Goal: Book appointment/travel/reservation

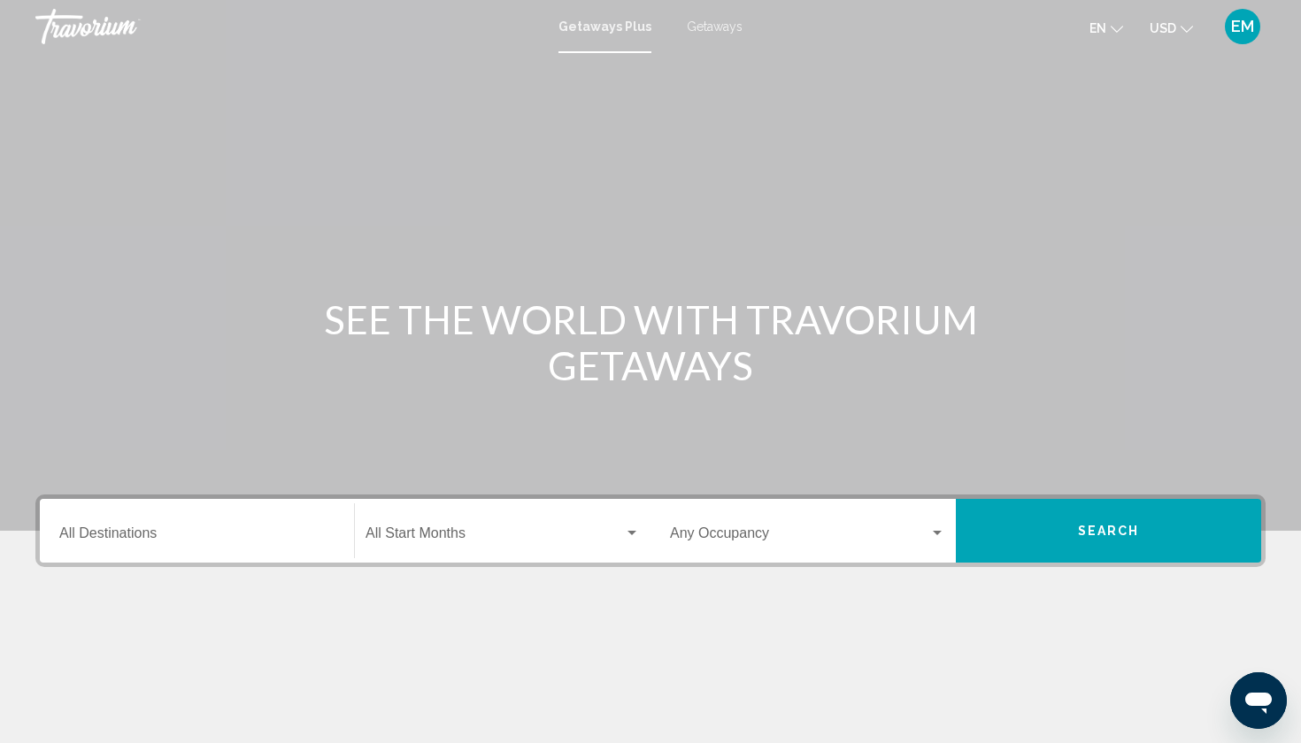
click at [265, 550] on div "Destination All Destinations" at bounding box center [196, 532] width 275 height 56
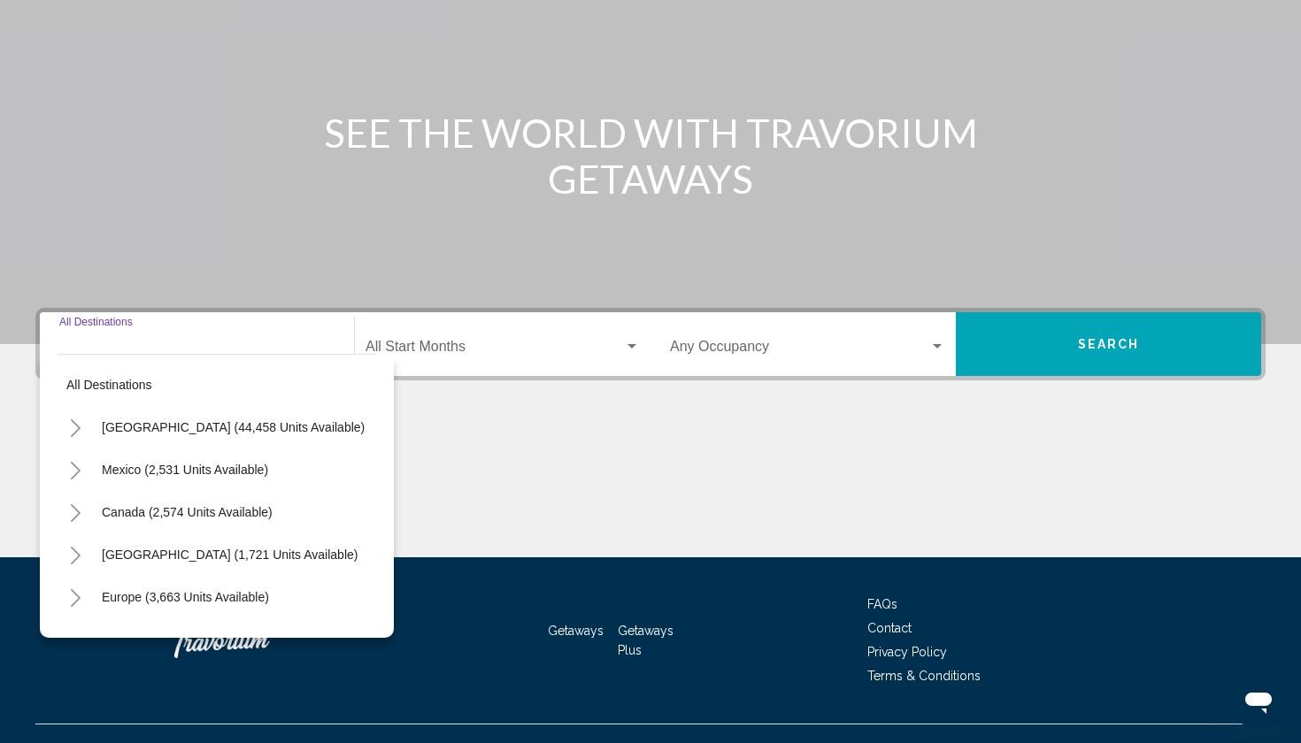
scroll to position [218, 0]
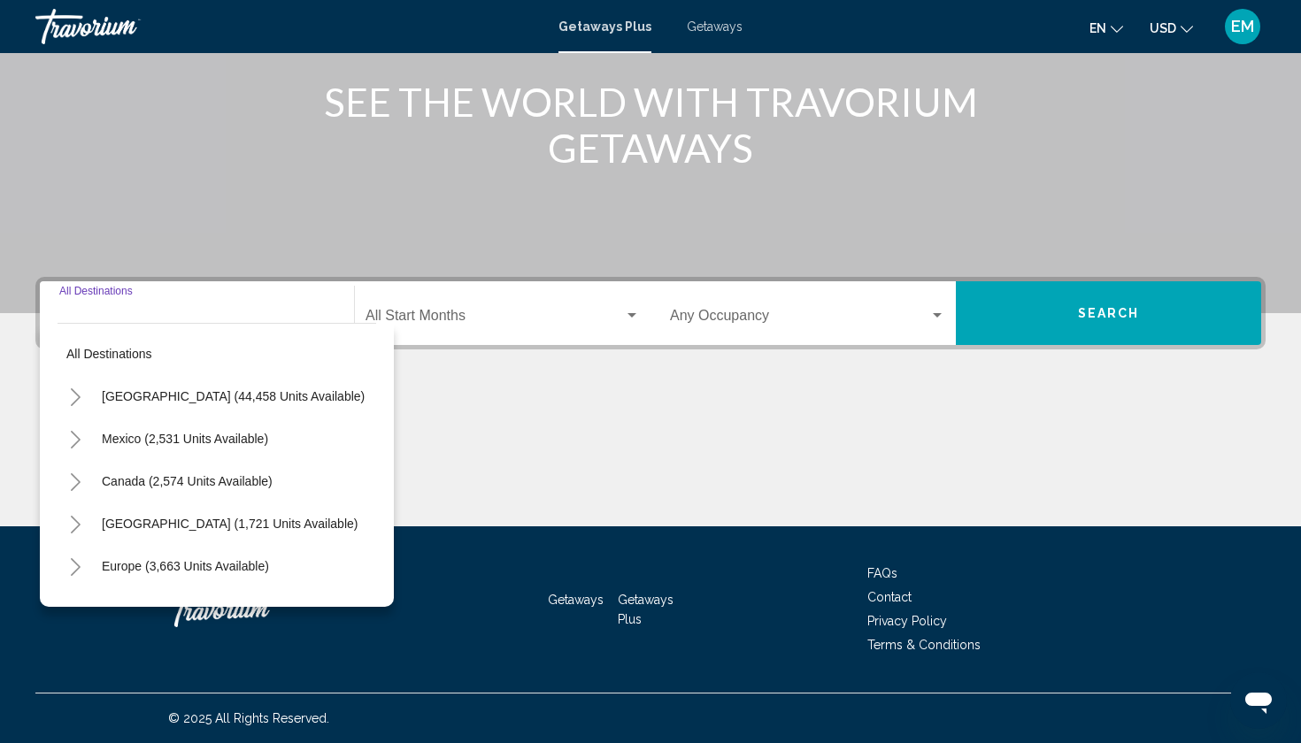
click at [160, 313] on input "Destination All Destinations" at bounding box center [196, 320] width 275 height 16
click at [133, 316] on input "Destination All Destinations" at bounding box center [196, 320] width 275 height 16
click at [458, 444] on div "Main content" at bounding box center [650, 460] width 1230 height 133
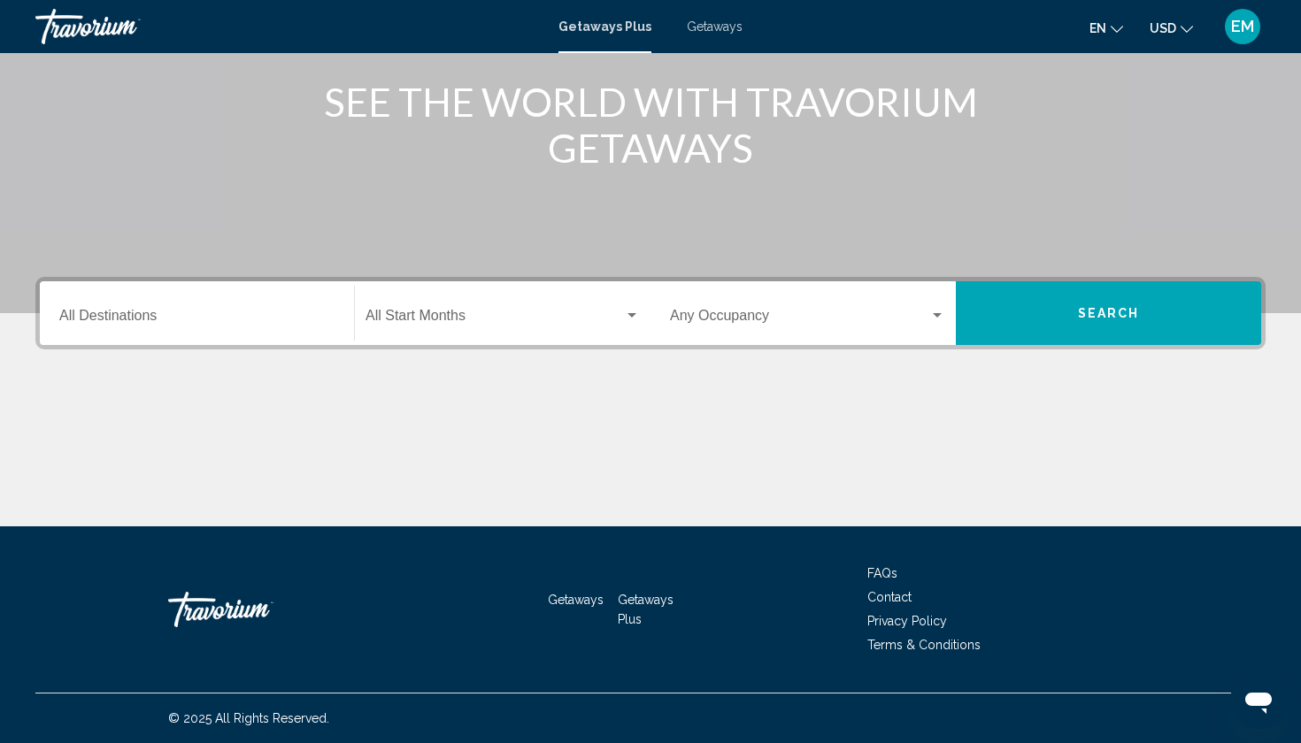
click at [159, 318] on input "Destination All Destinations" at bounding box center [196, 320] width 275 height 16
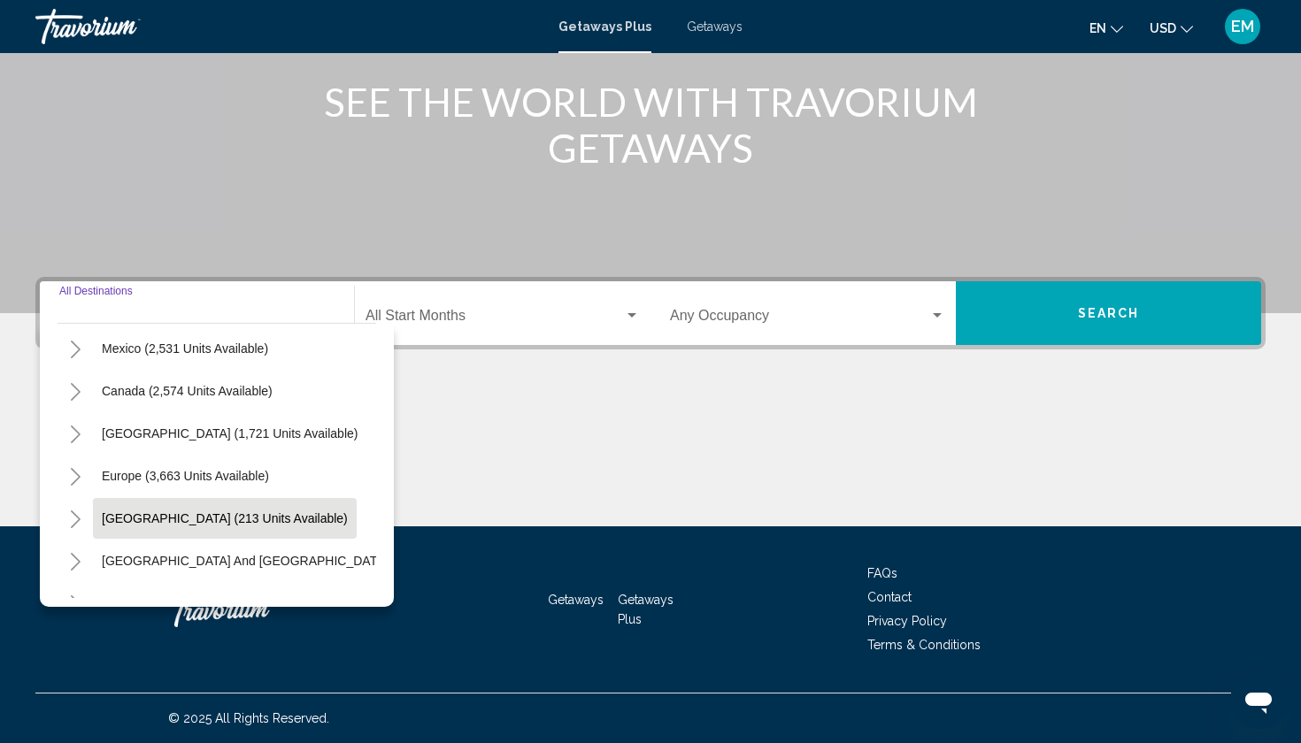
scroll to position [66, 0]
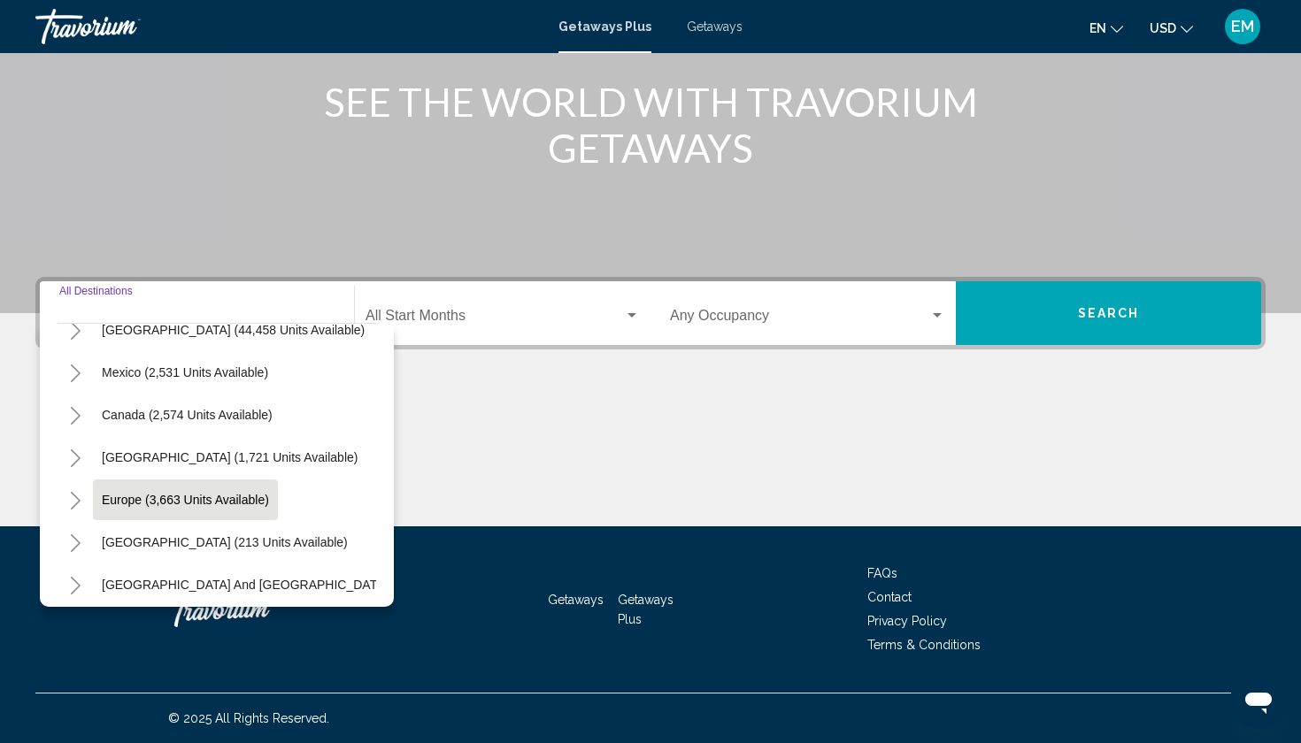
click at [189, 514] on button "Europe (3,663 units available)" at bounding box center [185, 500] width 185 height 41
type input "**********"
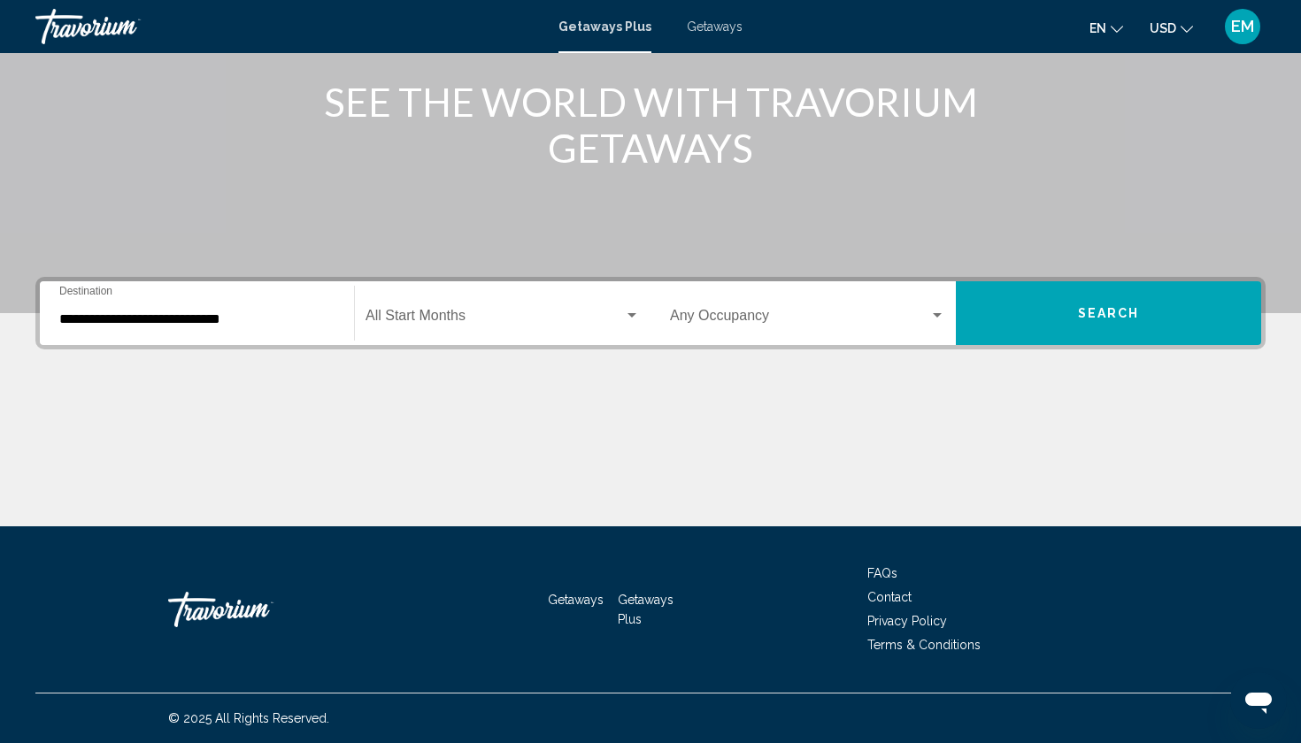
click at [473, 305] on div "Start Month All Start Months" at bounding box center [503, 314] width 274 height 56
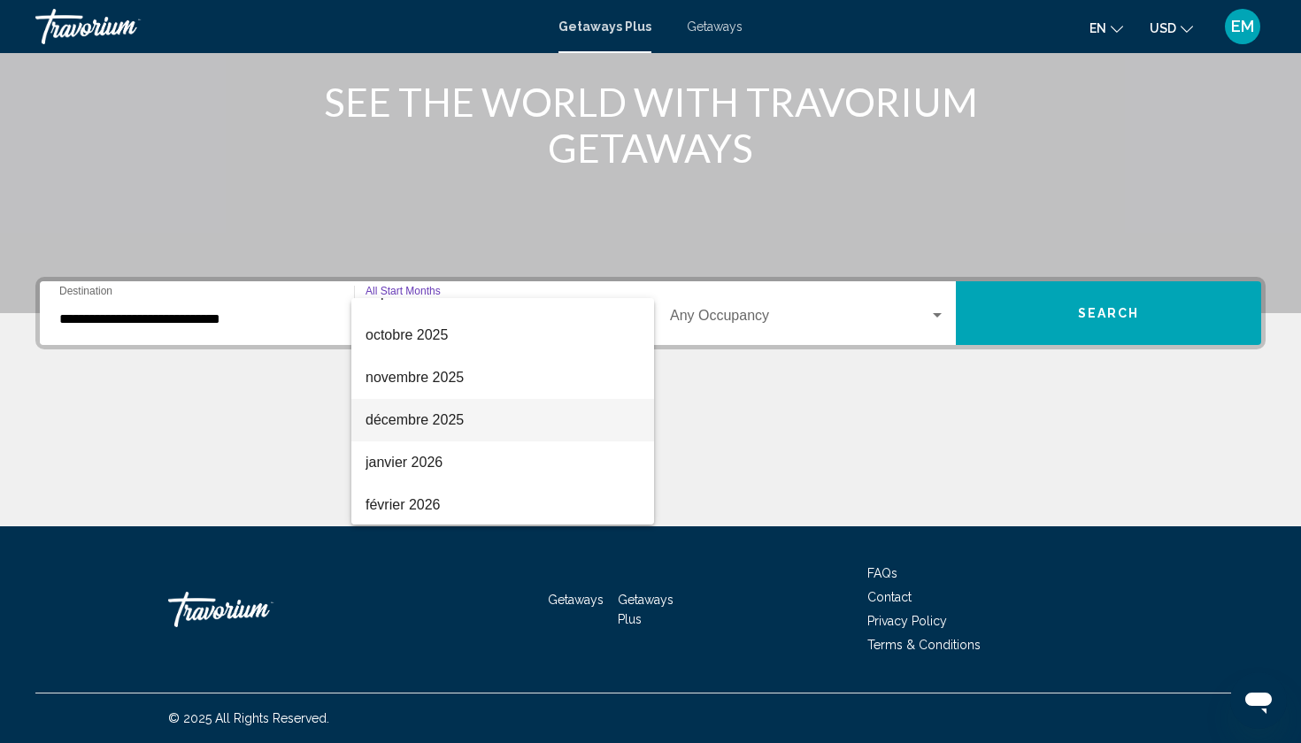
scroll to position [127, 0]
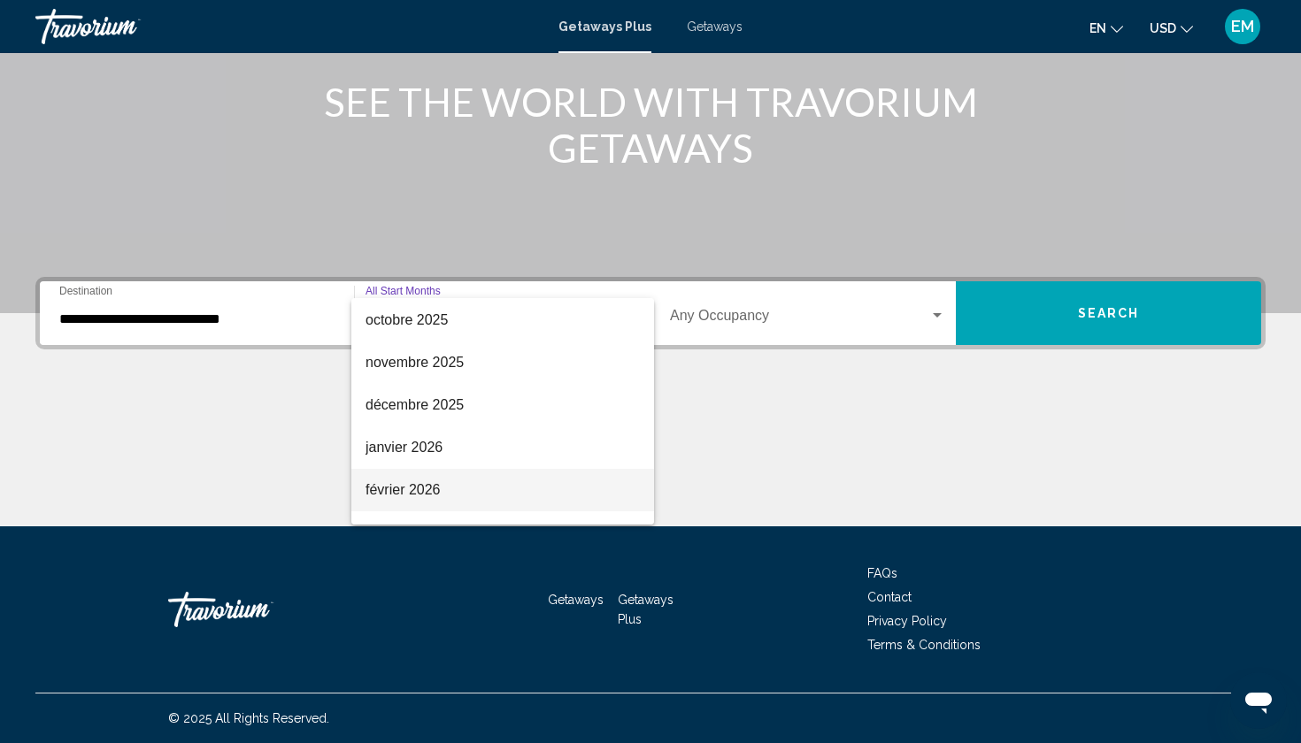
click at [466, 482] on span "février 2026" at bounding box center [503, 490] width 274 height 42
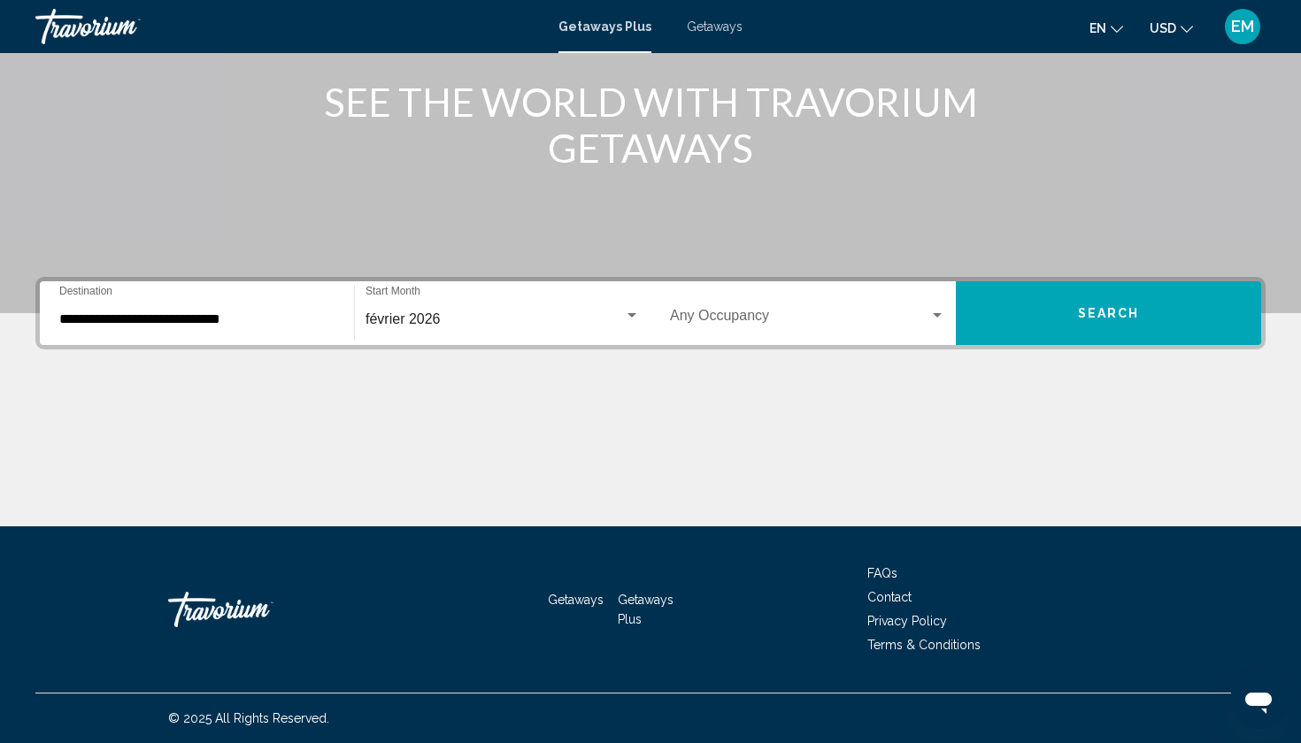
click at [739, 327] on div "Occupancy Any Occupancy" at bounding box center [807, 314] width 275 height 56
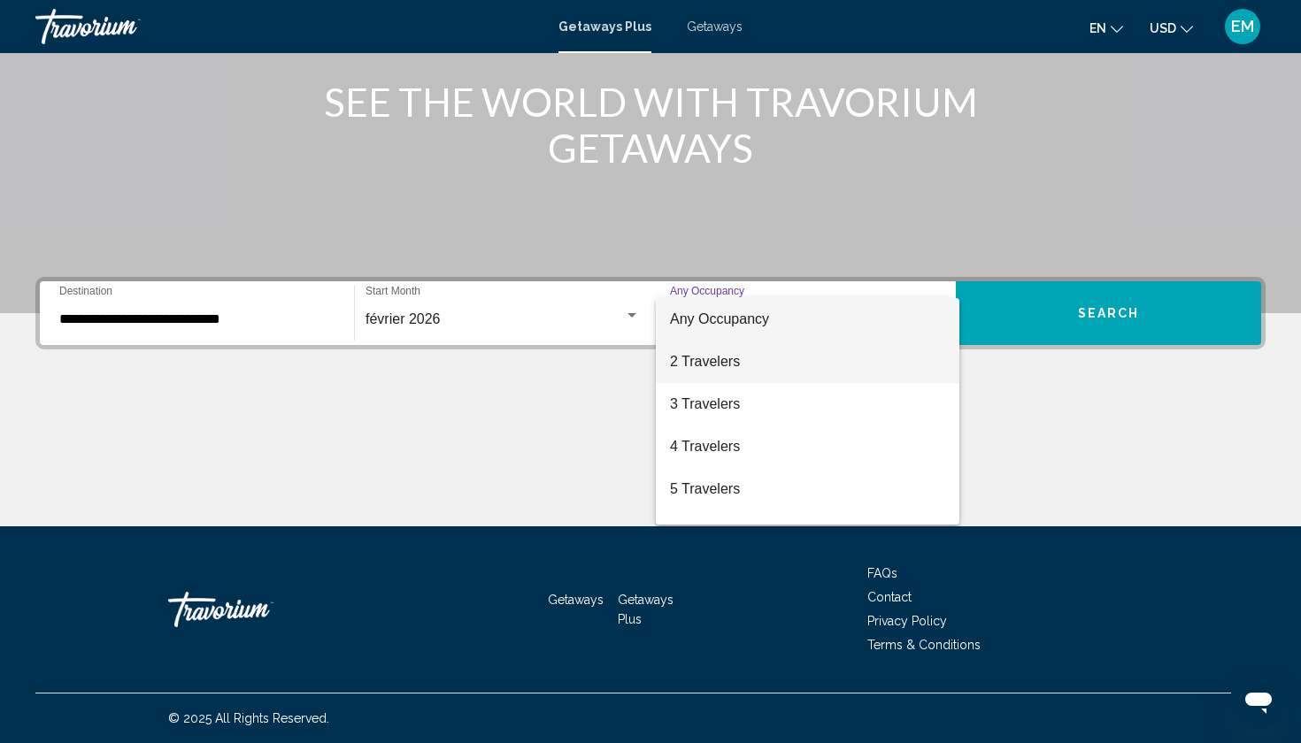
click at [741, 358] on span "2 Travelers" at bounding box center [807, 362] width 275 height 42
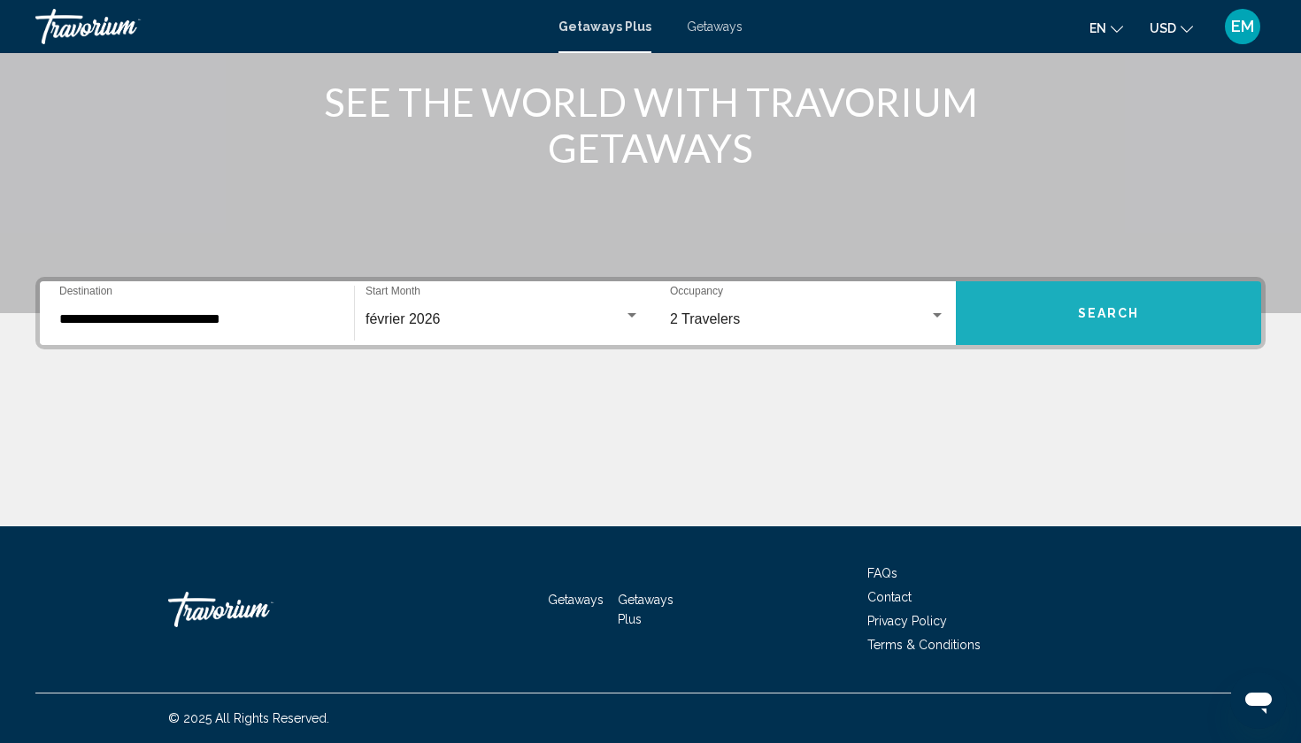
click at [1031, 312] on button "Search" at bounding box center [1108, 313] width 305 height 64
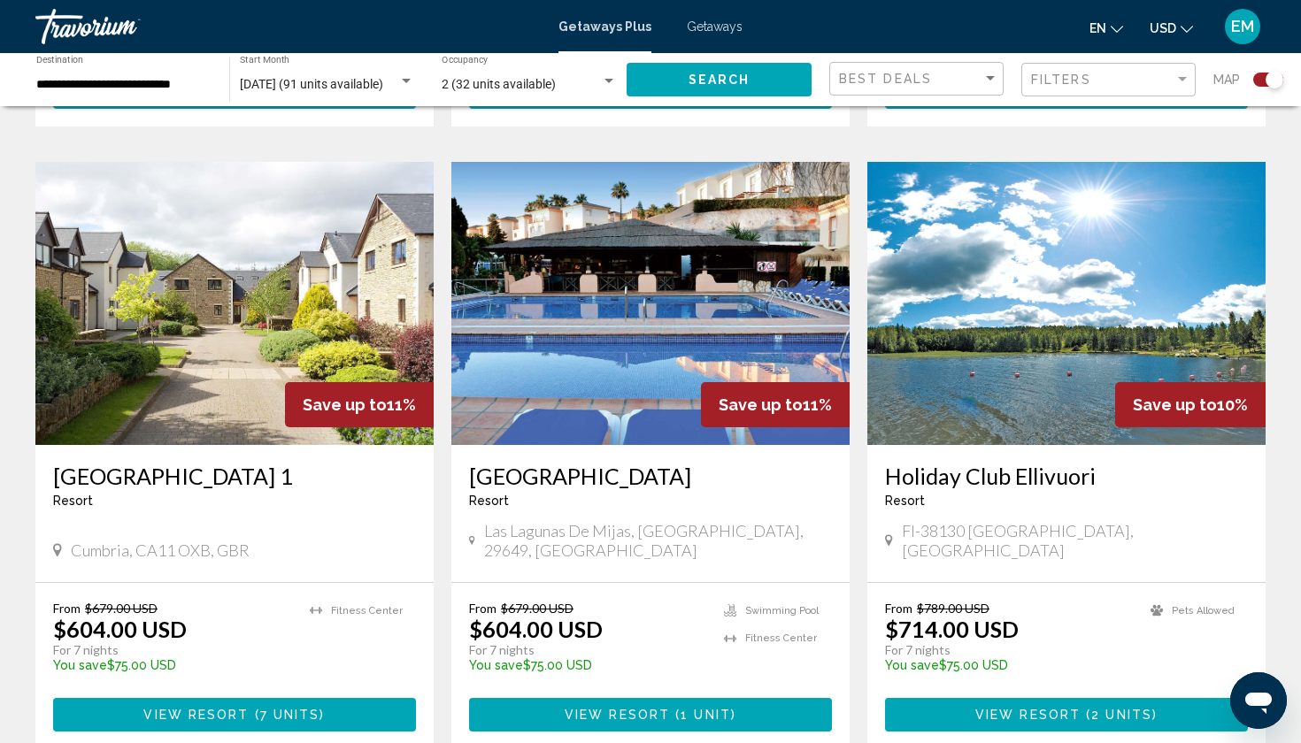
scroll to position [1220, 0]
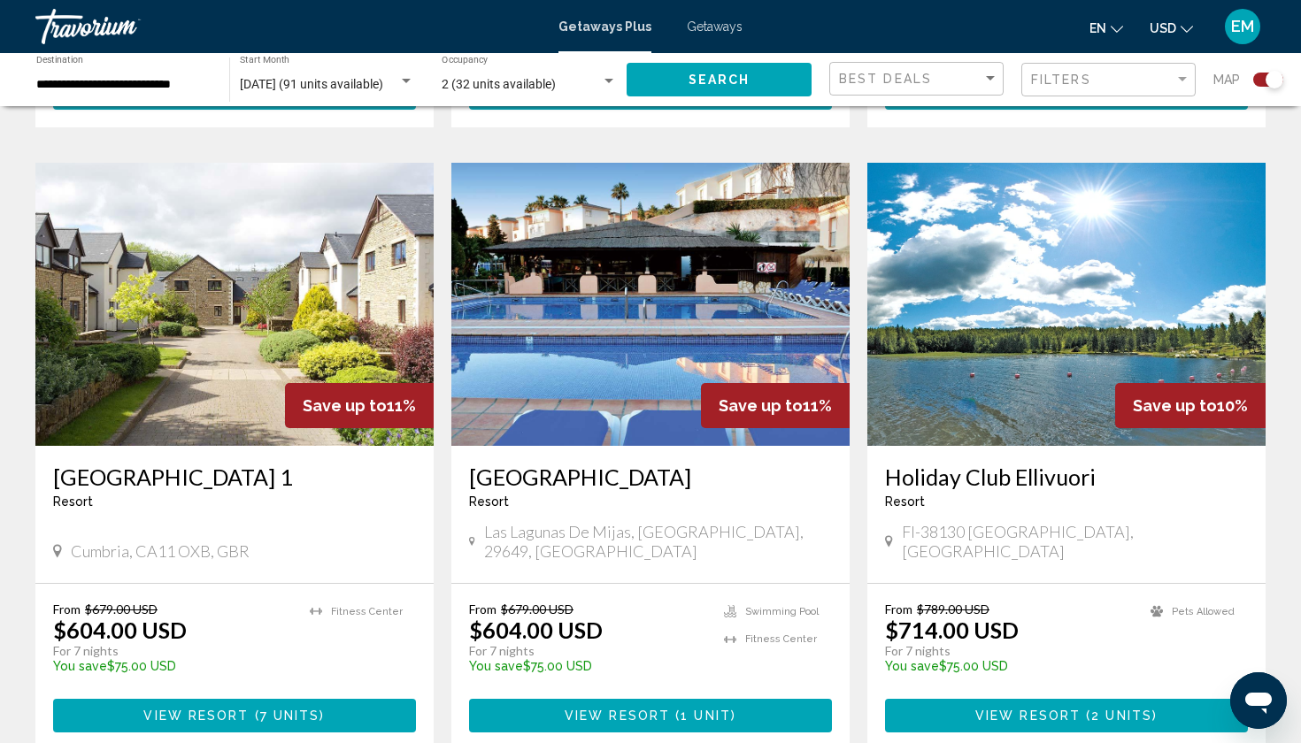
click at [604, 495] on div "Resort - This is an adults only resort" at bounding box center [650, 502] width 363 height 14
click at [599, 464] on h3 "Ramada Hotel & Suites - Marina Park" at bounding box center [650, 477] width 363 height 27
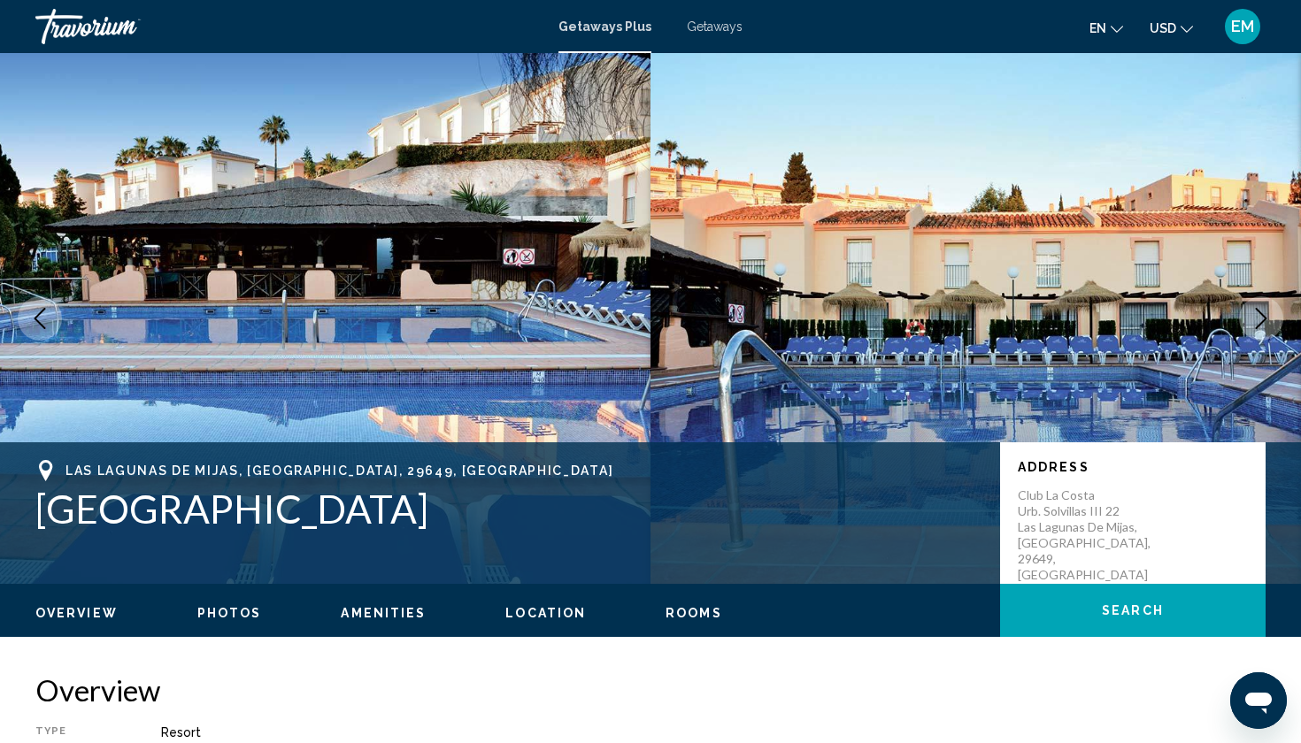
click at [1268, 313] on icon "Next image" at bounding box center [1260, 318] width 21 height 21
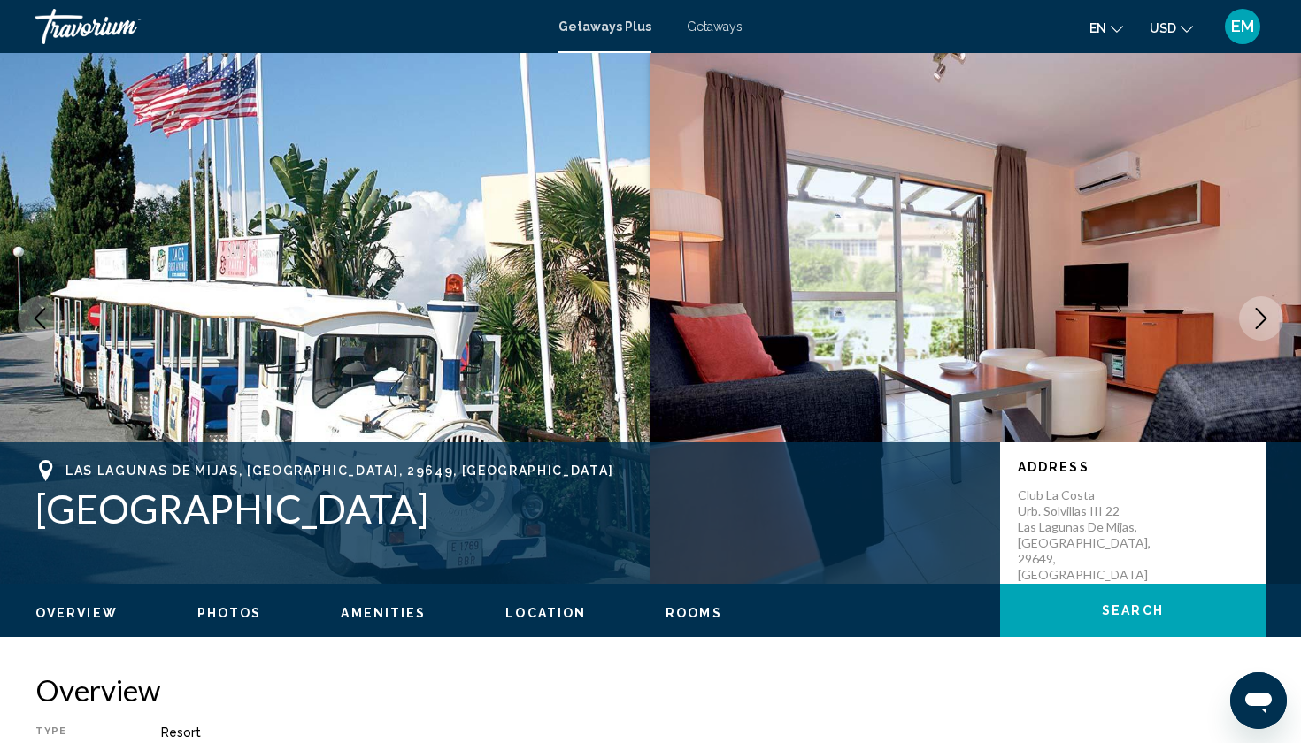
click at [1268, 313] on icon "Next image" at bounding box center [1260, 318] width 21 height 21
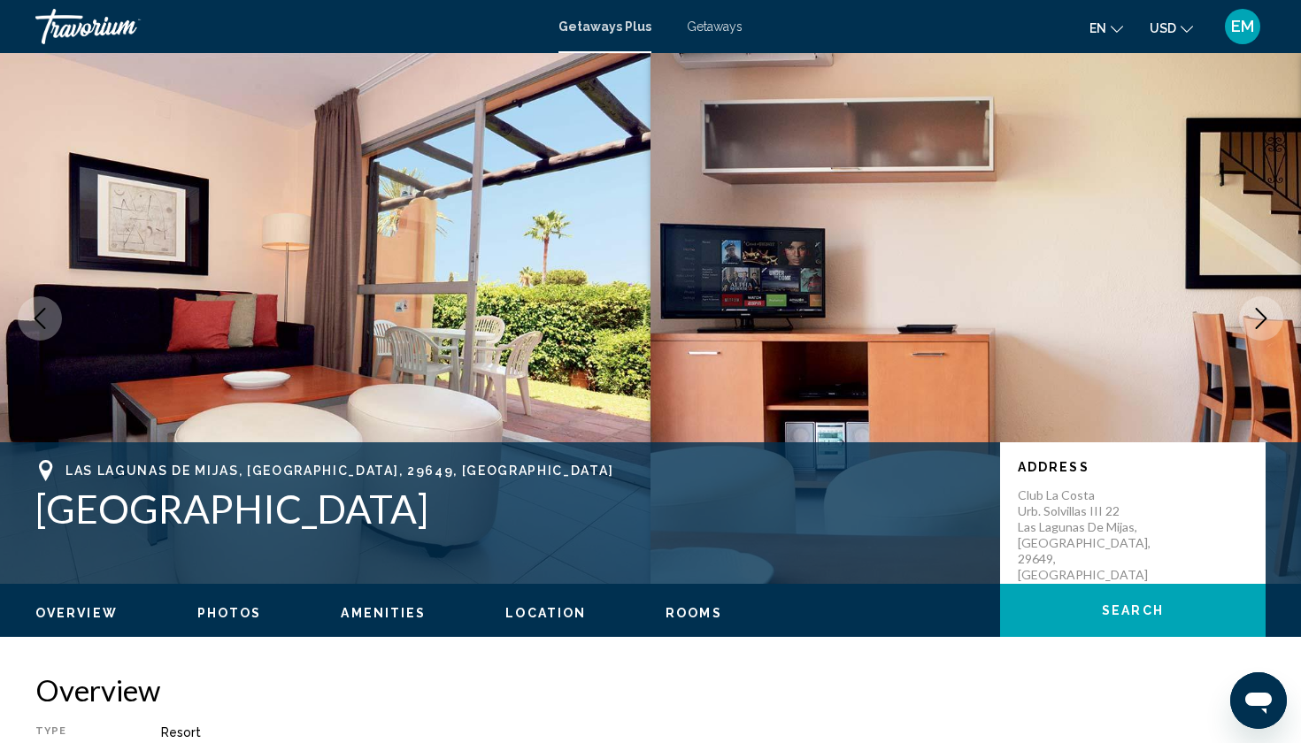
click at [1268, 313] on icon "Next image" at bounding box center [1260, 318] width 21 height 21
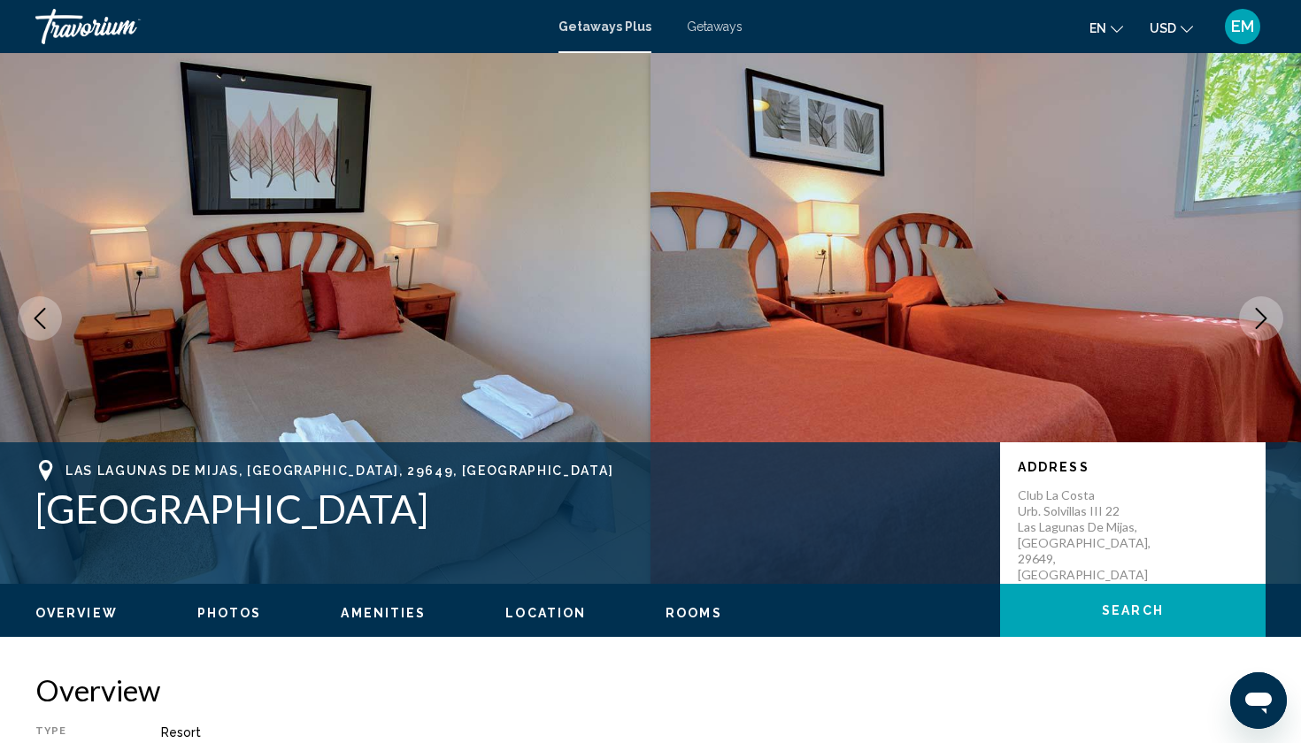
click at [1268, 313] on icon "Next image" at bounding box center [1260, 318] width 21 height 21
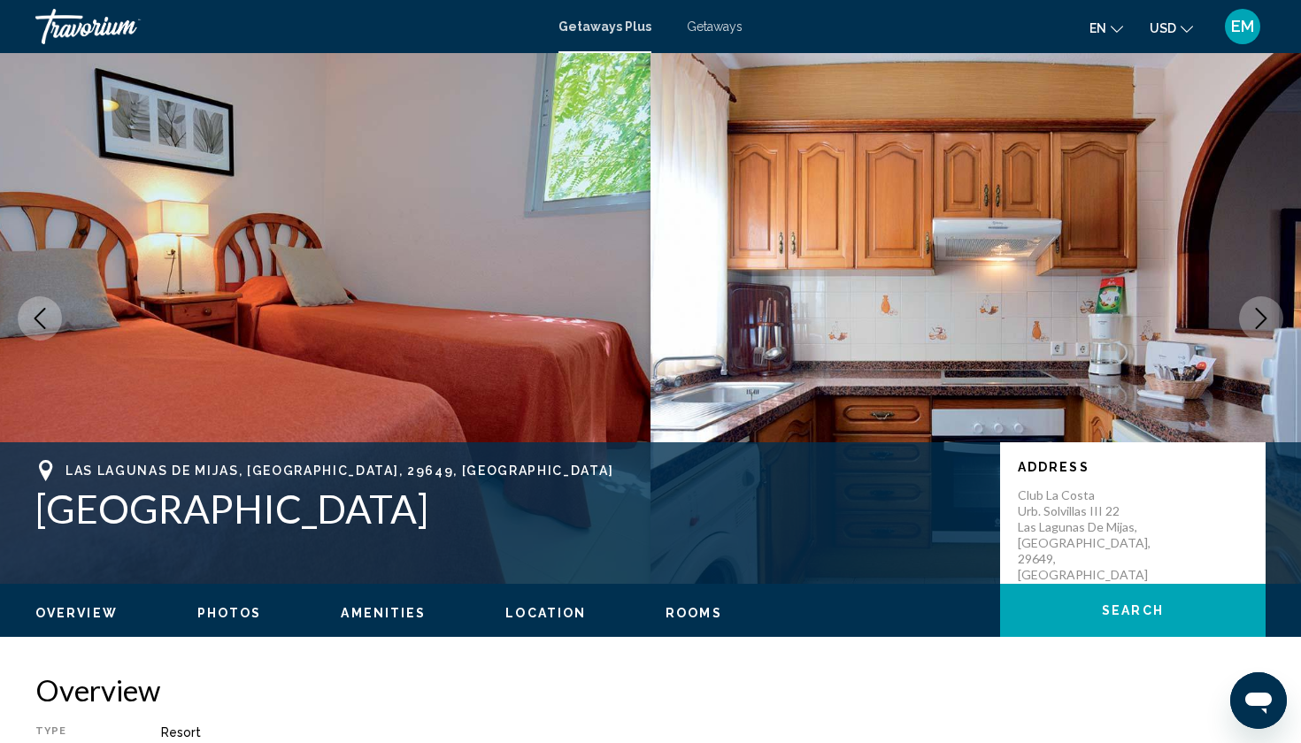
click at [1268, 313] on icon "Next image" at bounding box center [1260, 318] width 21 height 21
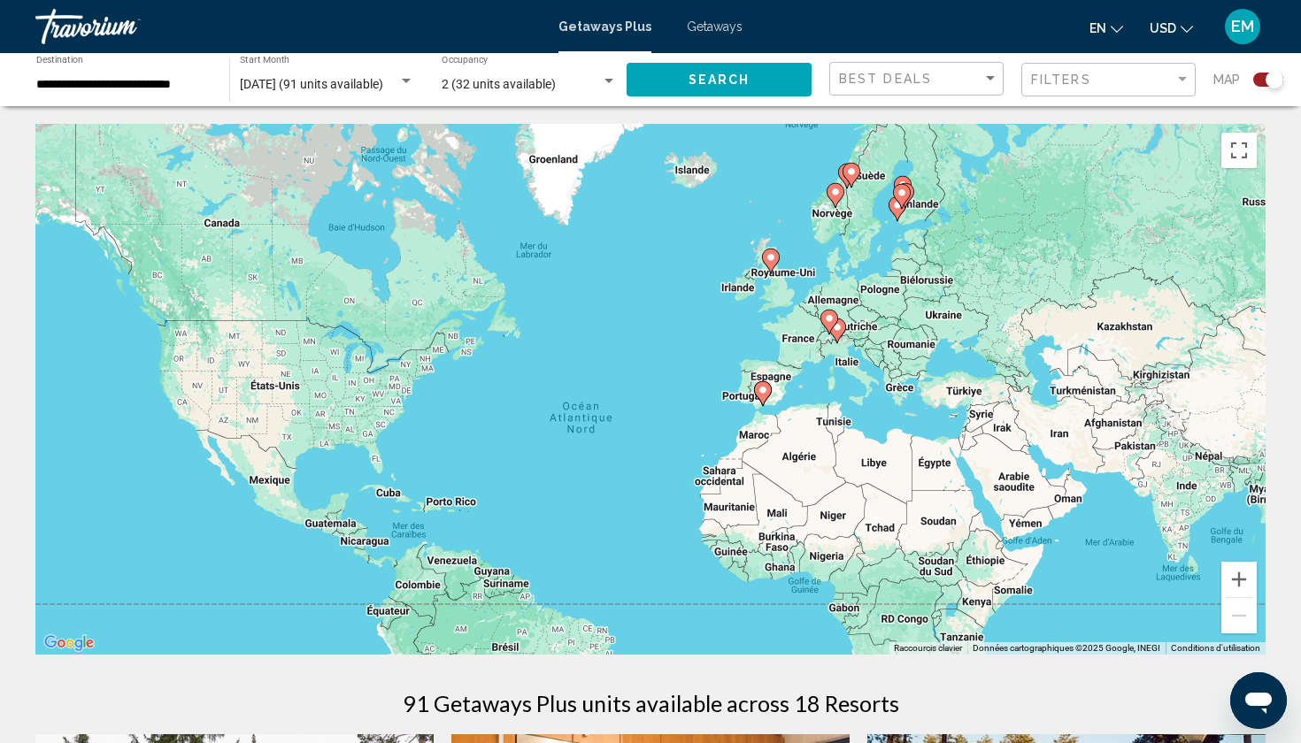
drag, startPoint x: 857, startPoint y: 357, endPoint x: 840, endPoint y: 415, distance: 60.8
click at [840, 415] on div "Pour activer le glissement avec le clavier, appuyez sur Alt+Entrée. Une fois ce…" at bounding box center [650, 389] width 1230 height 531
click at [400, 81] on div "Search widget" at bounding box center [406, 81] width 16 height 14
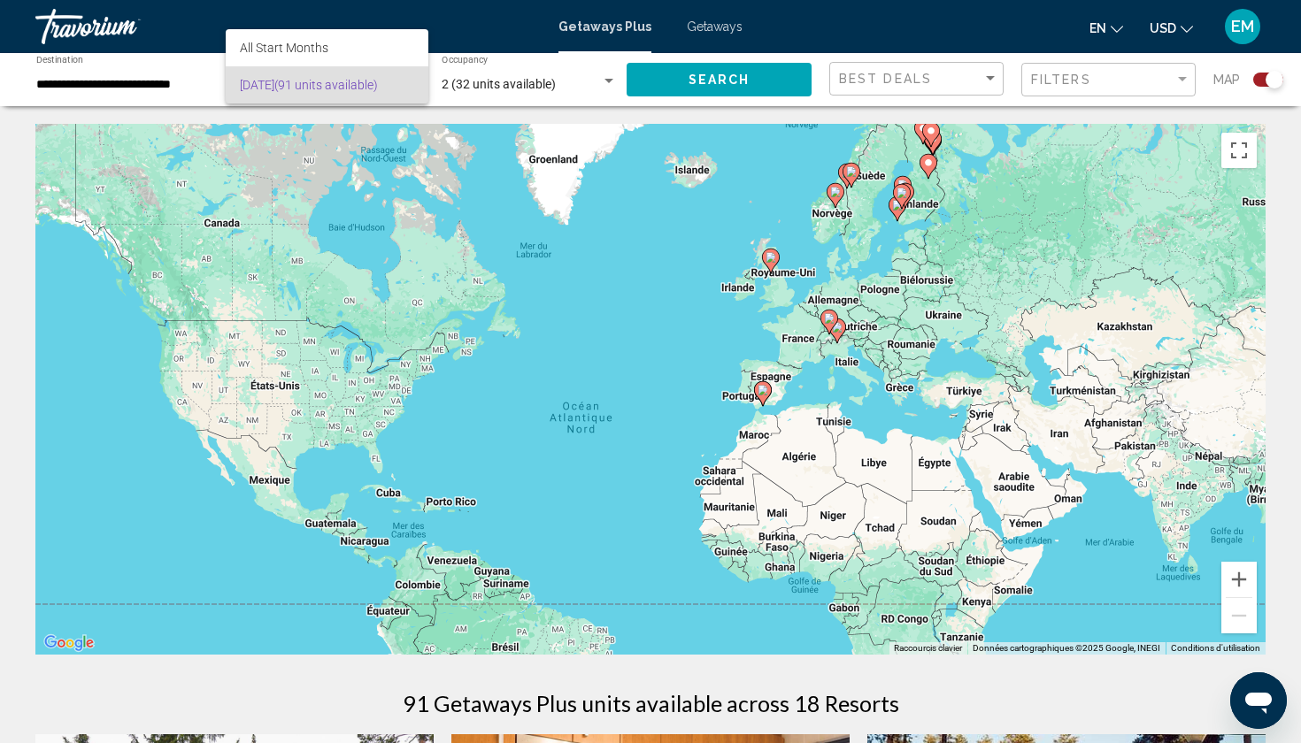
click at [398, 77] on span "February 2026 (91 units available)" at bounding box center [327, 84] width 174 height 37
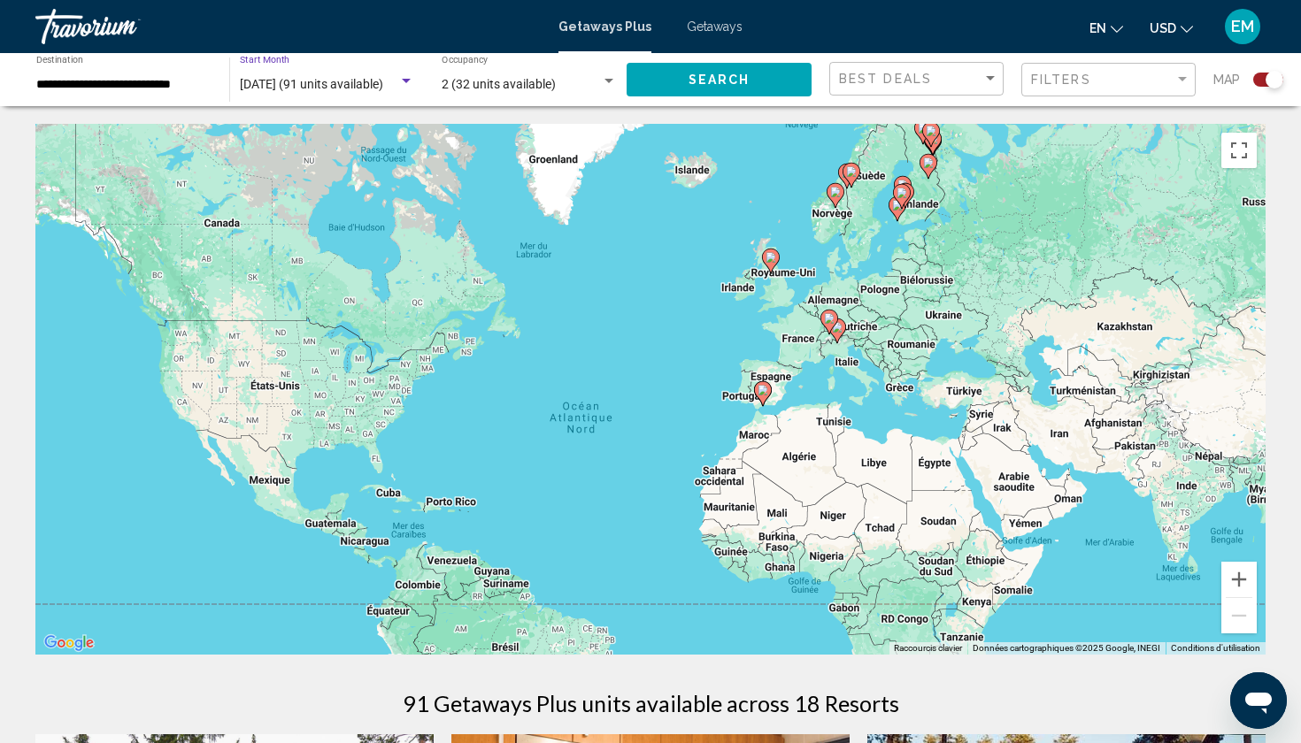
click at [398, 77] on div "Search widget" at bounding box center [406, 81] width 16 height 14
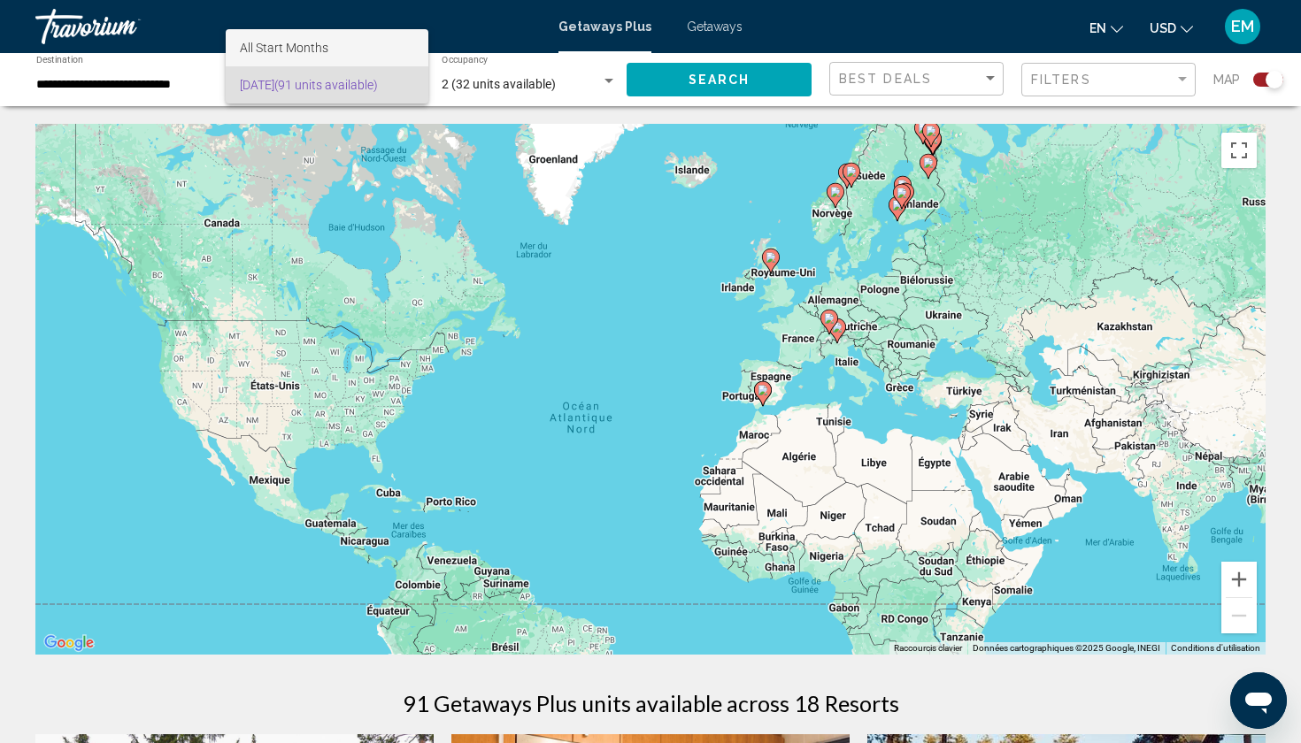
click at [385, 42] on span "All Start Months" at bounding box center [327, 47] width 174 height 37
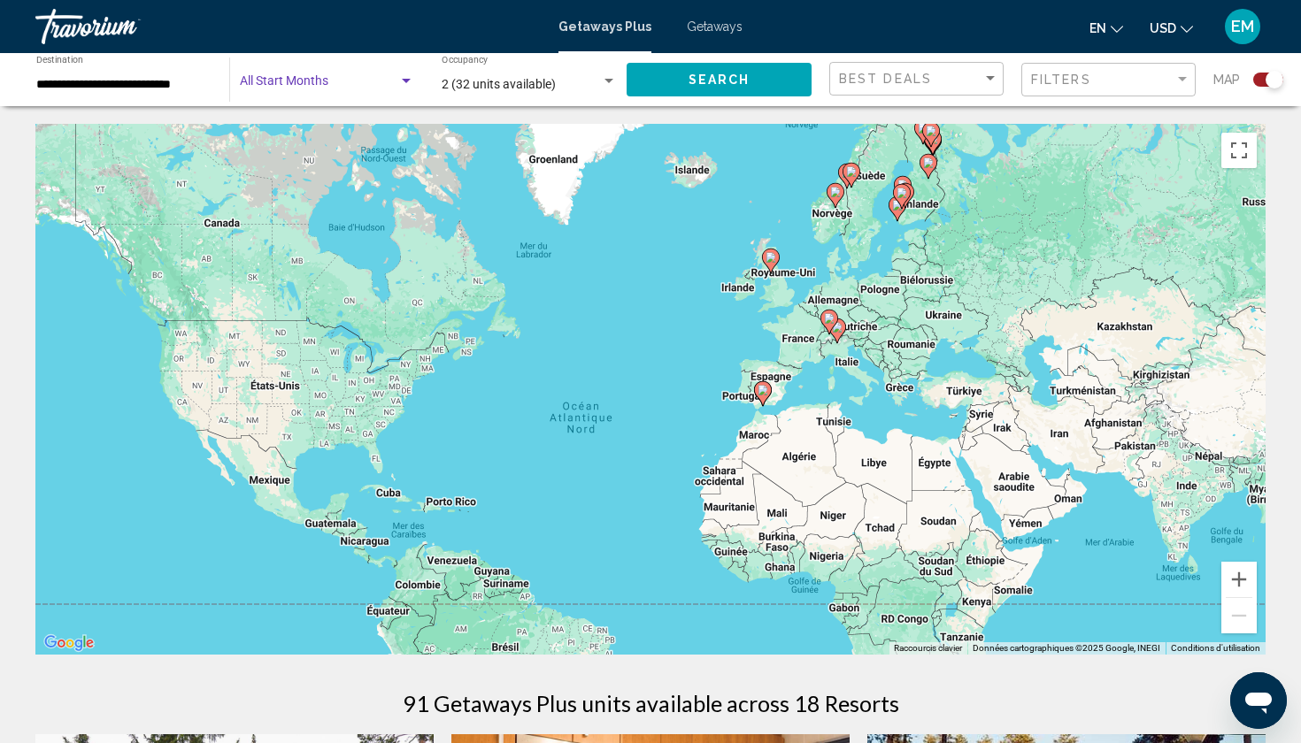
click at [759, 88] on button "Search" at bounding box center [719, 79] width 185 height 33
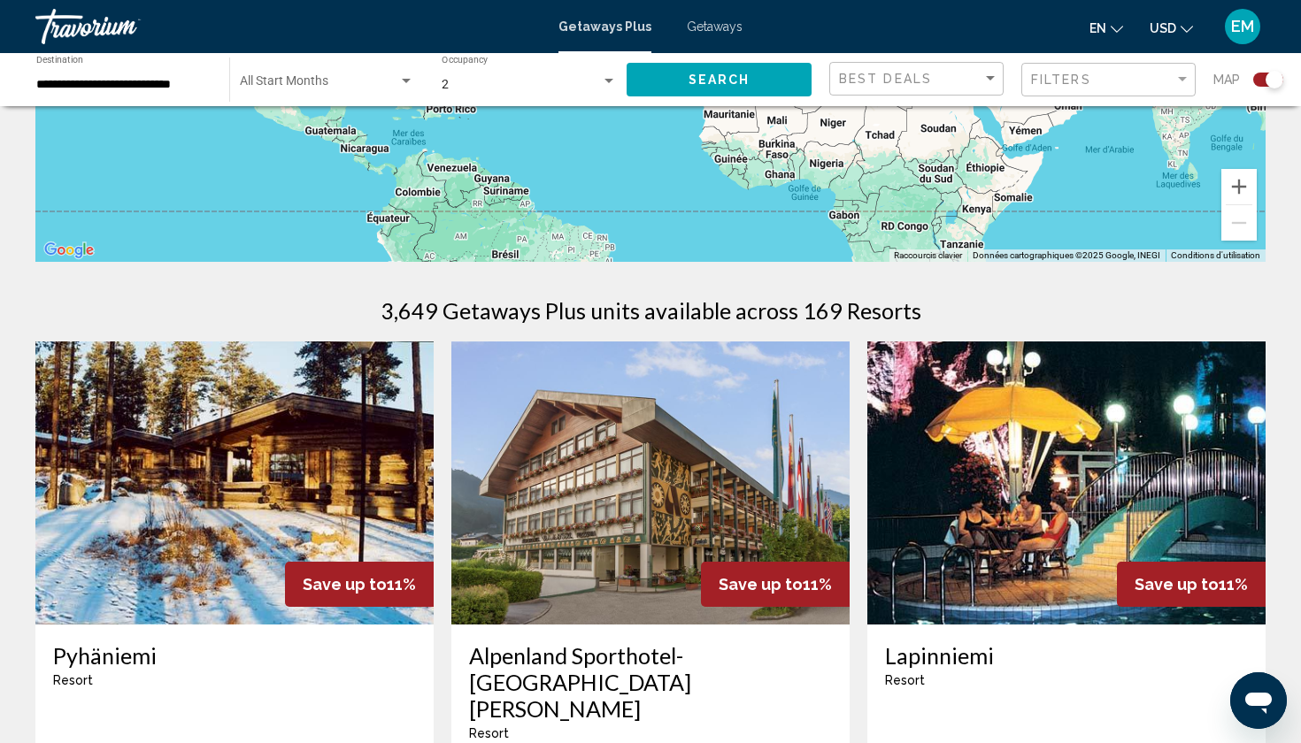
scroll to position [391, 0]
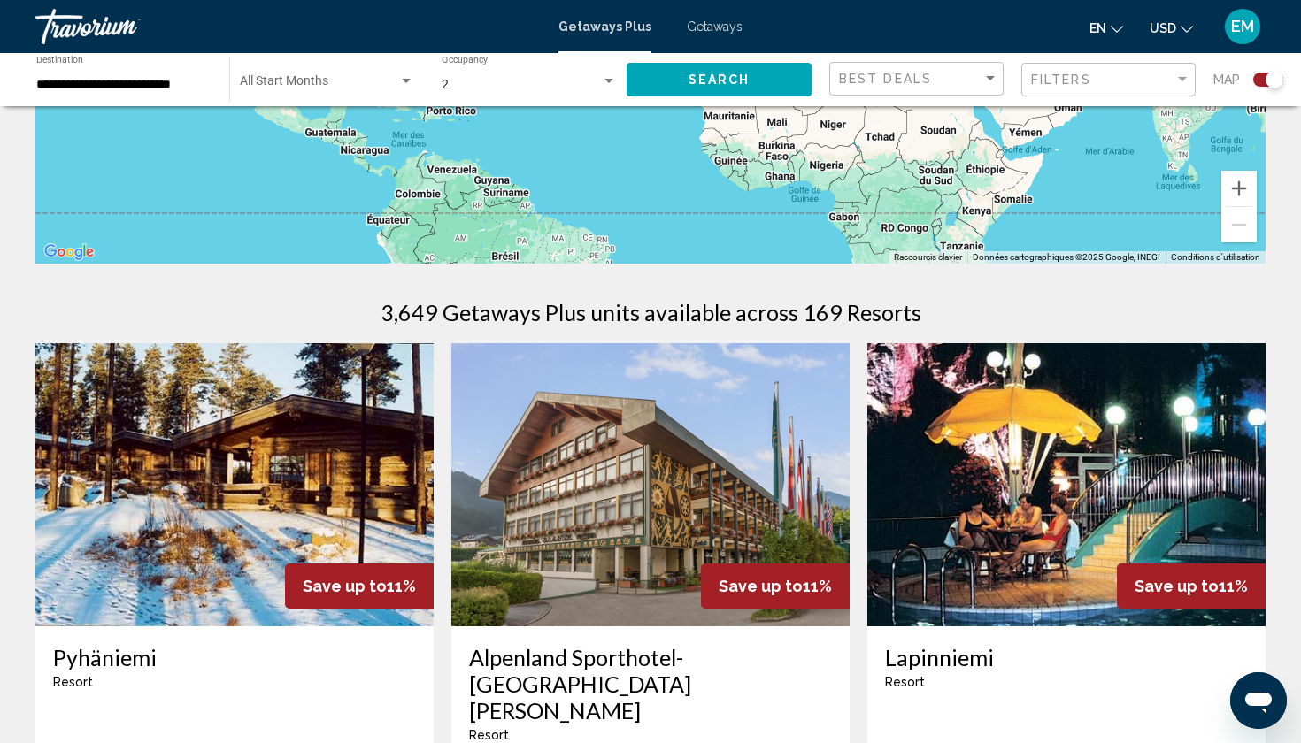
click at [1153, 96] on mat-form-field "Filters" at bounding box center [1108, 80] width 174 height 35
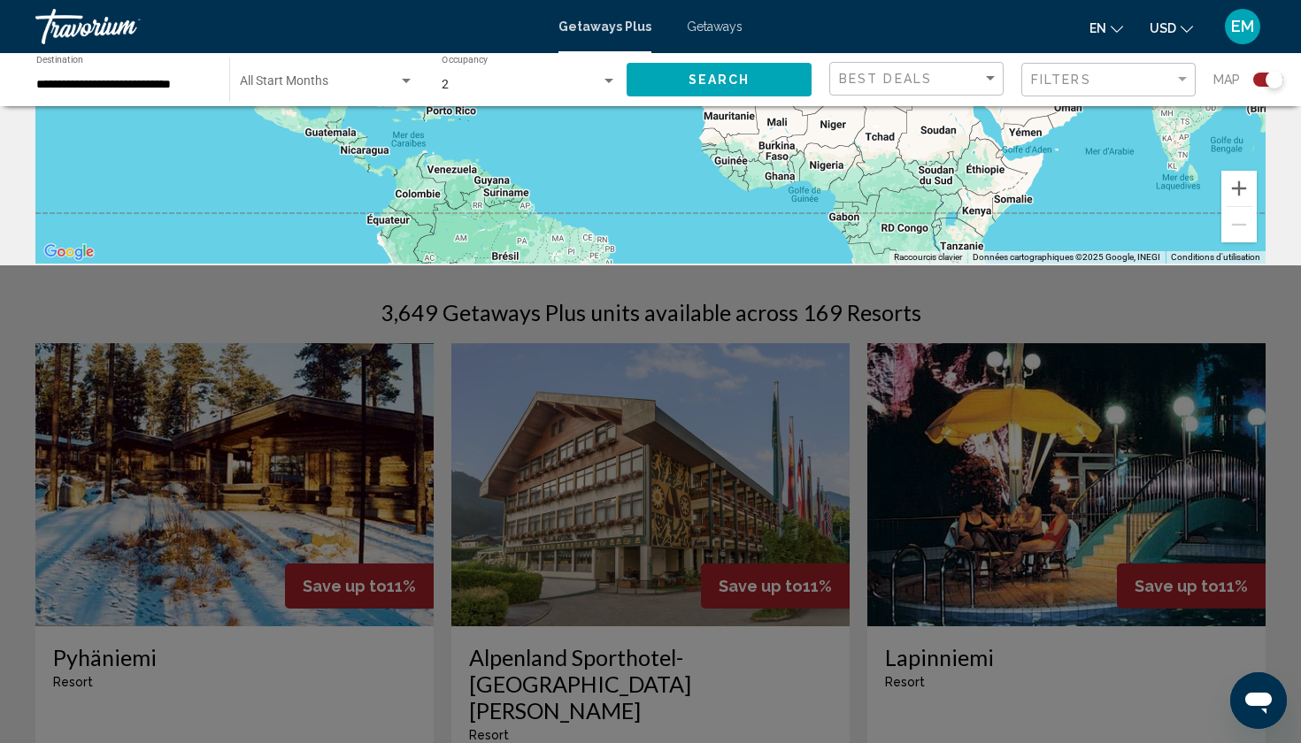
click at [1153, 87] on div "Filters" at bounding box center [1110, 80] width 159 height 33
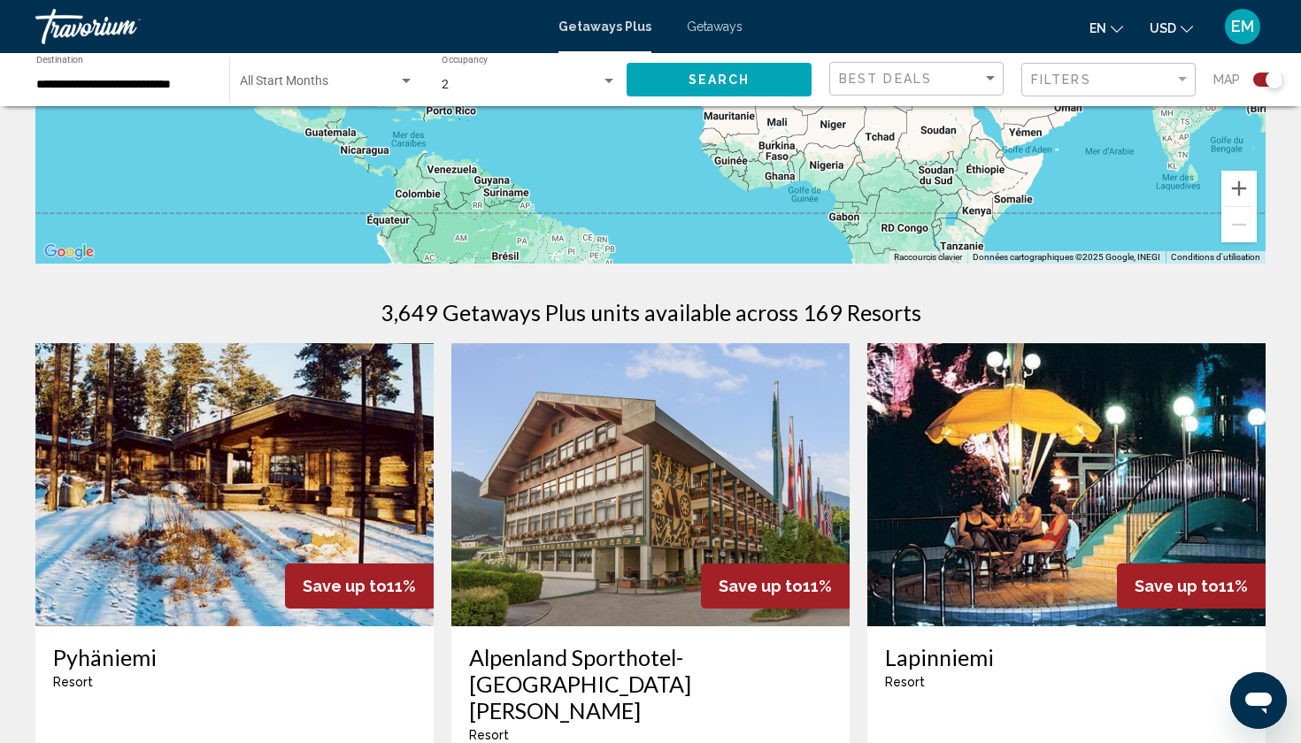
click at [1153, 87] on div "Filters" at bounding box center [1110, 80] width 159 height 33
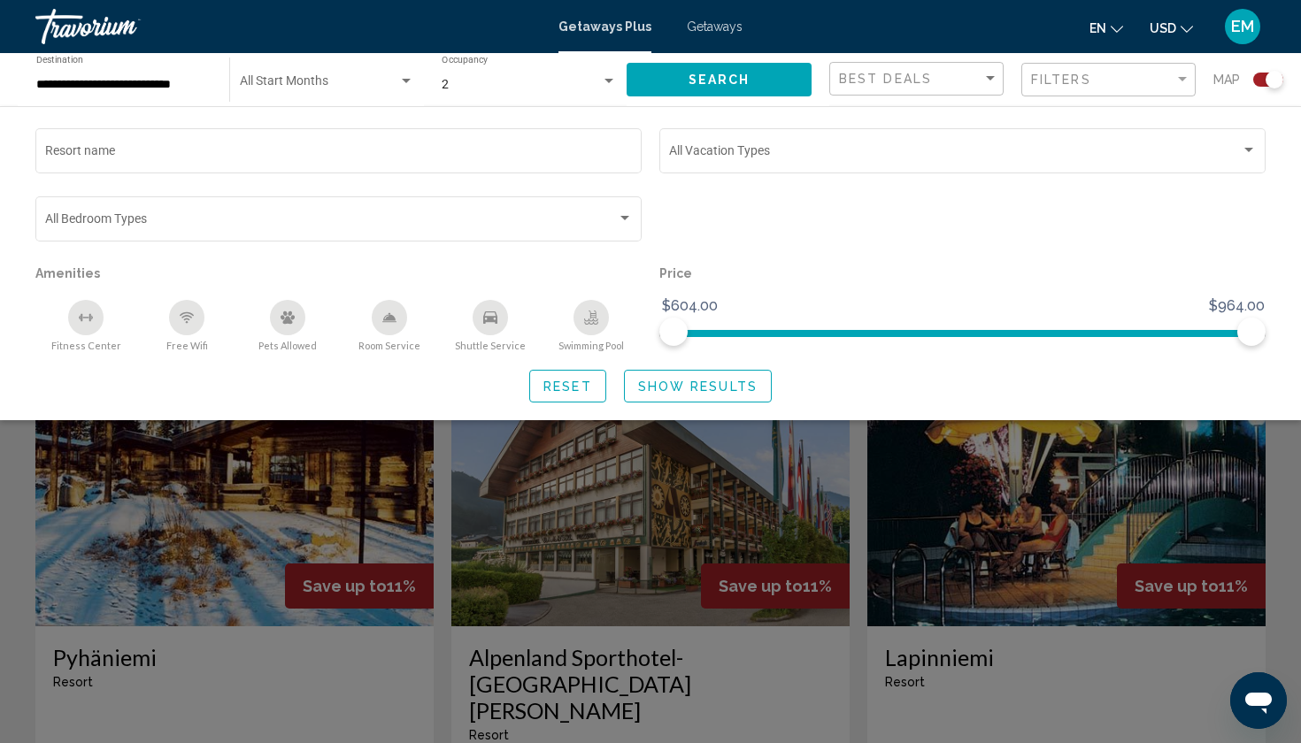
click at [1153, 87] on div "Filters" at bounding box center [1110, 80] width 159 height 33
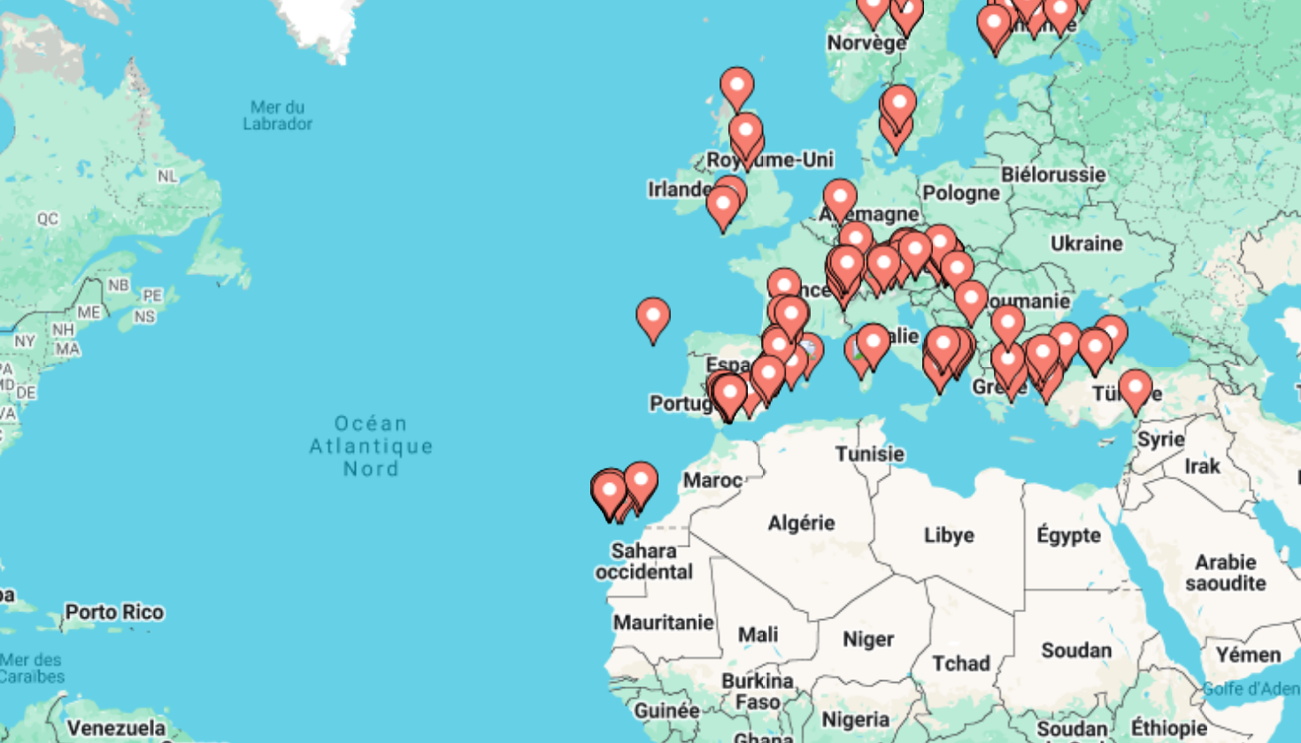
scroll to position [10, 0]
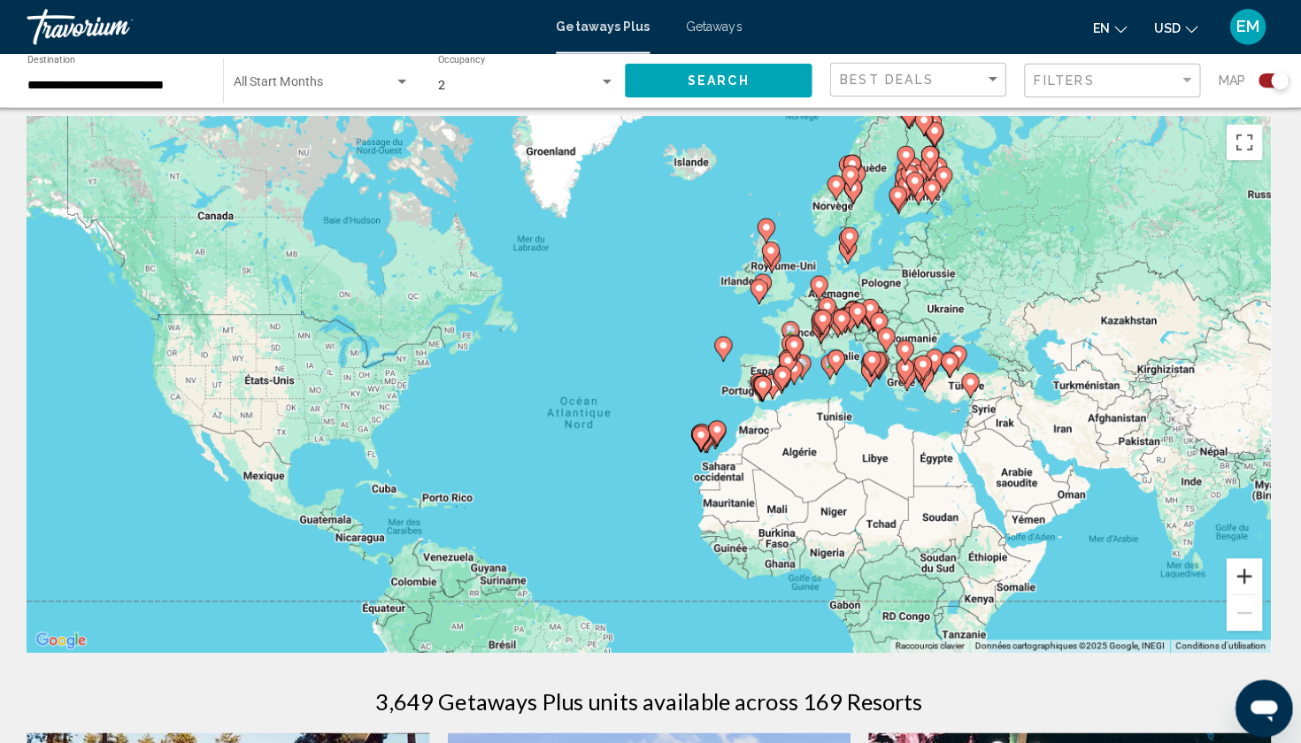
click at [1235, 564] on button "Zoom avant" at bounding box center [1238, 569] width 35 height 35
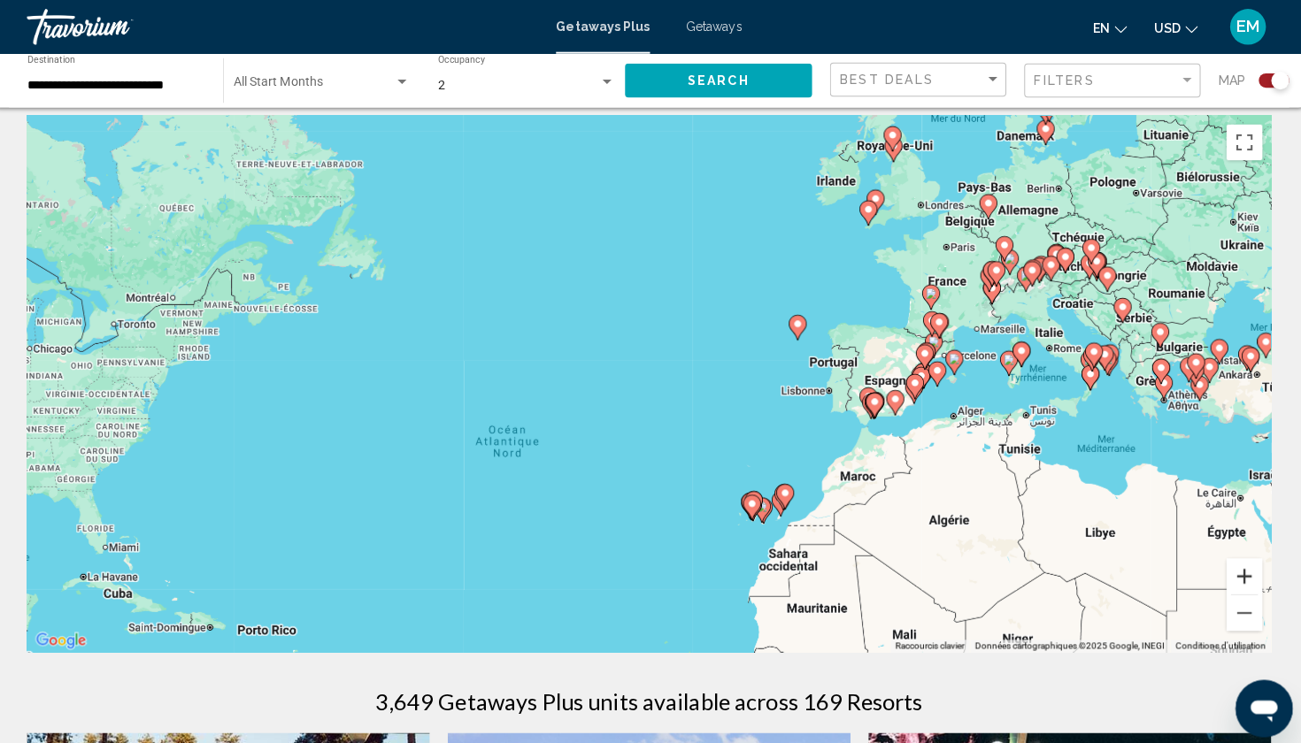
click at [1235, 564] on button "Zoom avant" at bounding box center [1238, 569] width 35 height 35
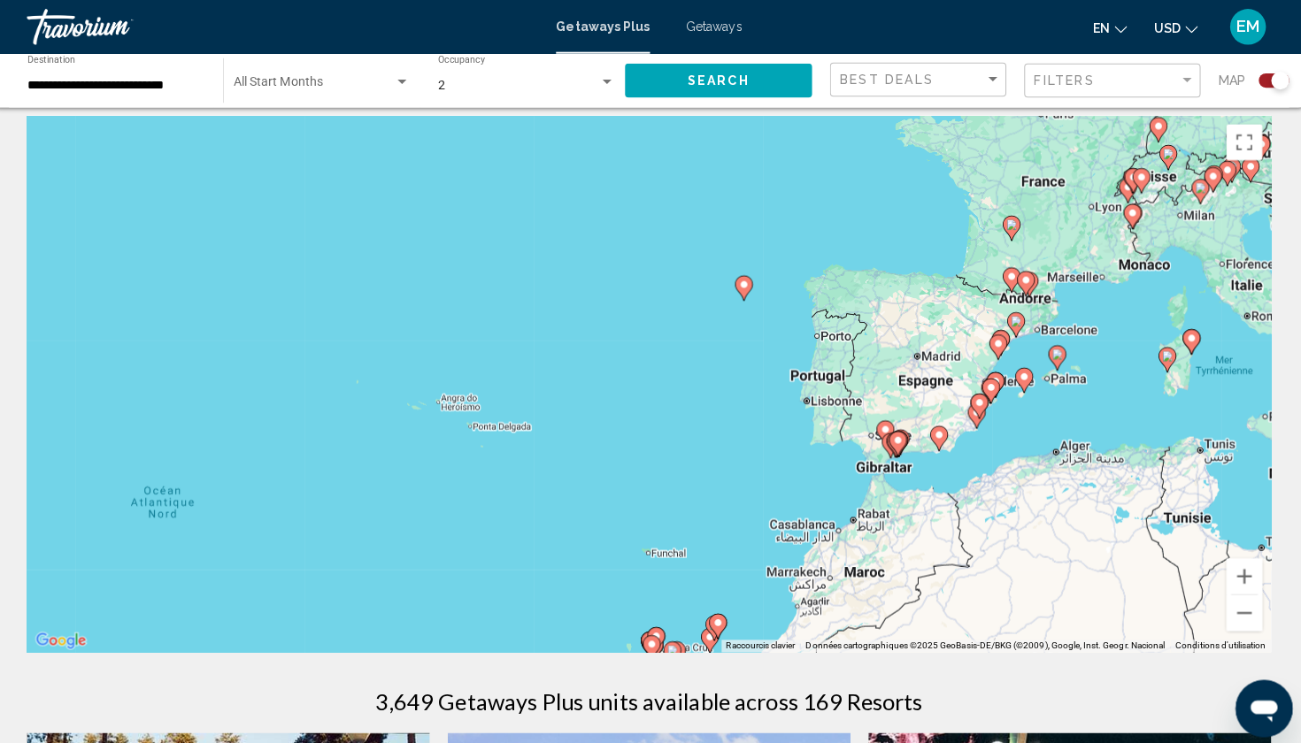
drag, startPoint x: 1108, startPoint y: 525, endPoint x: 903, endPoint y: 527, distance: 205.3
click at [903, 527] on div "Pour activer le glissement avec le clavier, appuyez sur Alt+Entrée. Une fois ce…" at bounding box center [650, 379] width 1230 height 531
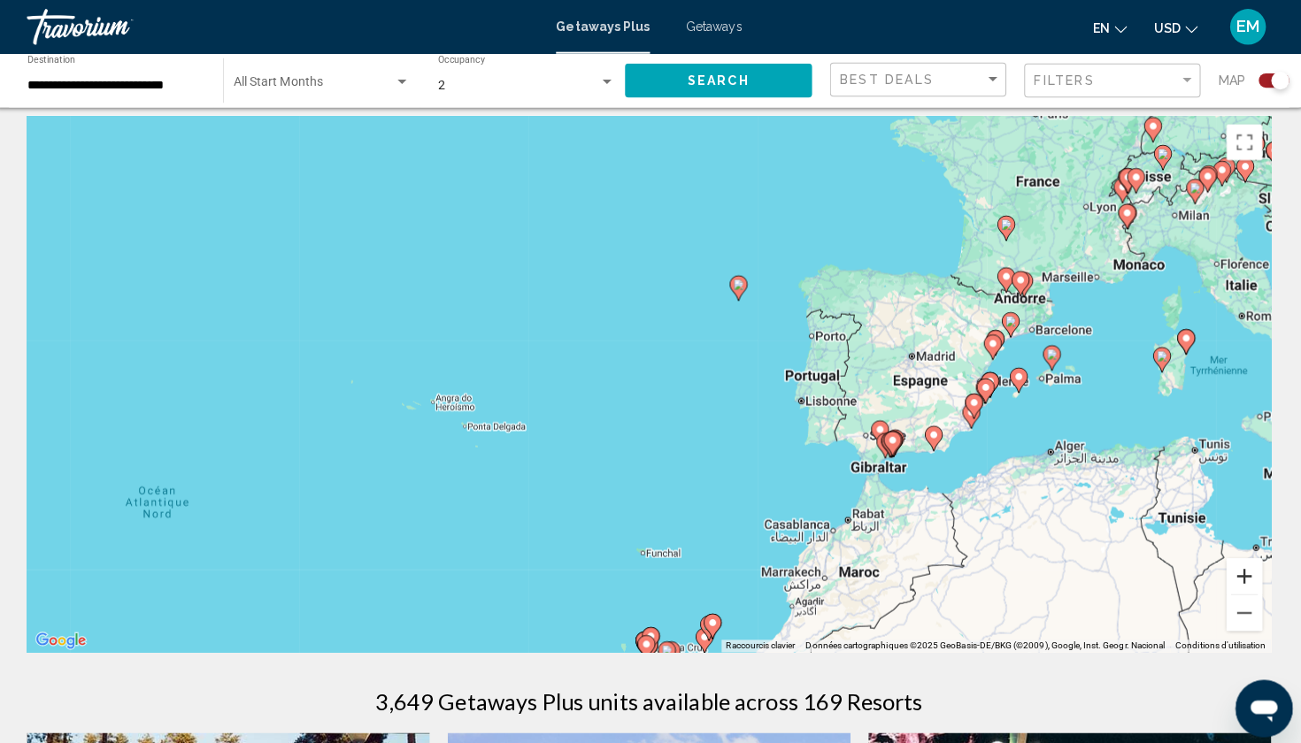
click at [1228, 569] on button "Zoom avant" at bounding box center [1238, 569] width 35 height 35
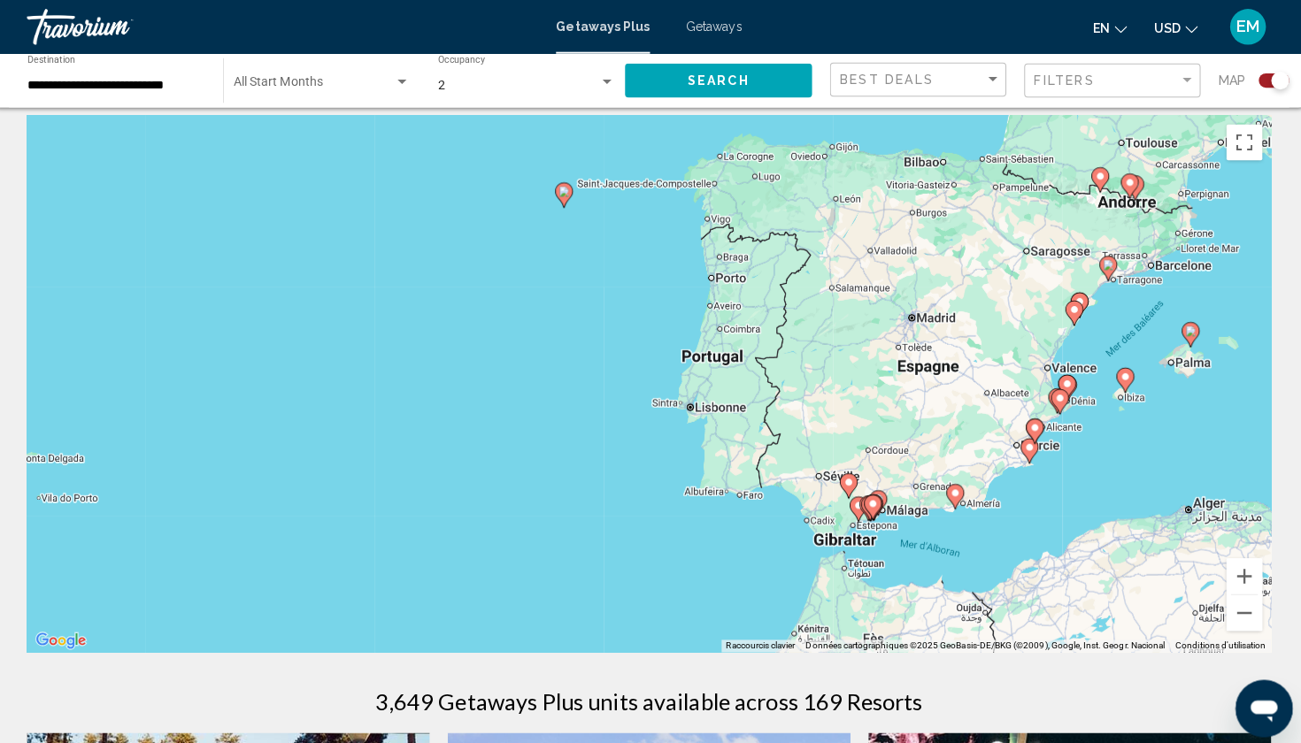
drag, startPoint x: 1054, startPoint y: 389, endPoint x: 787, endPoint y: 376, distance: 267.6
click at [787, 376] on div "Pour activer le glissement avec le clavier, appuyez sur Alt+Entrée. Une fois ce…" at bounding box center [650, 379] width 1230 height 531
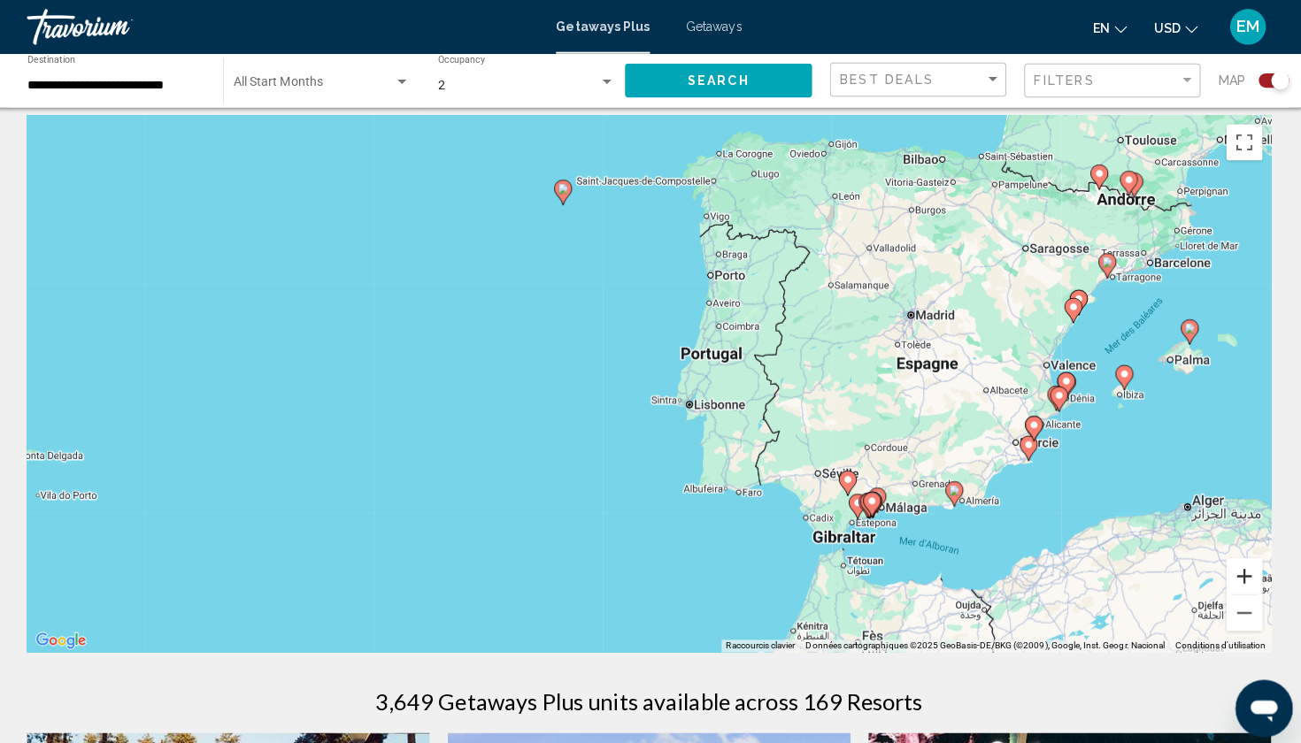
click at [1225, 564] on button "Zoom avant" at bounding box center [1238, 569] width 35 height 35
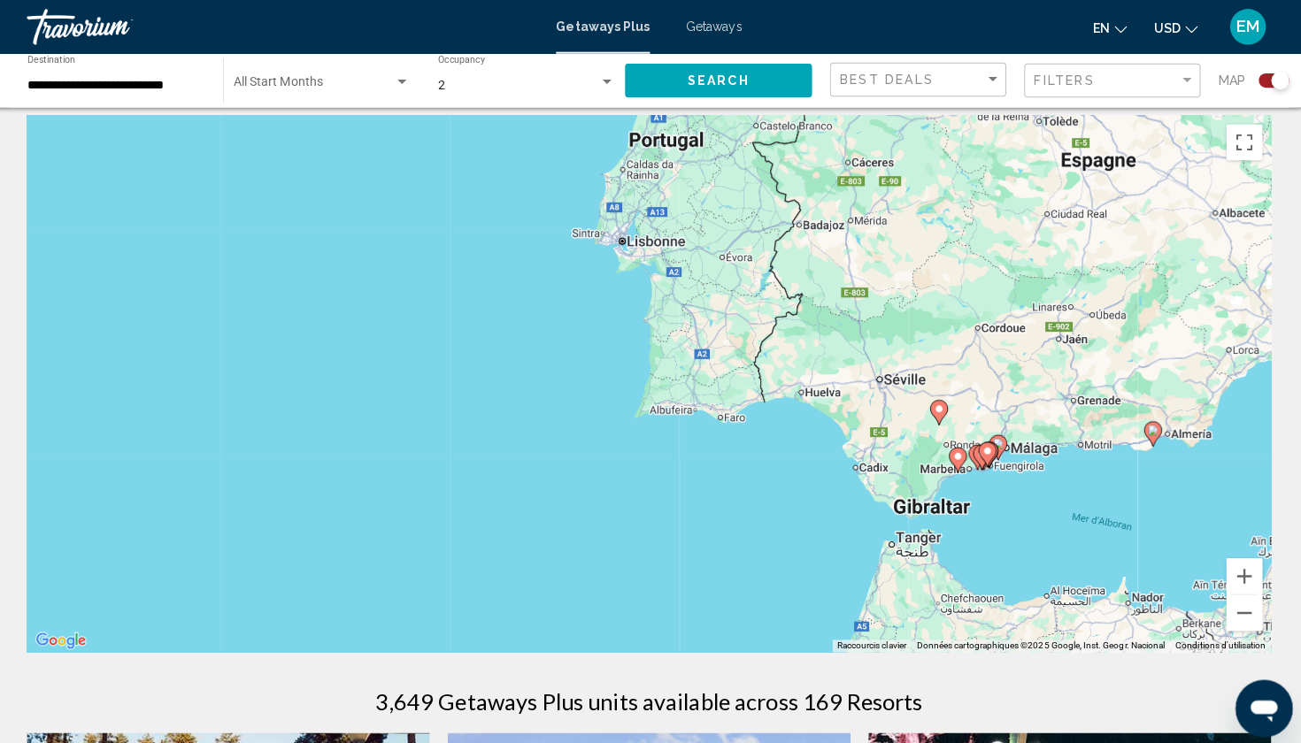
drag, startPoint x: 1081, startPoint y: 487, endPoint x: 970, endPoint y: 296, distance: 220.5
click at [970, 296] on div "Pour activer le glissement avec le clavier, appuyez sur Alt+Entrée. Une fois ce…" at bounding box center [650, 379] width 1230 height 531
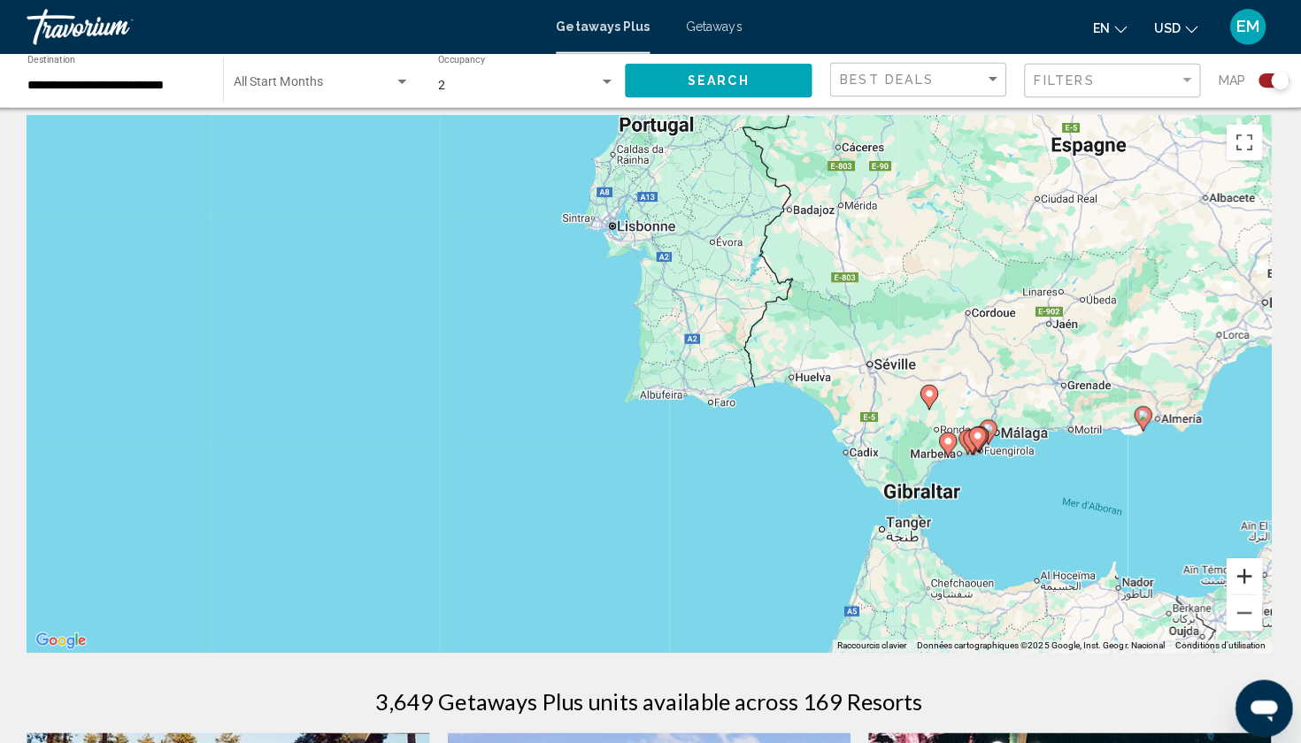
click at [1233, 579] on button "Zoom avant" at bounding box center [1238, 569] width 35 height 35
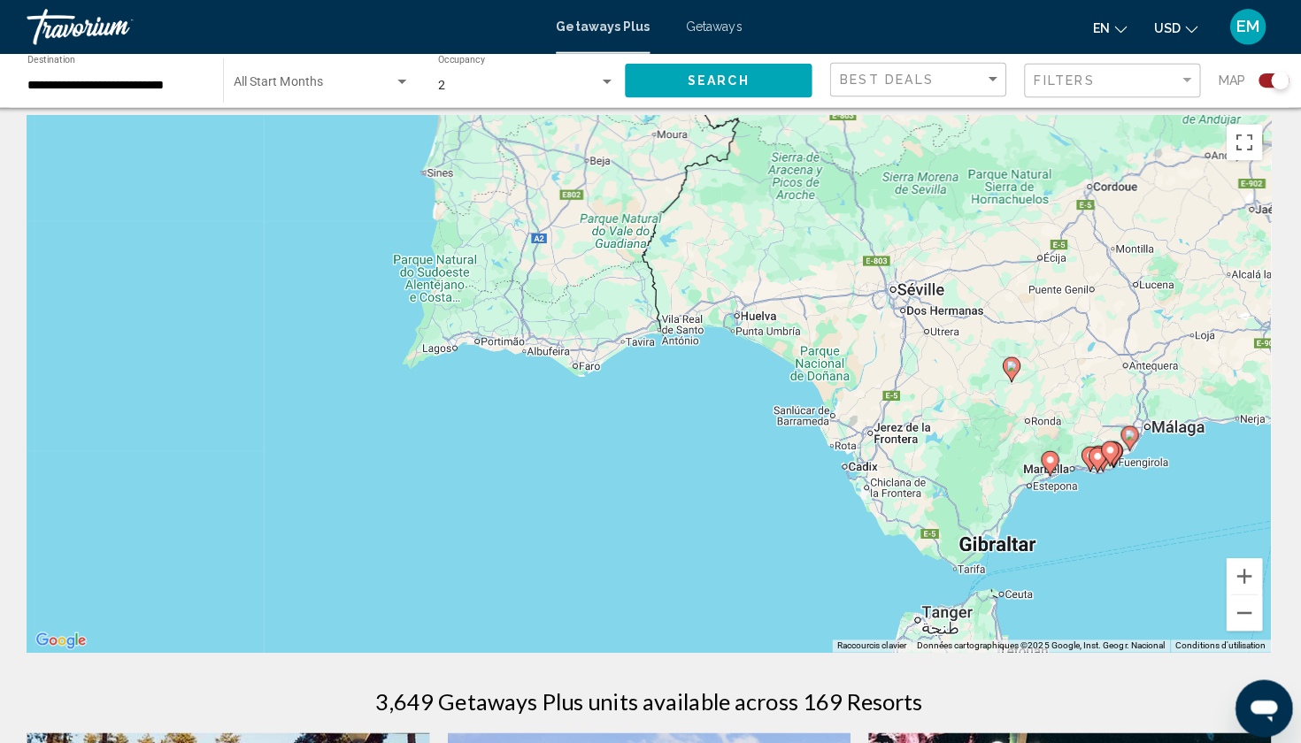
drag, startPoint x: 1106, startPoint y: 481, endPoint x: 873, endPoint y: 405, distance: 244.6
click at [873, 405] on div "Pour activer le glissement avec le clavier, appuyez sur Alt+Entrée. Une fois ce…" at bounding box center [650, 379] width 1230 height 531
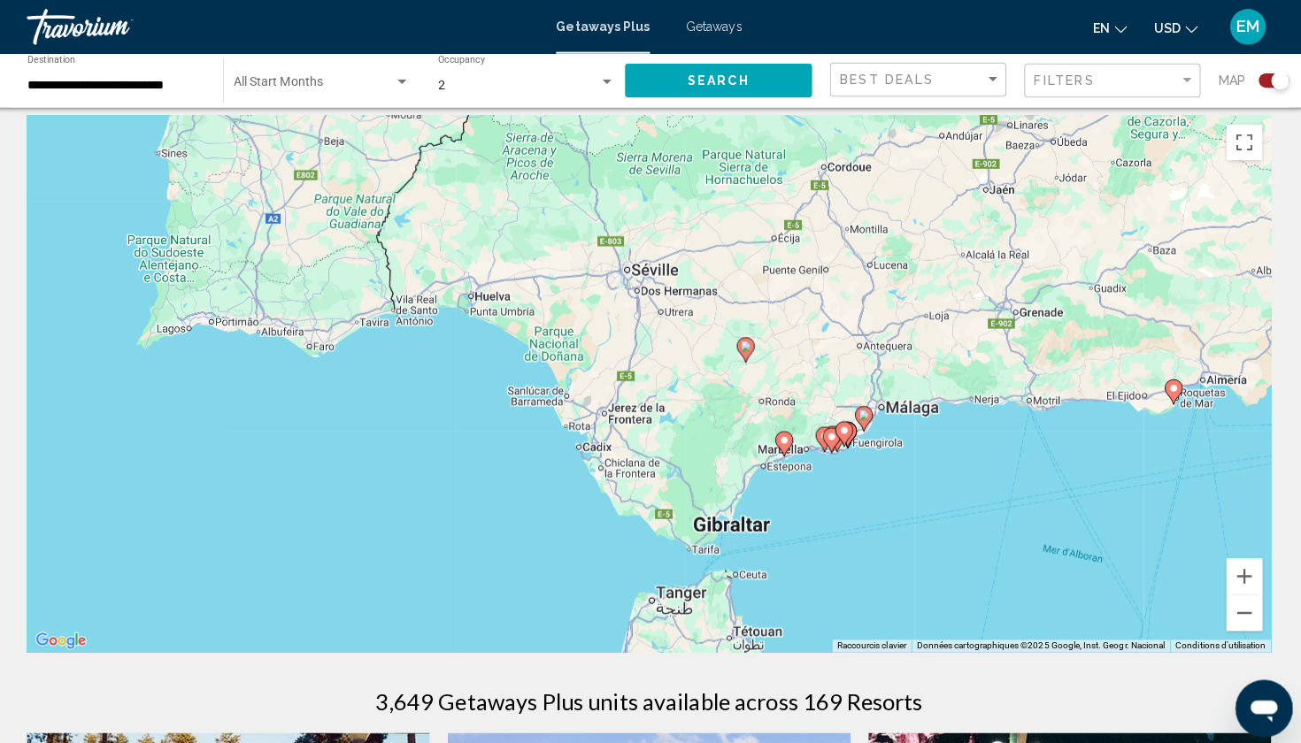
drag, startPoint x: 1122, startPoint y: 462, endPoint x: 893, endPoint y: 472, distance: 229.4
click at [893, 473] on div "Pour activer le glissement avec le clavier, appuyez sur Alt+Entrée. Une fois ce…" at bounding box center [650, 379] width 1230 height 531
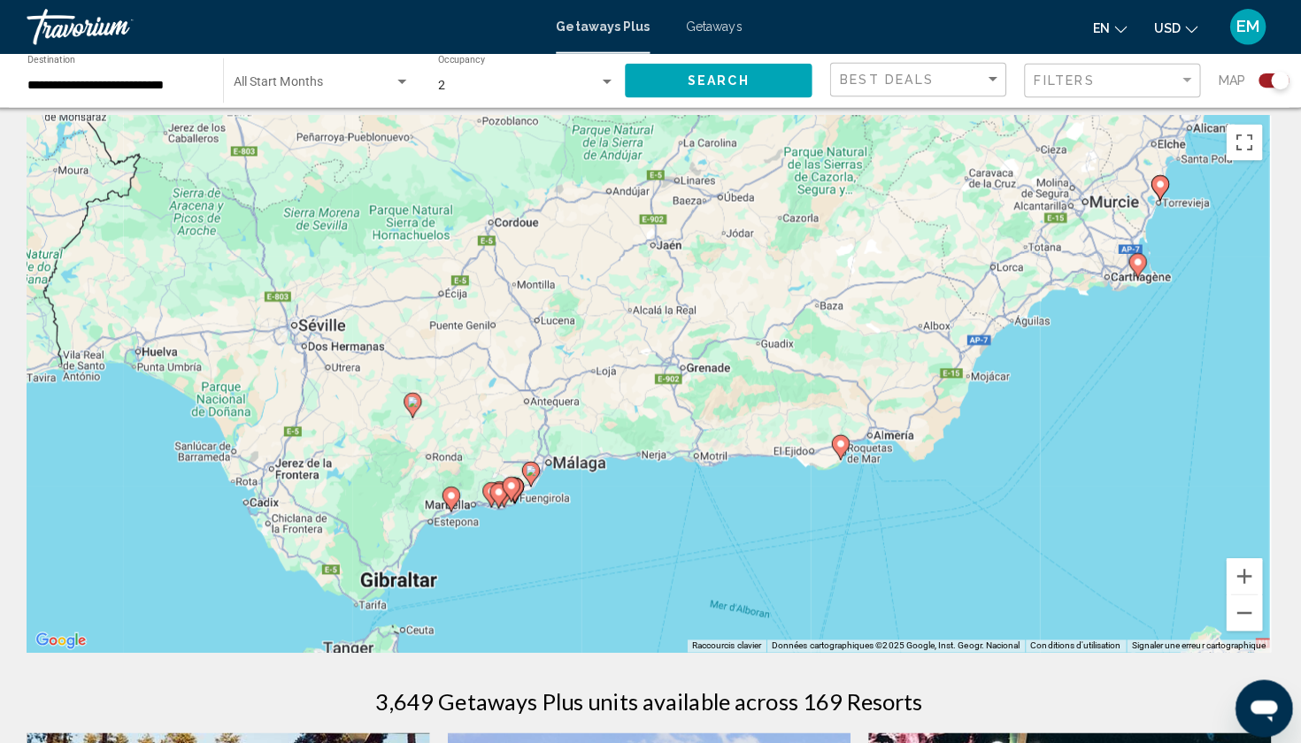
drag, startPoint x: 990, startPoint y: 441, endPoint x: 673, endPoint y: 496, distance: 322.6
click at [673, 497] on div "Pour activer le glissement avec le clavier, appuyez sur Alt+Entrée. Une fois ce…" at bounding box center [650, 379] width 1230 height 531
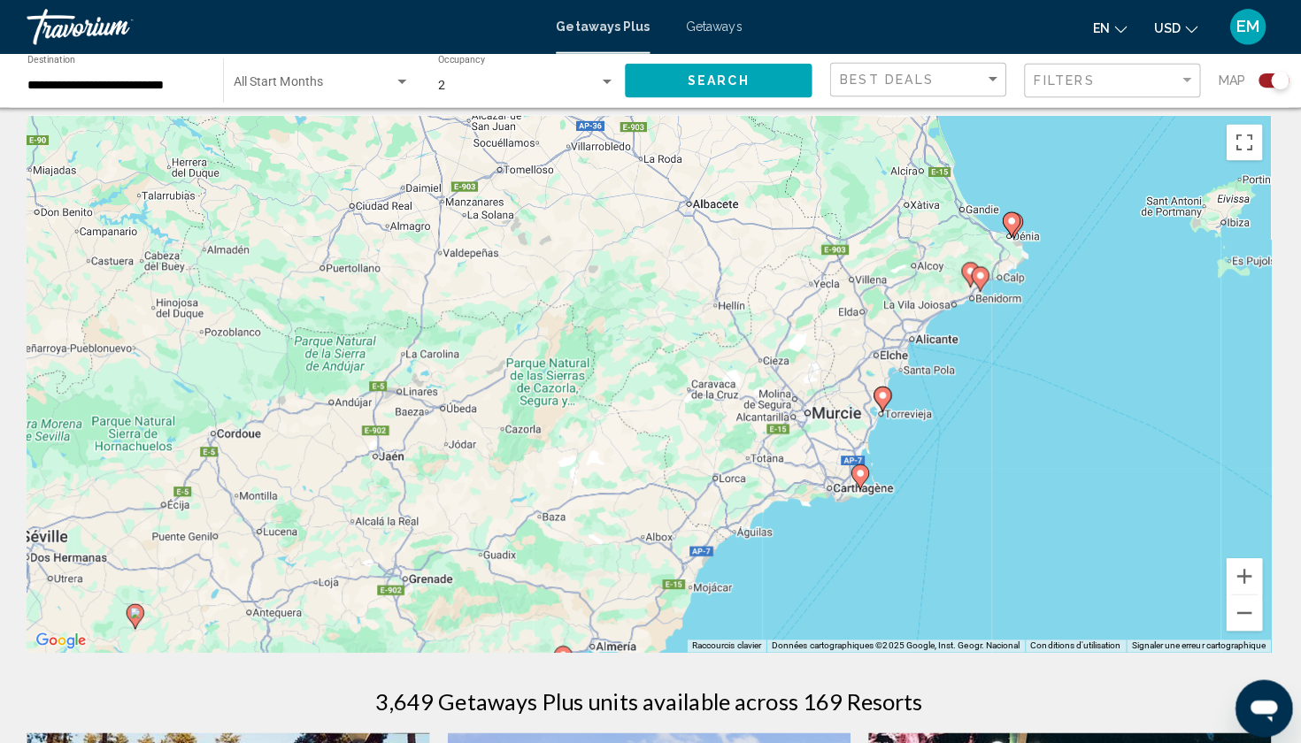
drag, startPoint x: 919, startPoint y: 354, endPoint x: 651, endPoint y: 563, distance: 339.2
click at [651, 563] on div "Pour activer le glissement avec le clavier, appuyez sur Alt+Entrée. Une fois ce…" at bounding box center [650, 379] width 1230 height 531
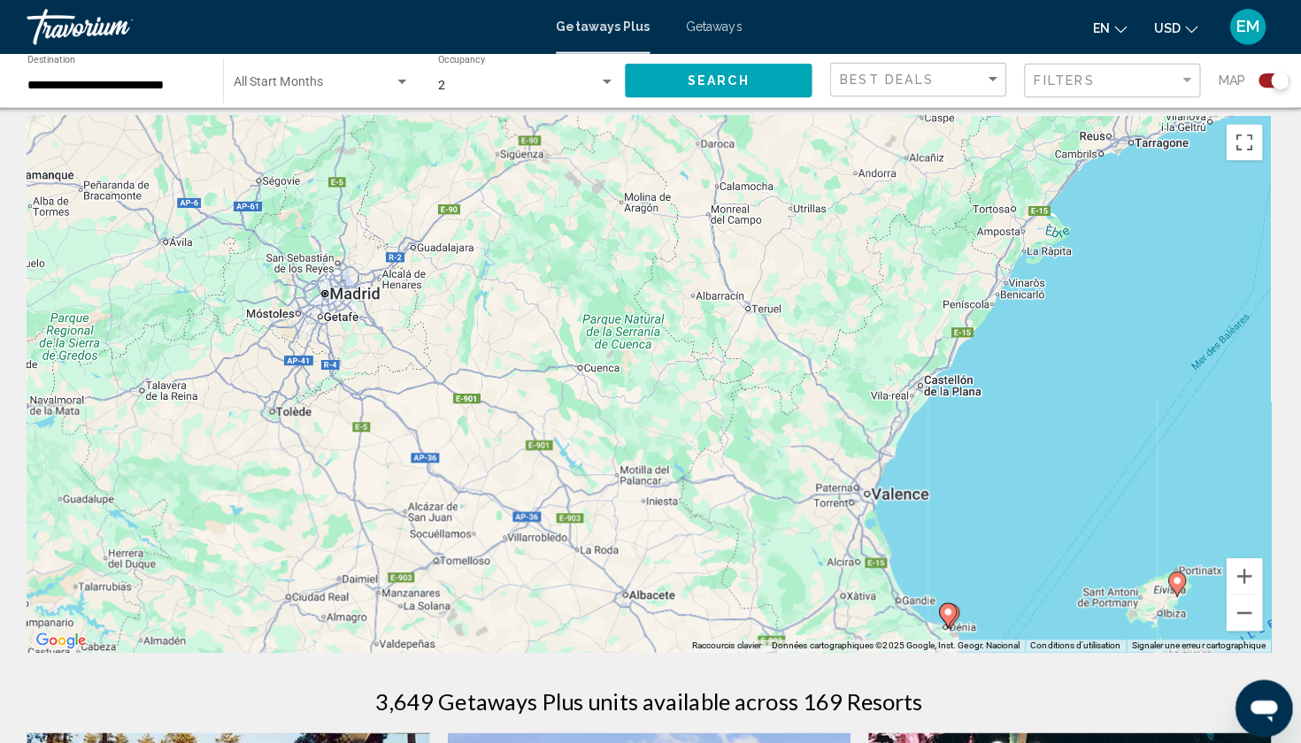
drag, startPoint x: 912, startPoint y: 334, endPoint x: 850, endPoint y: 722, distance: 393.3
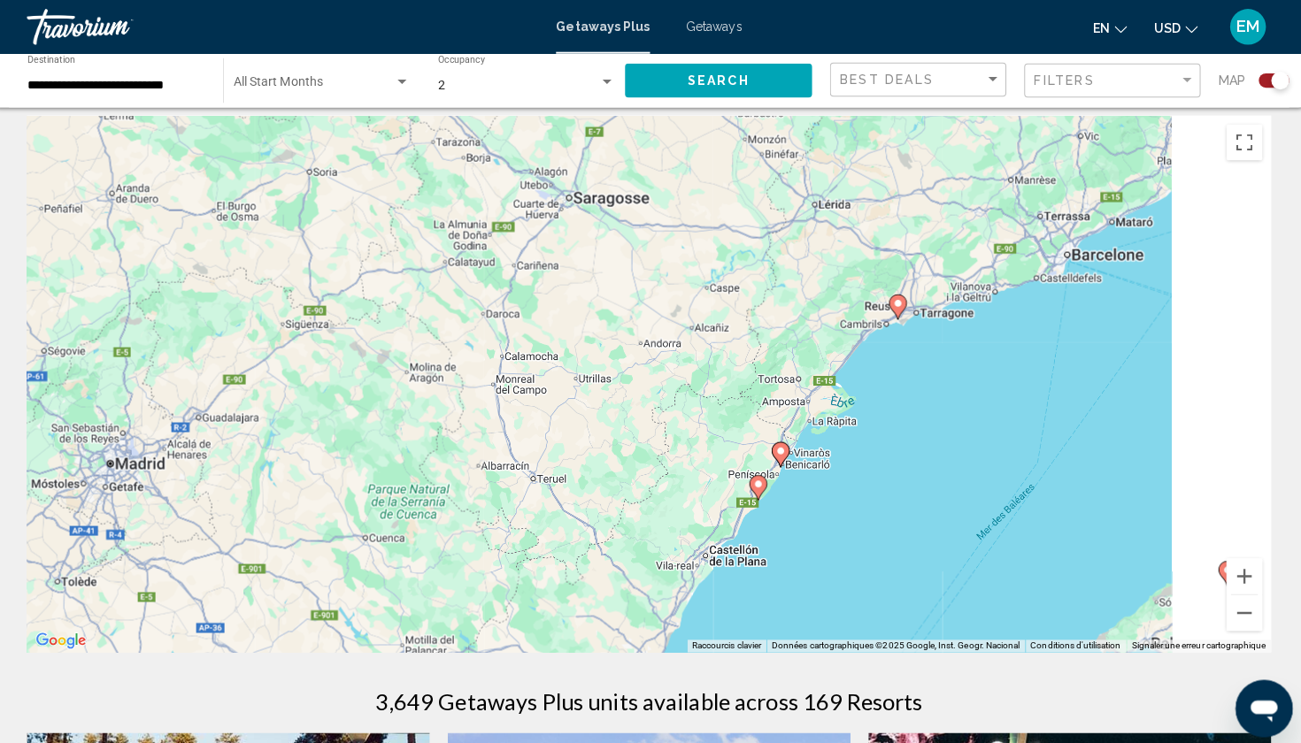
drag, startPoint x: 1056, startPoint y: 396, endPoint x: 726, endPoint y: 663, distance: 424.7
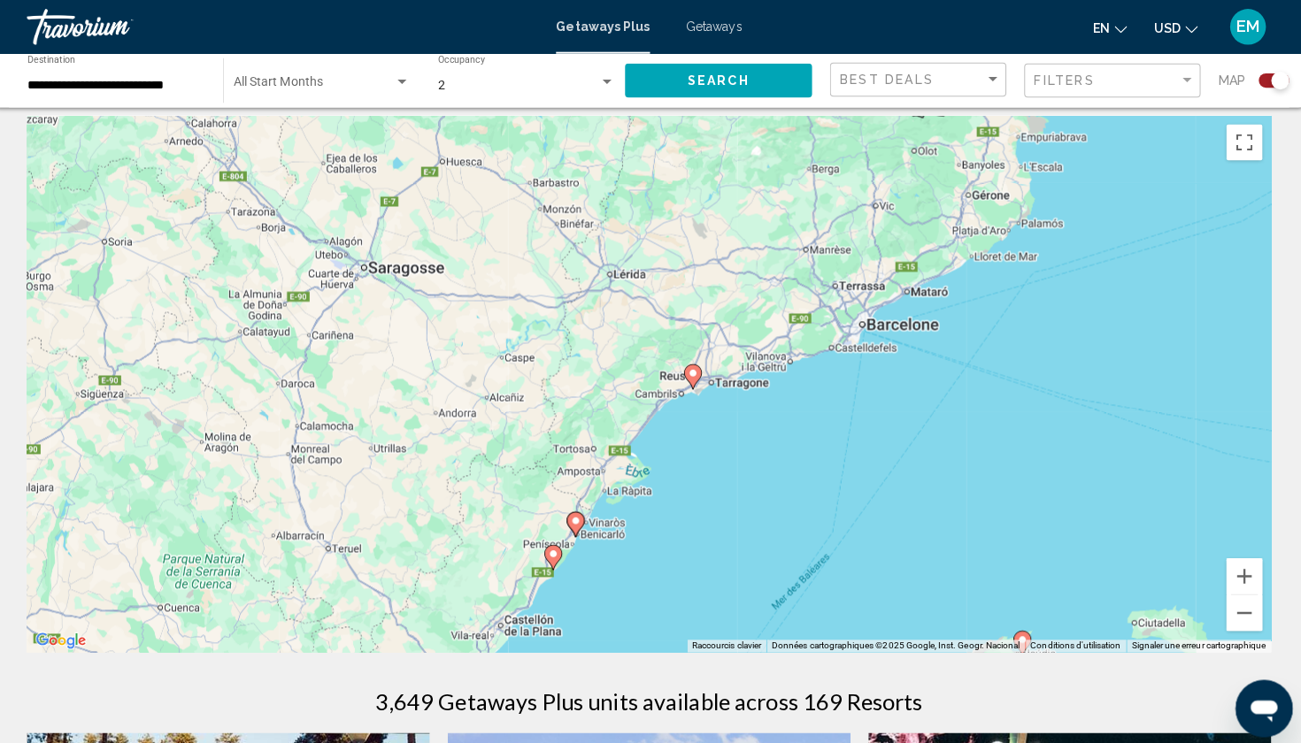
drag, startPoint x: 922, startPoint y: 396, endPoint x: 899, endPoint y: 270, distance: 128.6
click at [899, 270] on div "Pour activer le glissement avec le clavier, appuyez sur Alt+Entrée. Une fois ce…" at bounding box center [650, 379] width 1230 height 531
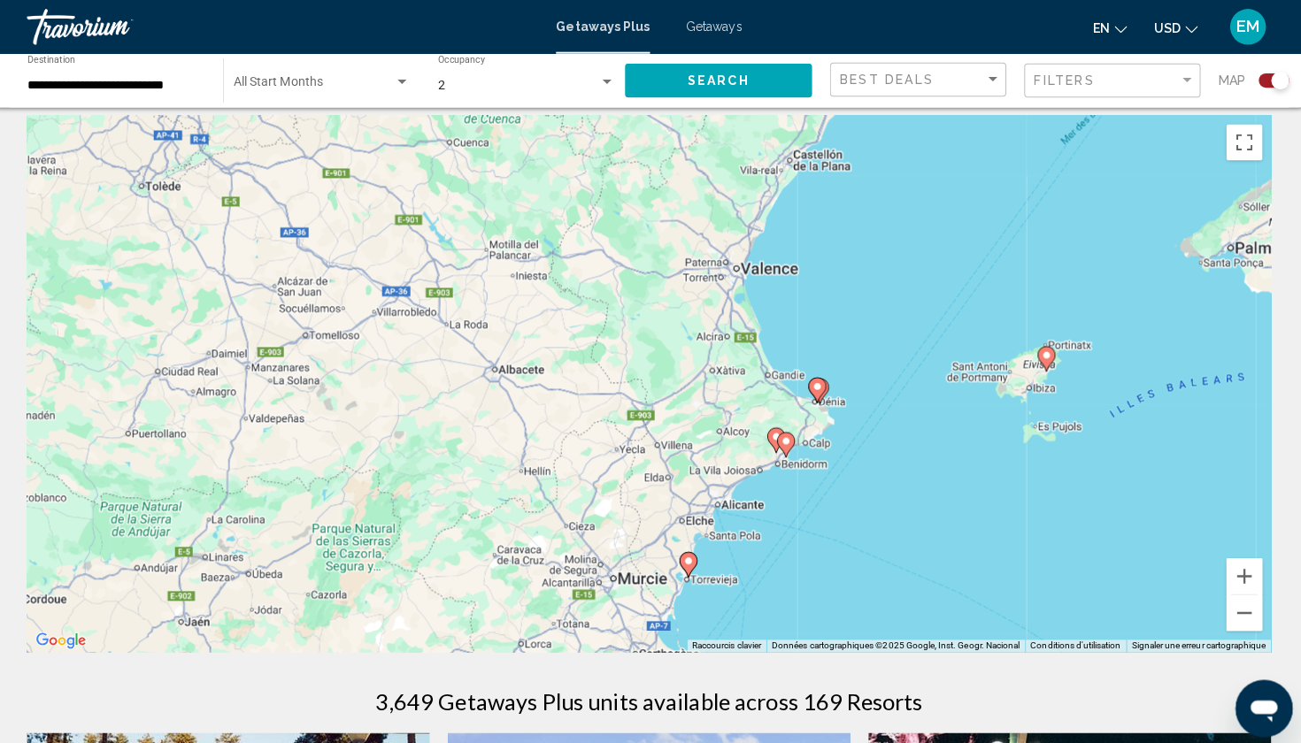
drag, startPoint x: 926, startPoint y: 382, endPoint x: 1012, endPoint y: 268, distance: 143.4
click at [1012, 268] on div "Pour activer le glissement avec le clavier, appuyez sur Alt+Entrée. Une fois ce…" at bounding box center [650, 379] width 1230 height 531
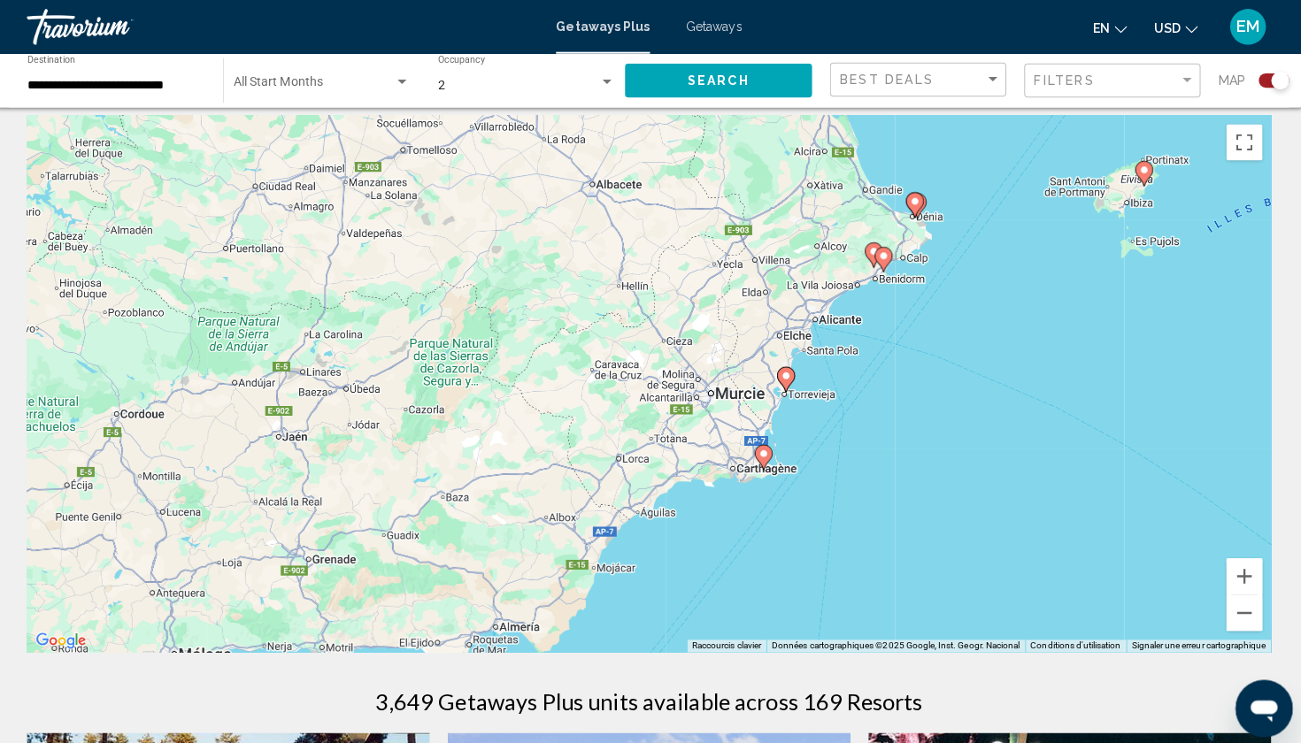
drag, startPoint x: 875, startPoint y: 510, endPoint x: 974, endPoint y: 318, distance: 216.1
click at [974, 318] on div "Pour activer le glissement avec le clavier, appuyez sur Alt+Entrée. Une fois ce…" at bounding box center [650, 379] width 1230 height 531
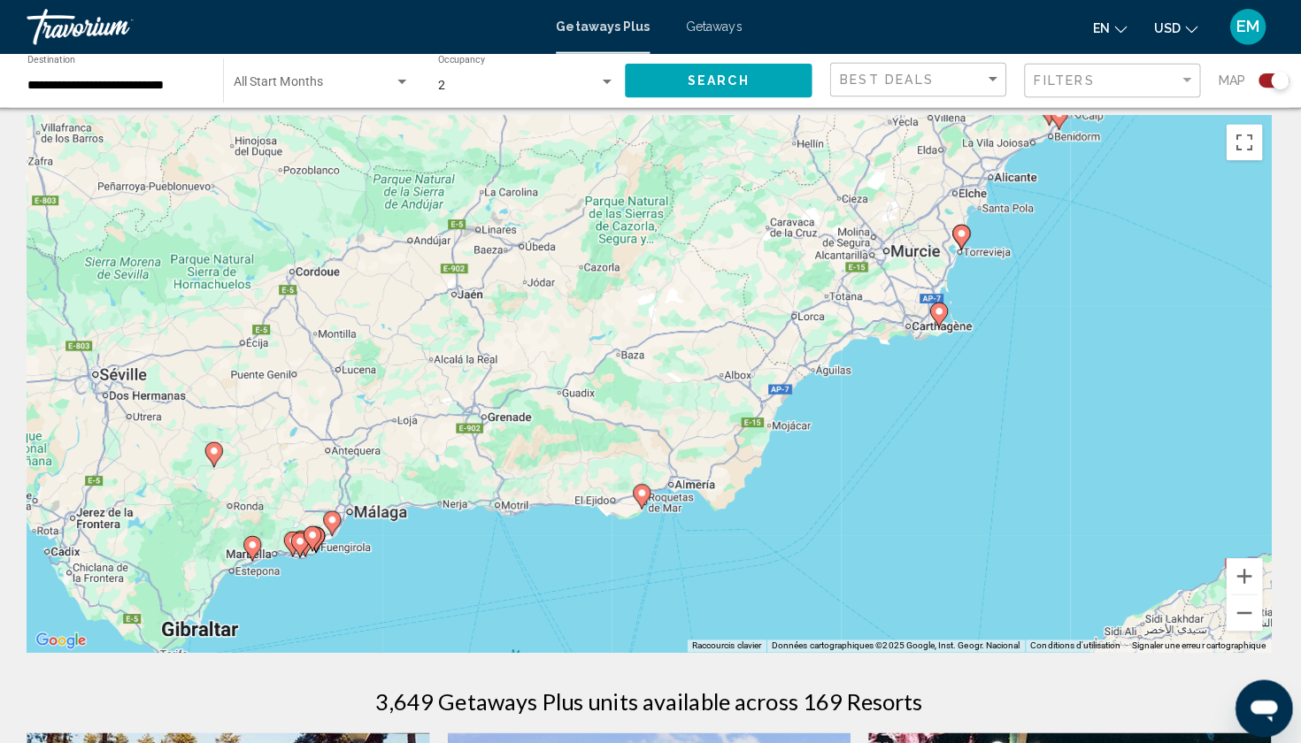
drag, startPoint x: 793, startPoint y: 470, endPoint x: 960, endPoint y: 335, distance: 214.6
click at [961, 335] on div "Pour activer le glissement avec le clavier, appuyez sur Alt+Entrée. Une fois ce…" at bounding box center [650, 379] width 1230 height 531
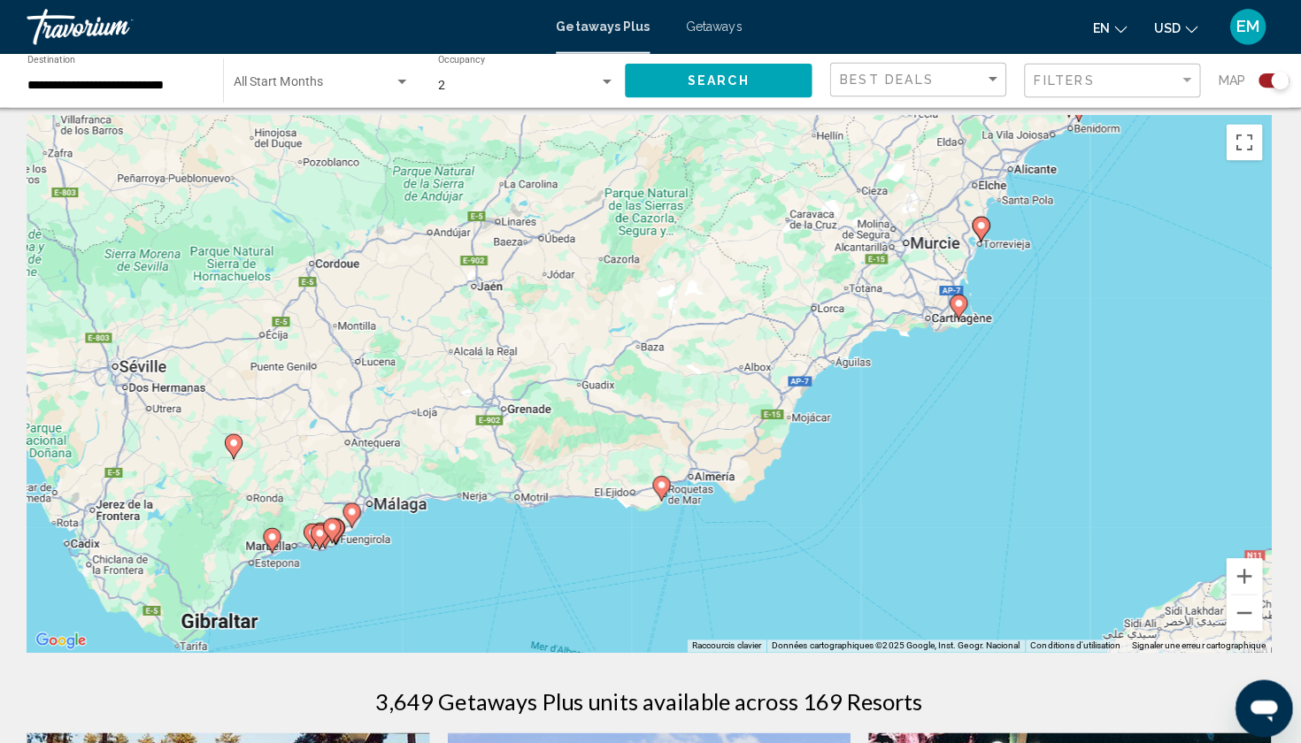
drag, startPoint x: 793, startPoint y: 472, endPoint x: 991, endPoint y: 386, distance: 216.0
click at [992, 386] on div "Pour activer le glissement avec le clavier, appuyez sur Alt+Entrée. Une fois ce…" at bounding box center [650, 379] width 1230 height 531
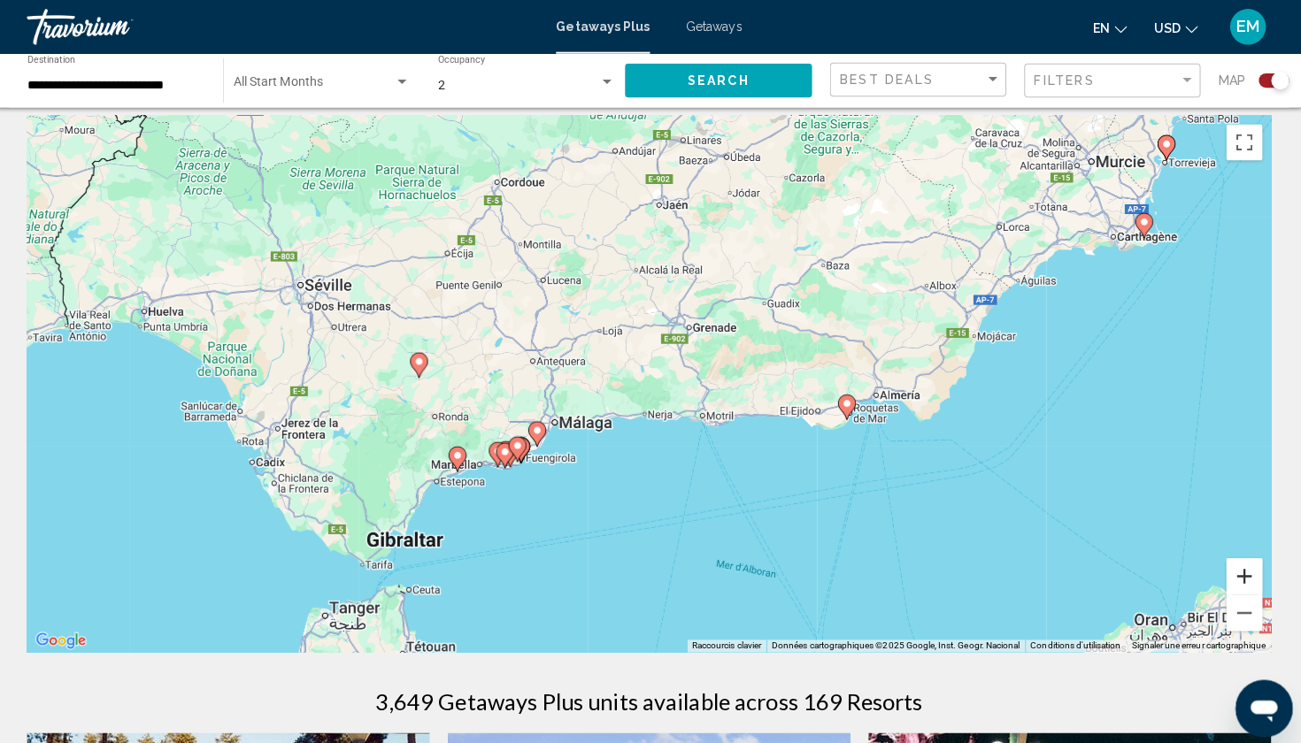
click at [1229, 558] on button "Zoom avant" at bounding box center [1238, 569] width 35 height 35
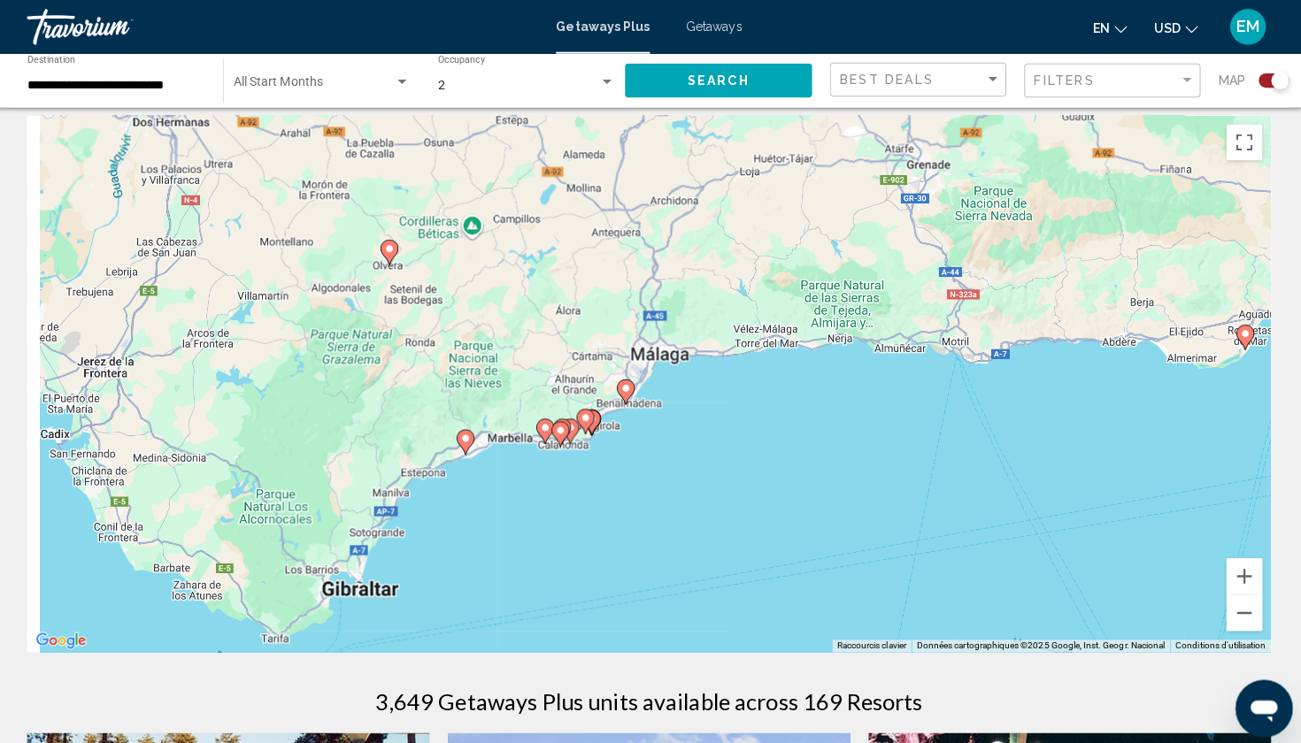
drag, startPoint x: 659, startPoint y: 581, endPoint x: 861, endPoint y: 475, distance: 228.0
click at [861, 475] on div "Pour activer le glissement avec le clavier, appuyez sur Alt+Entrée. Une fois ce…" at bounding box center [650, 379] width 1230 height 531
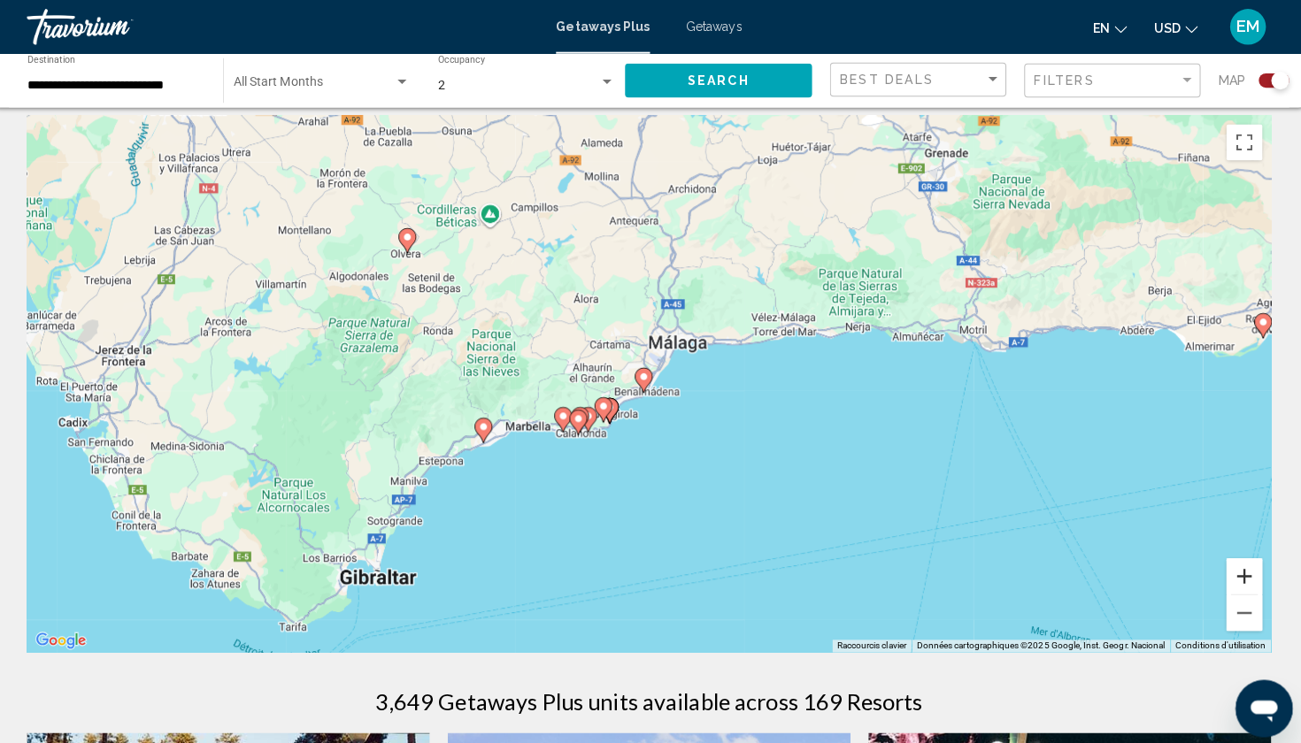
click at [1229, 573] on button "Zoom avant" at bounding box center [1238, 569] width 35 height 35
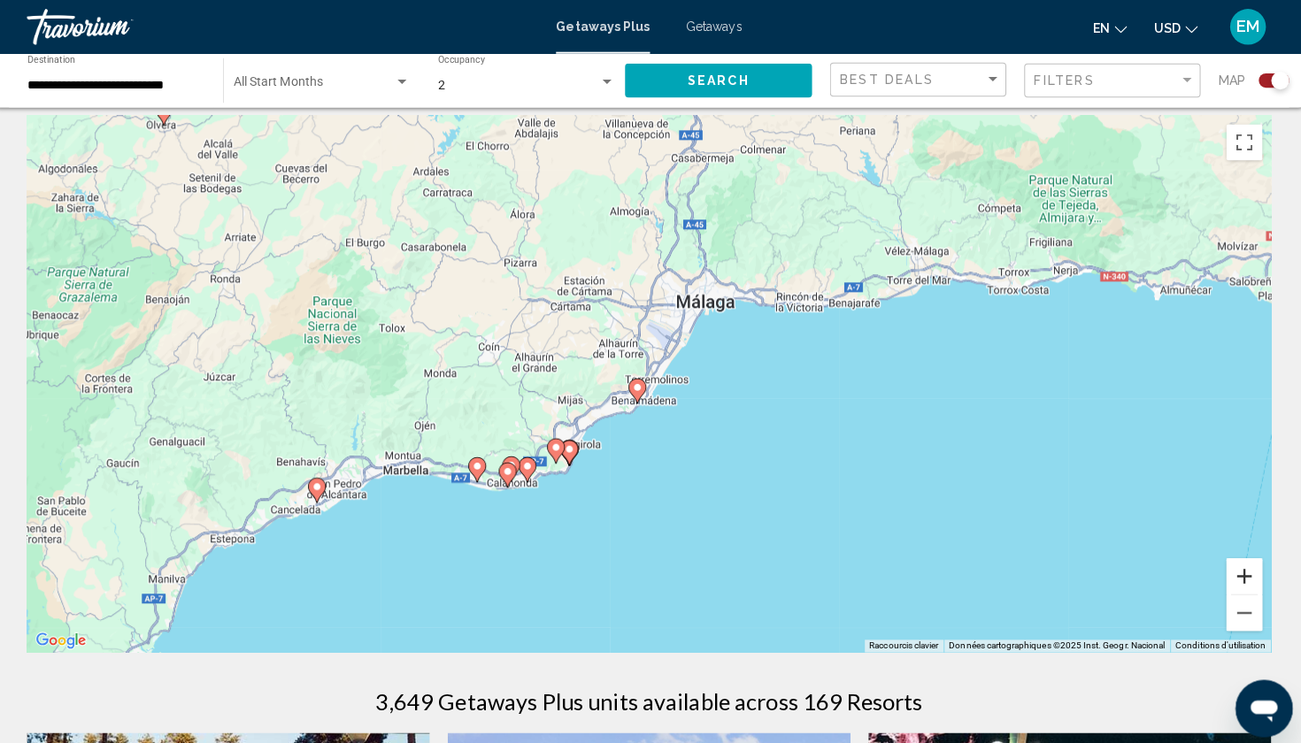
click at [1229, 573] on button "Zoom avant" at bounding box center [1238, 569] width 35 height 35
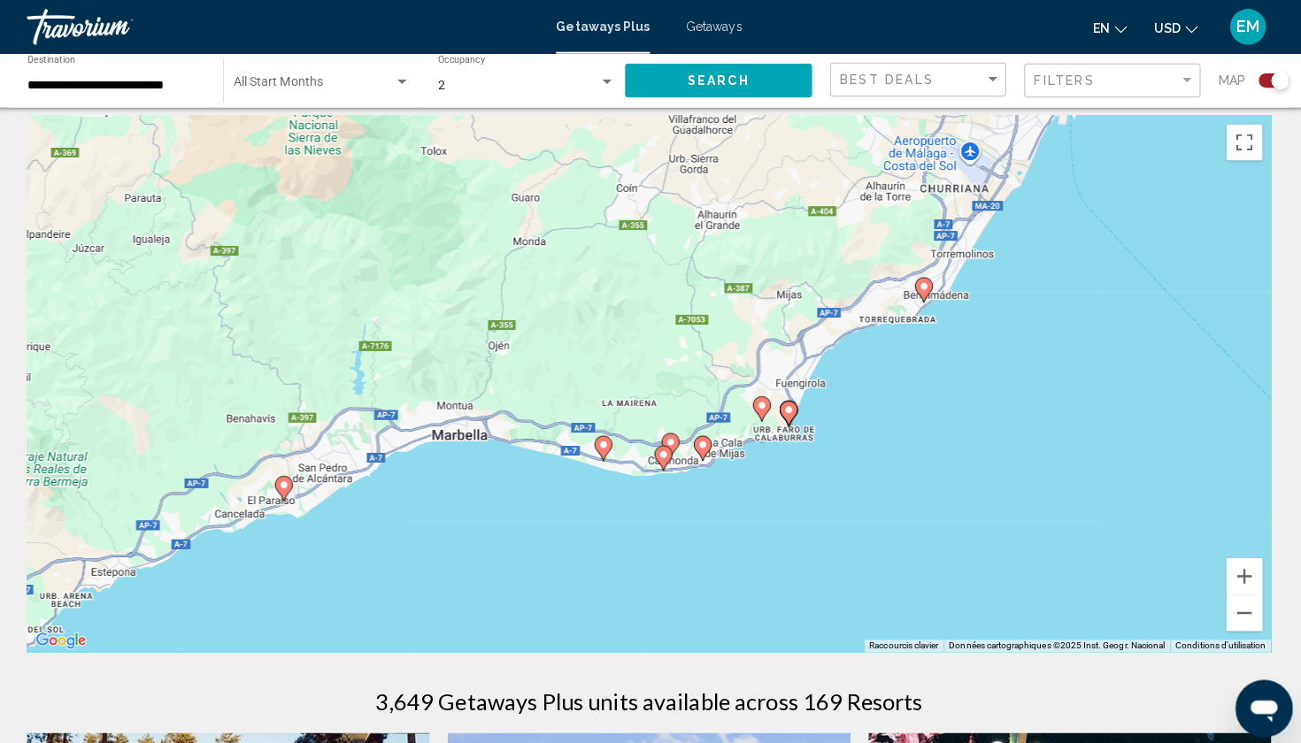
drag, startPoint x: 653, startPoint y: 534, endPoint x: 990, endPoint y: 404, distance: 361.1
click at [991, 404] on div "Pour activer le glissement avec le clavier, appuyez sur Alt+Entrée. Une fois ce…" at bounding box center [650, 379] width 1230 height 531
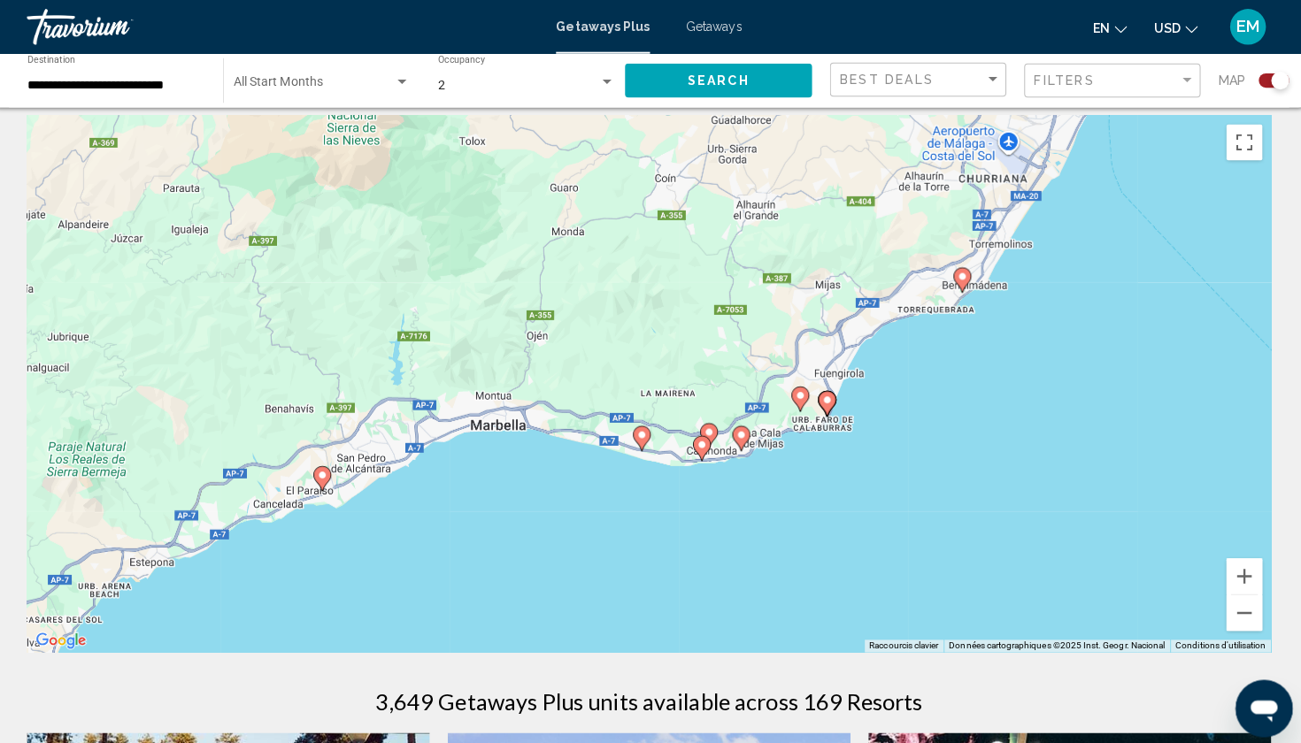
click at [635, 436] on icon "Main content" at bounding box center [643, 433] width 16 height 23
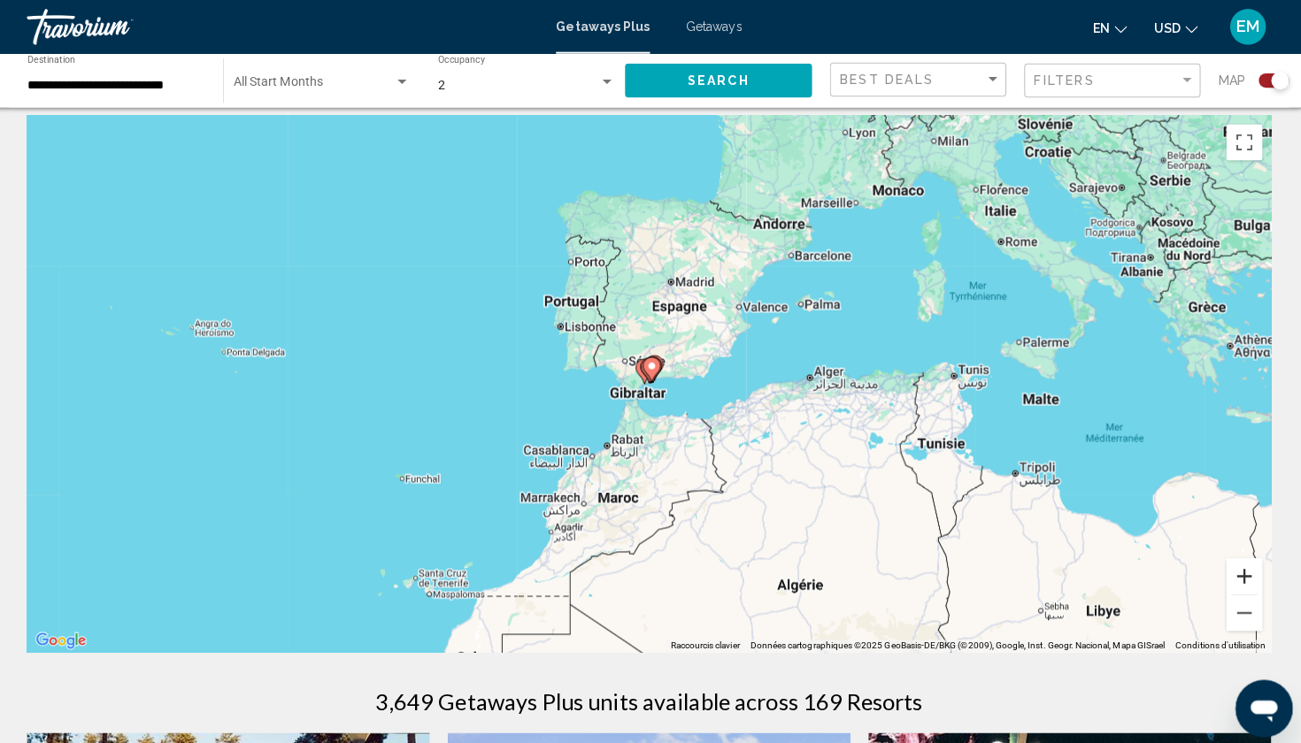
click at [1230, 566] on button "Zoom avant" at bounding box center [1238, 569] width 35 height 35
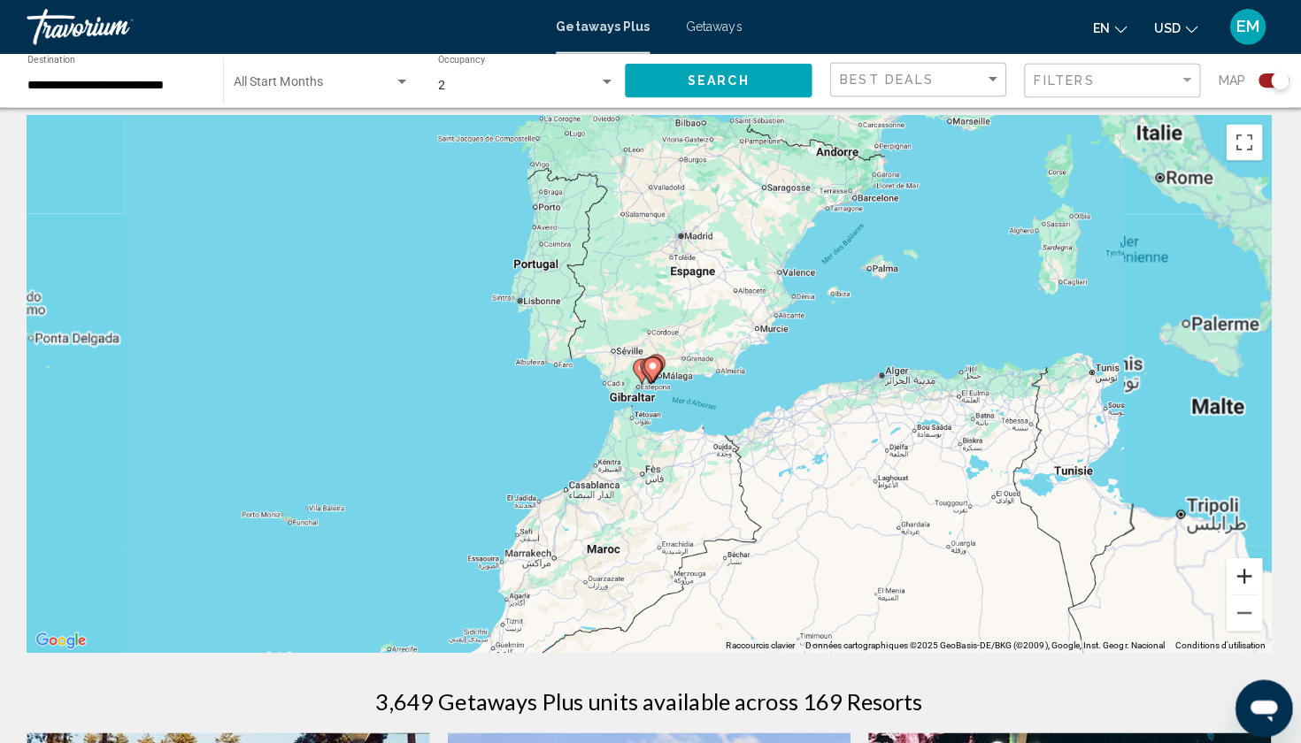
click at [1230, 566] on button "Zoom avant" at bounding box center [1238, 569] width 35 height 35
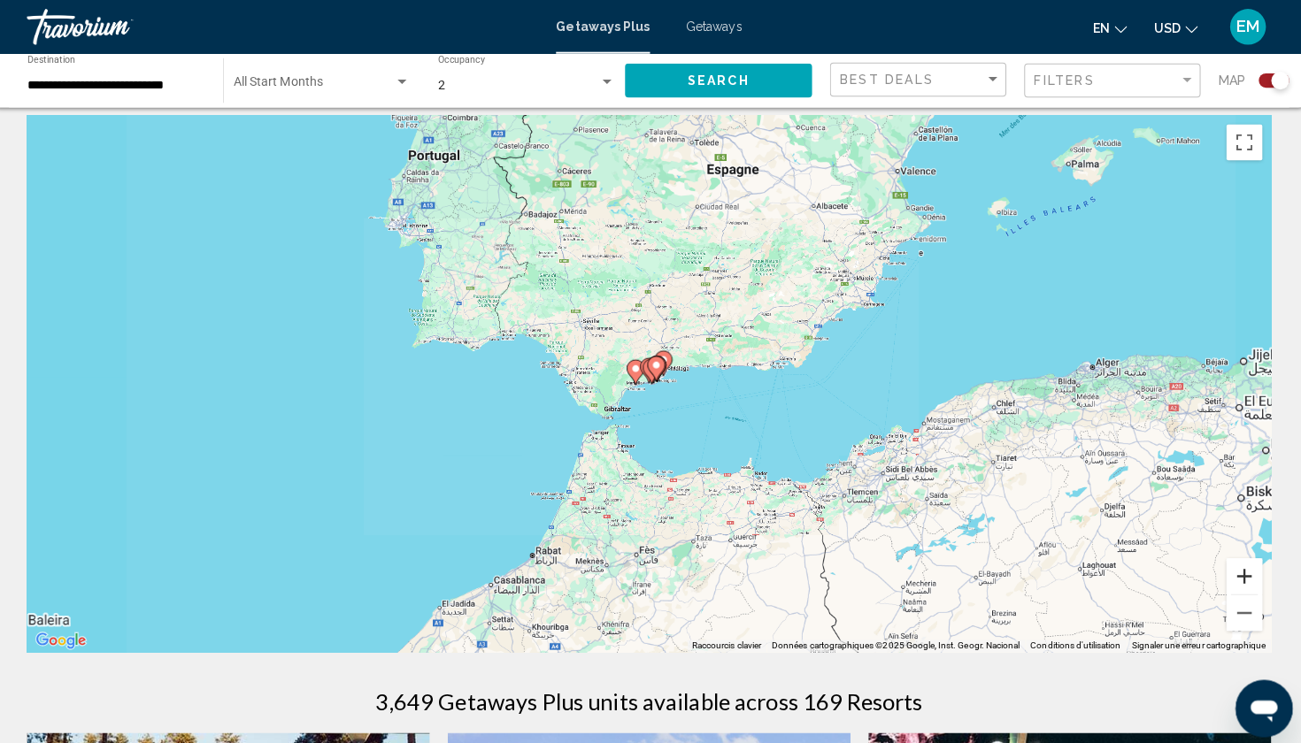
click at [1230, 566] on button "Zoom avant" at bounding box center [1238, 569] width 35 height 35
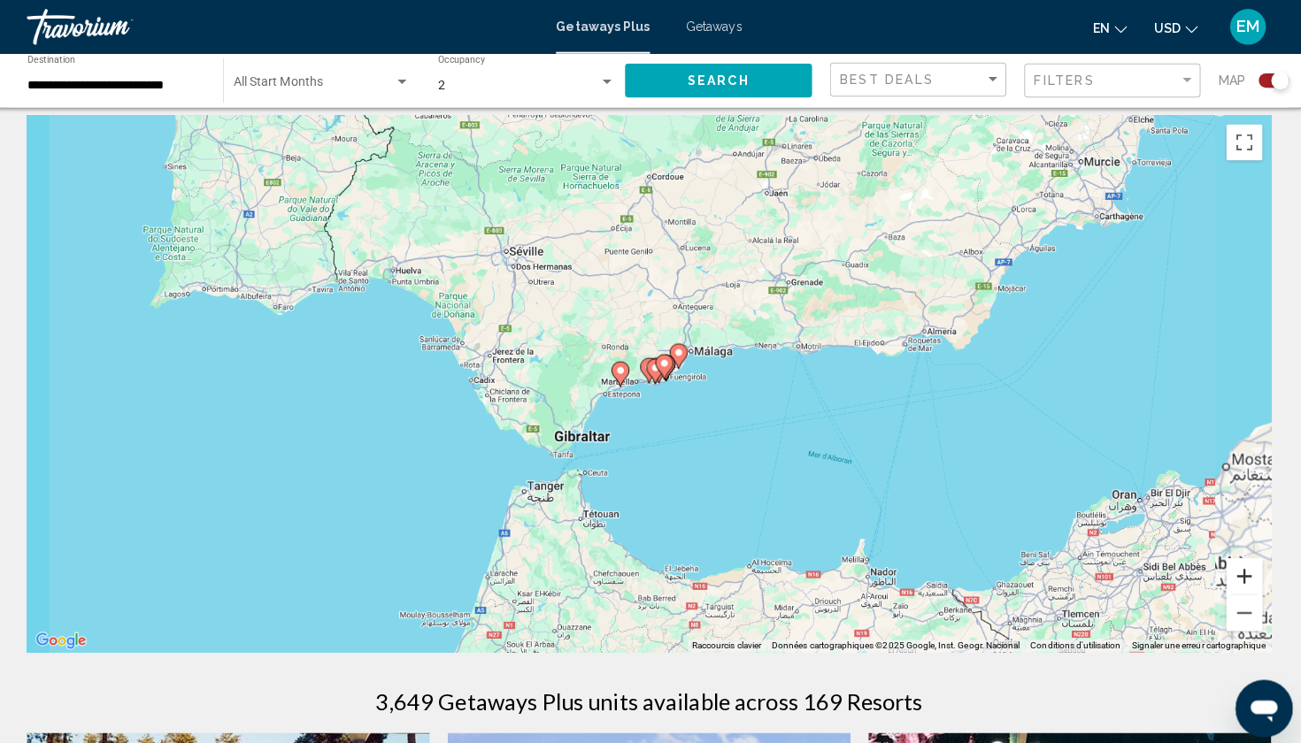
click at [1230, 566] on button "Zoom avant" at bounding box center [1238, 569] width 35 height 35
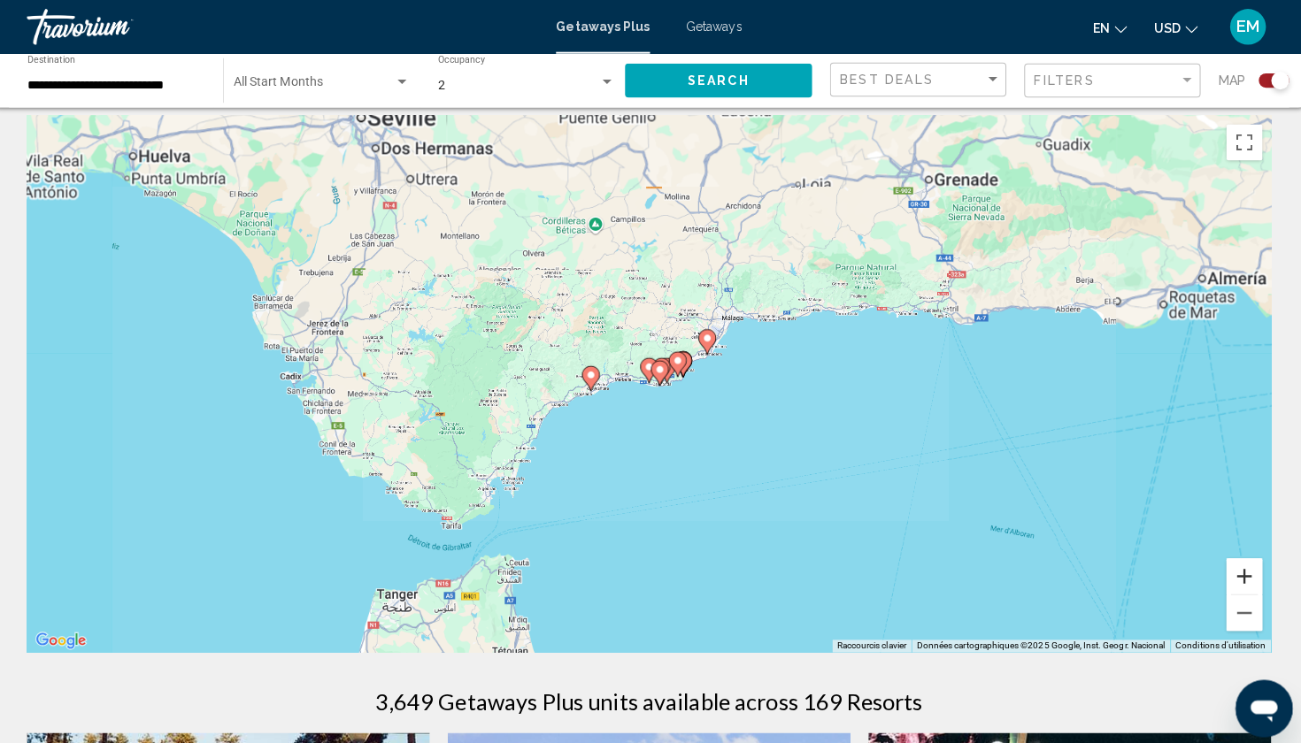
click at [1230, 566] on button "Zoom avant" at bounding box center [1238, 569] width 35 height 35
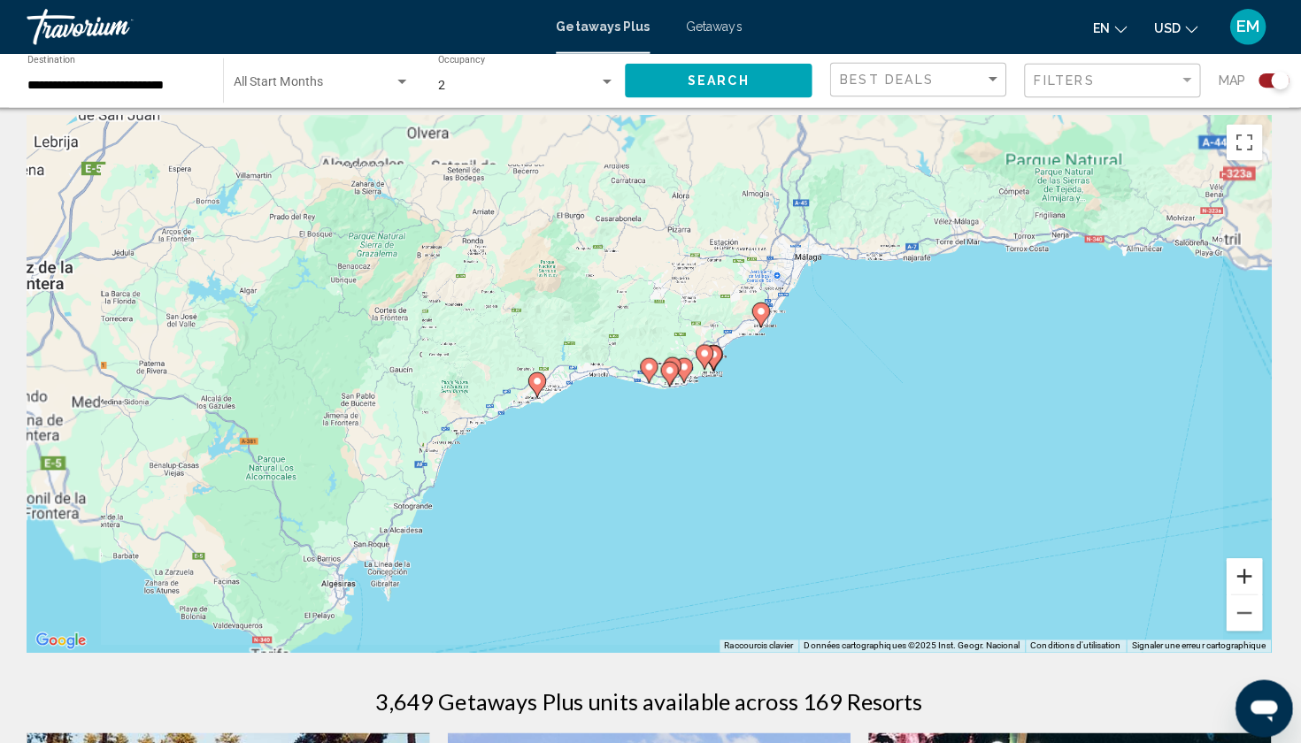
click at [1230, 566] on button "Zoom avant" at bounding box center [1238, 569] width 35 height 35
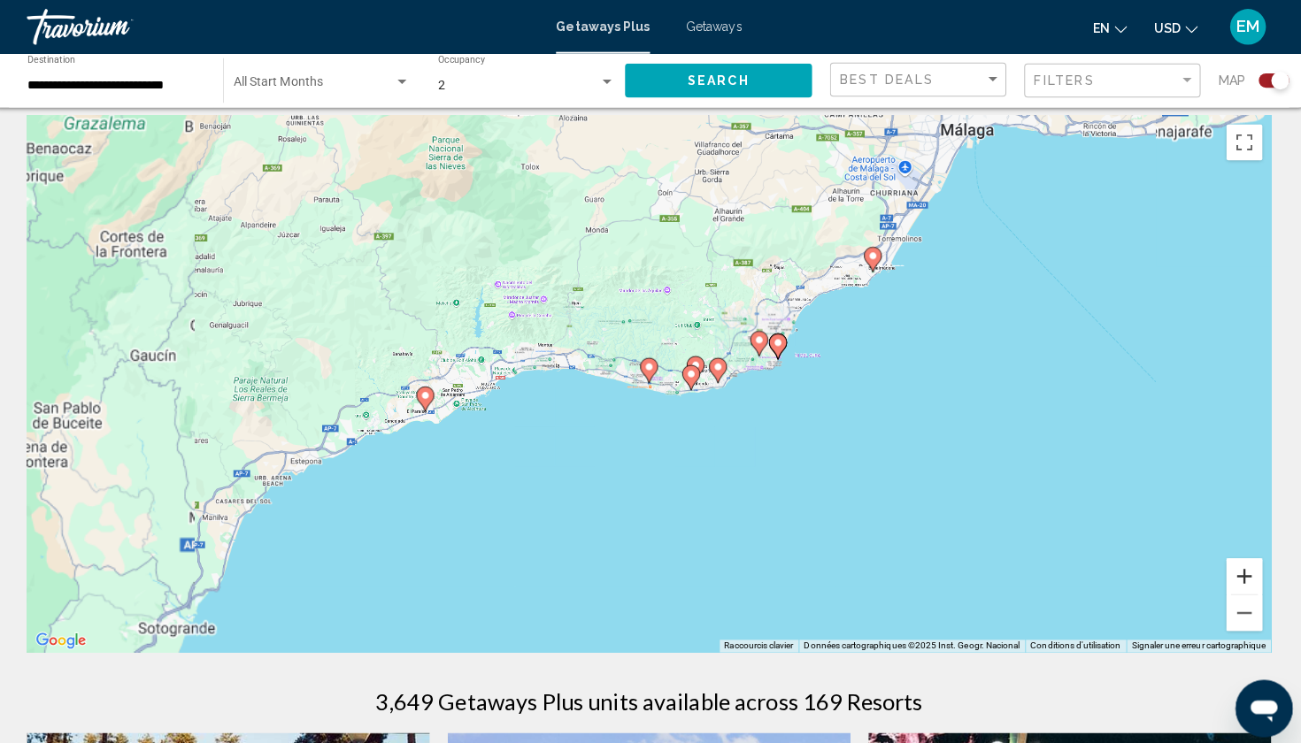
click at [1230, 566] on button "Zoom avant" at bounding box center [1238, 569] width 35 height 35
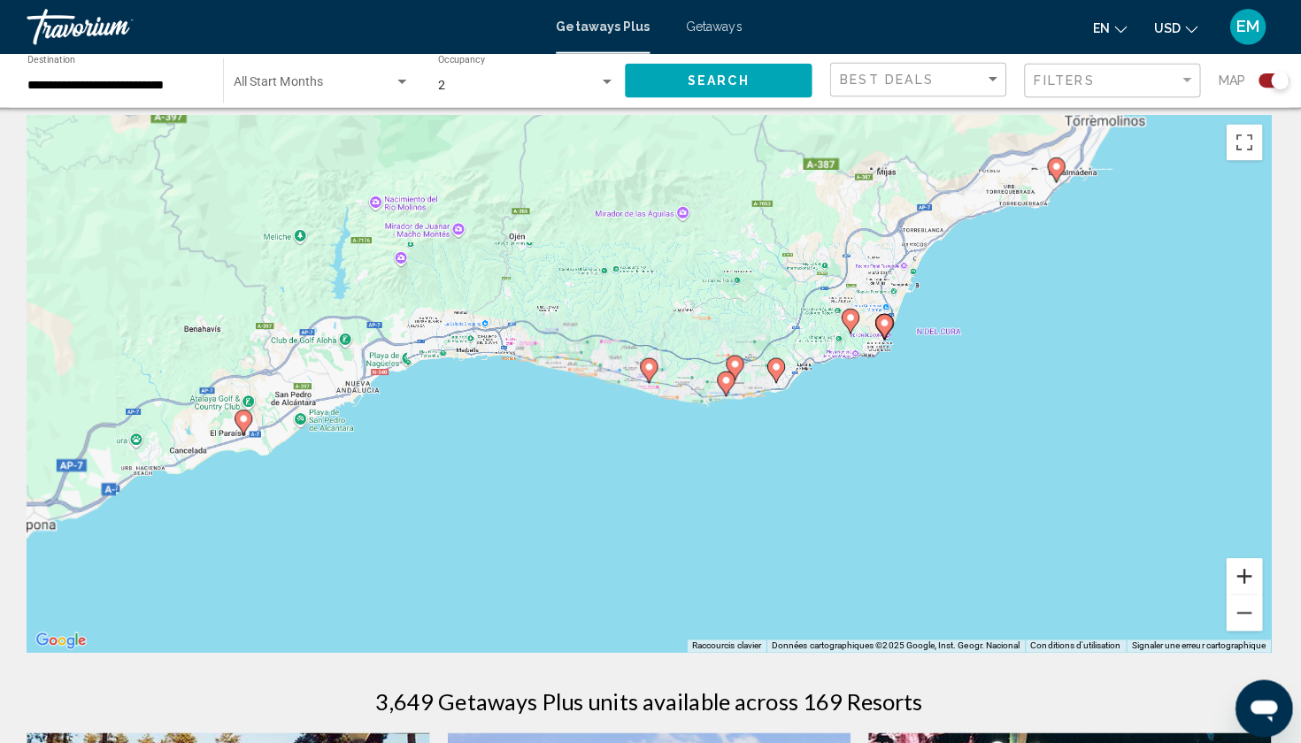
click at [1230, 566] on button "Zoom avant" at bounding box center [1238, 569] width 35 height 35
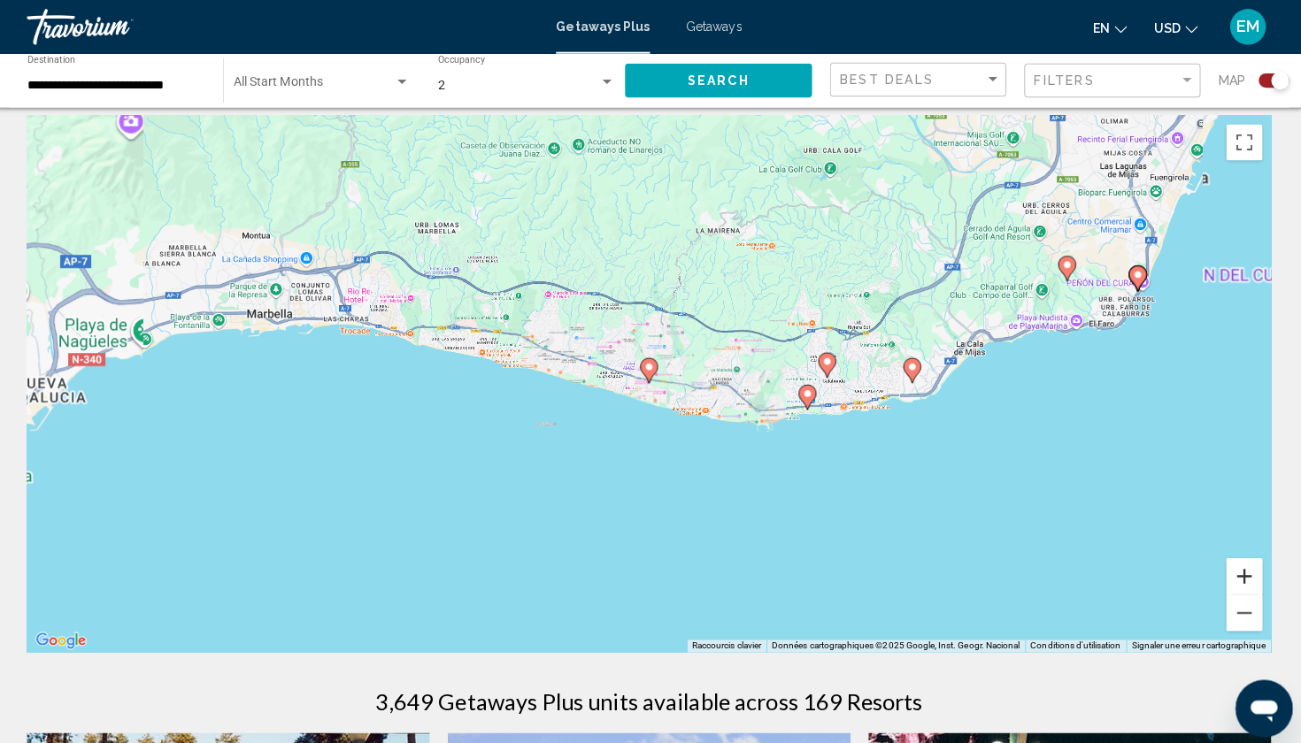
click at [1230, 566] on button "Zoom avant" at bounding box center [1238, 569] width 35 height 35
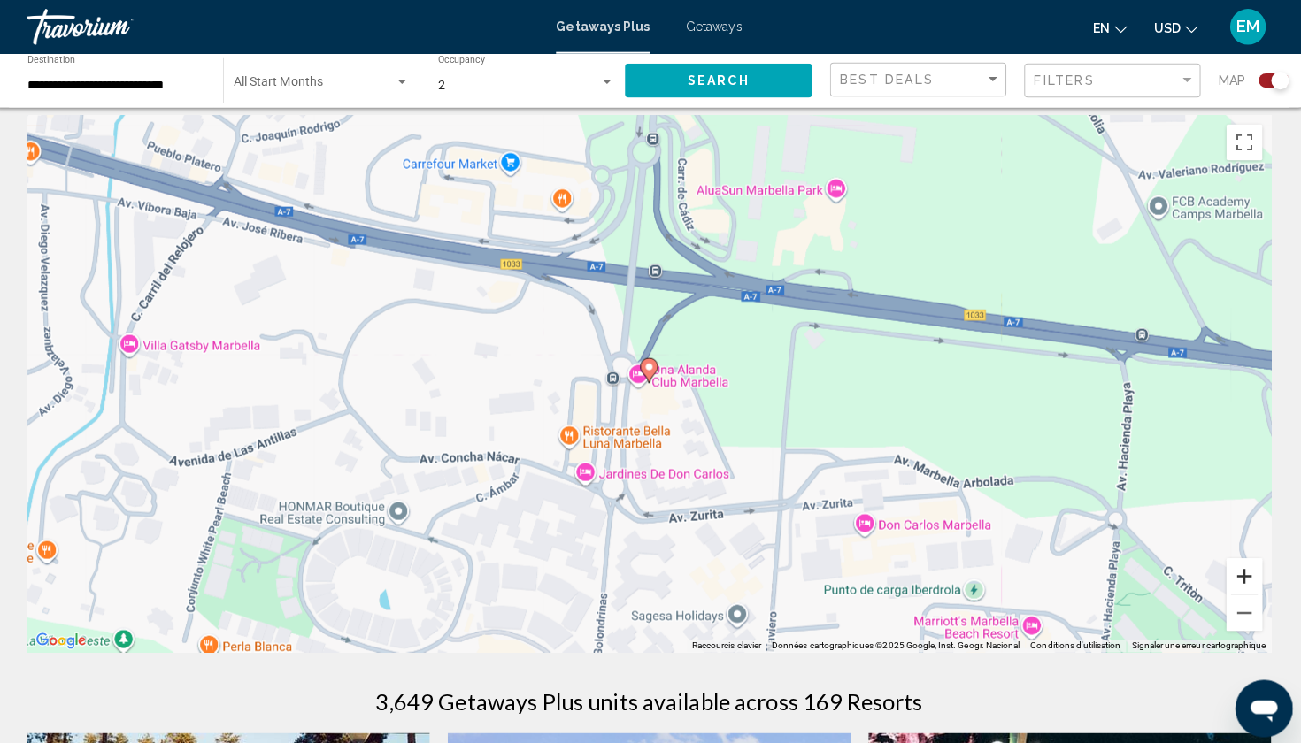
click at [1230, 566] on button "Zoom avant" at bounding box center [1238, 569] width 35 height 35
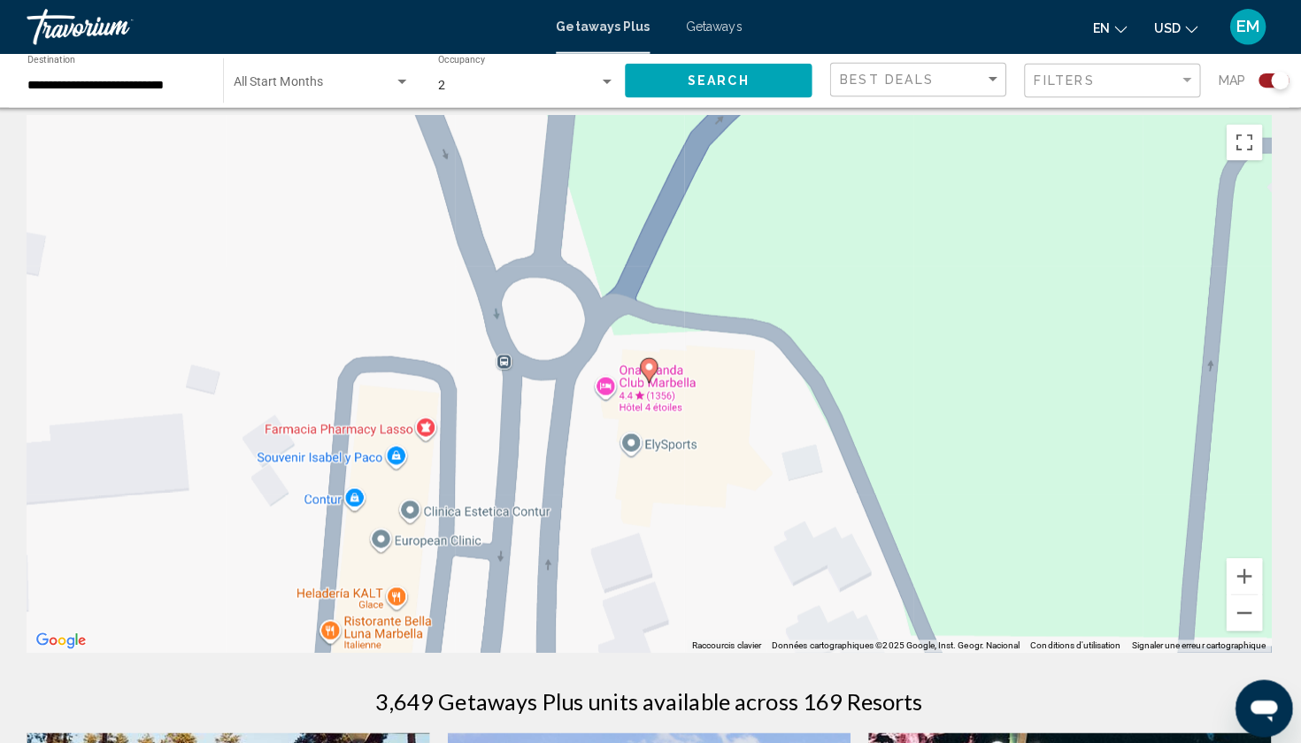
click at [643, 367] on icon "Main content" at bounding box center [651, 366] width 16 height 23
type input "**********"
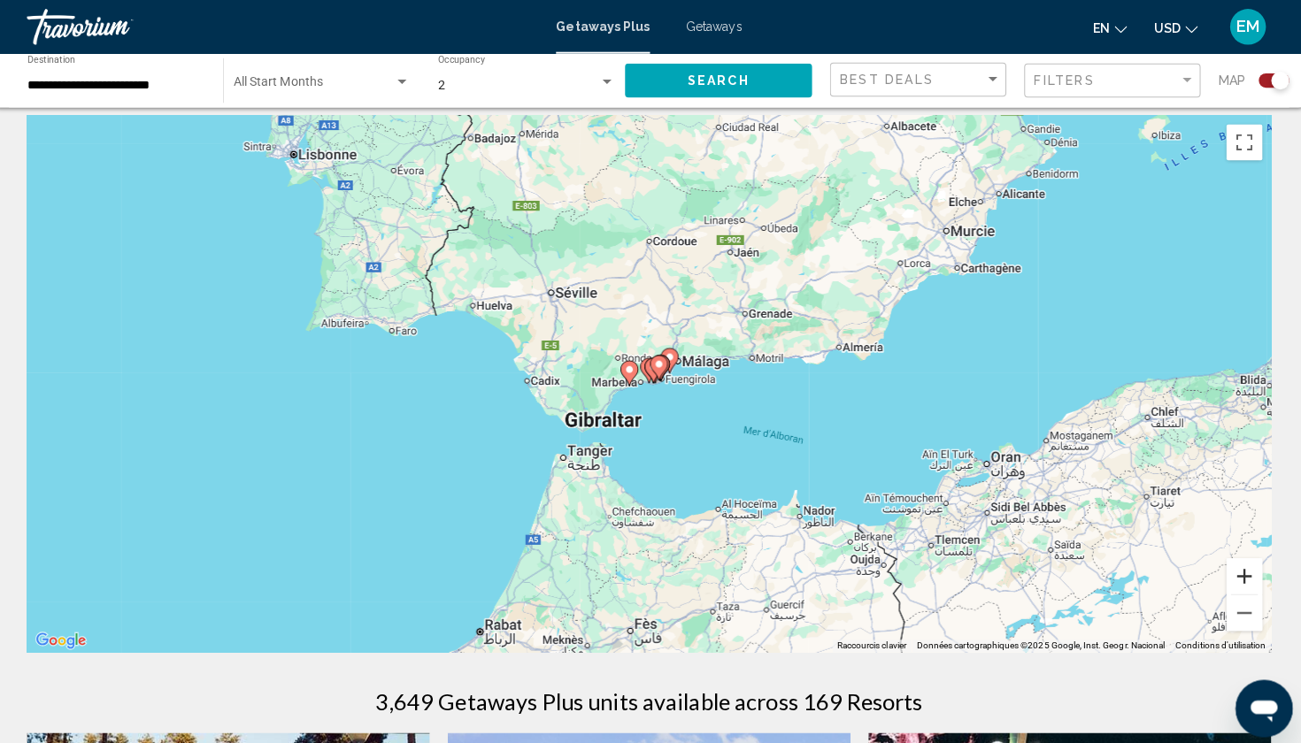
click at [1230, 571] on button "Zoom avant" at bounding box center [1238, 569] width 35 height 35
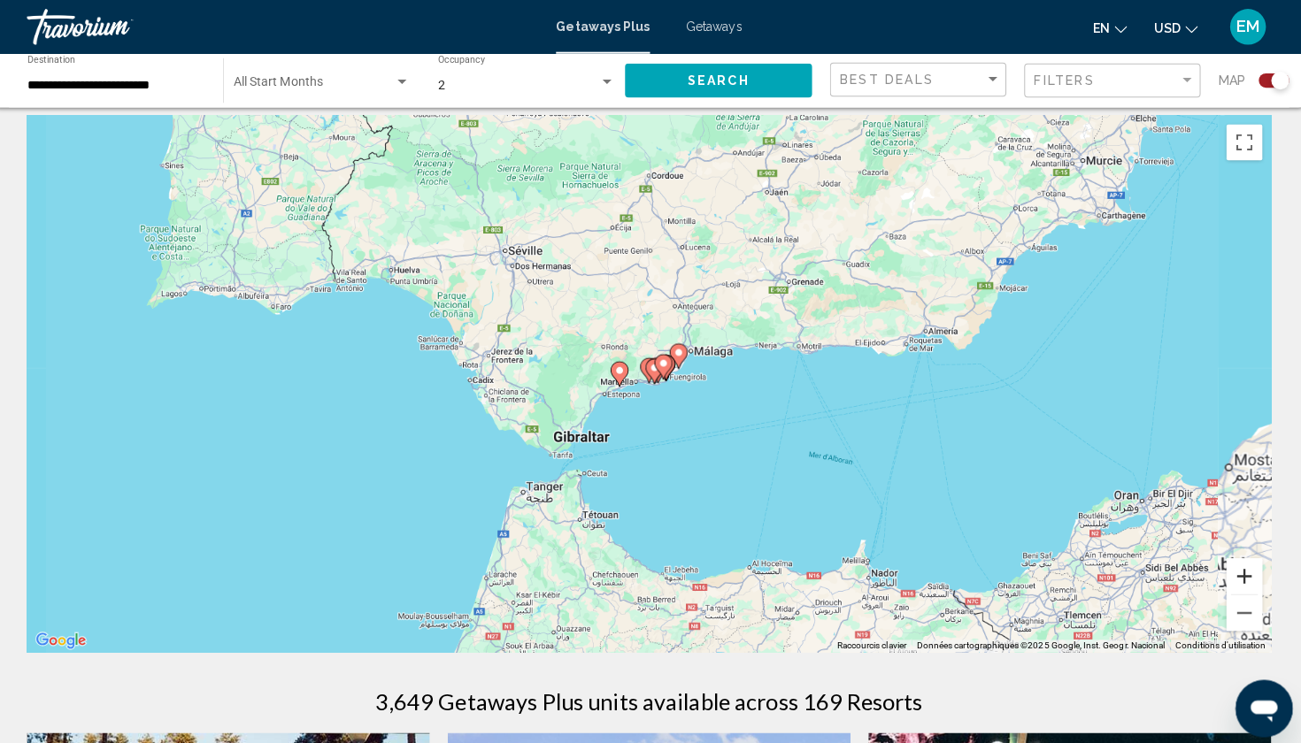
click at [1230, 571] on button "Zoom avant" at bounding box center [1238, 569] width 35 height 35
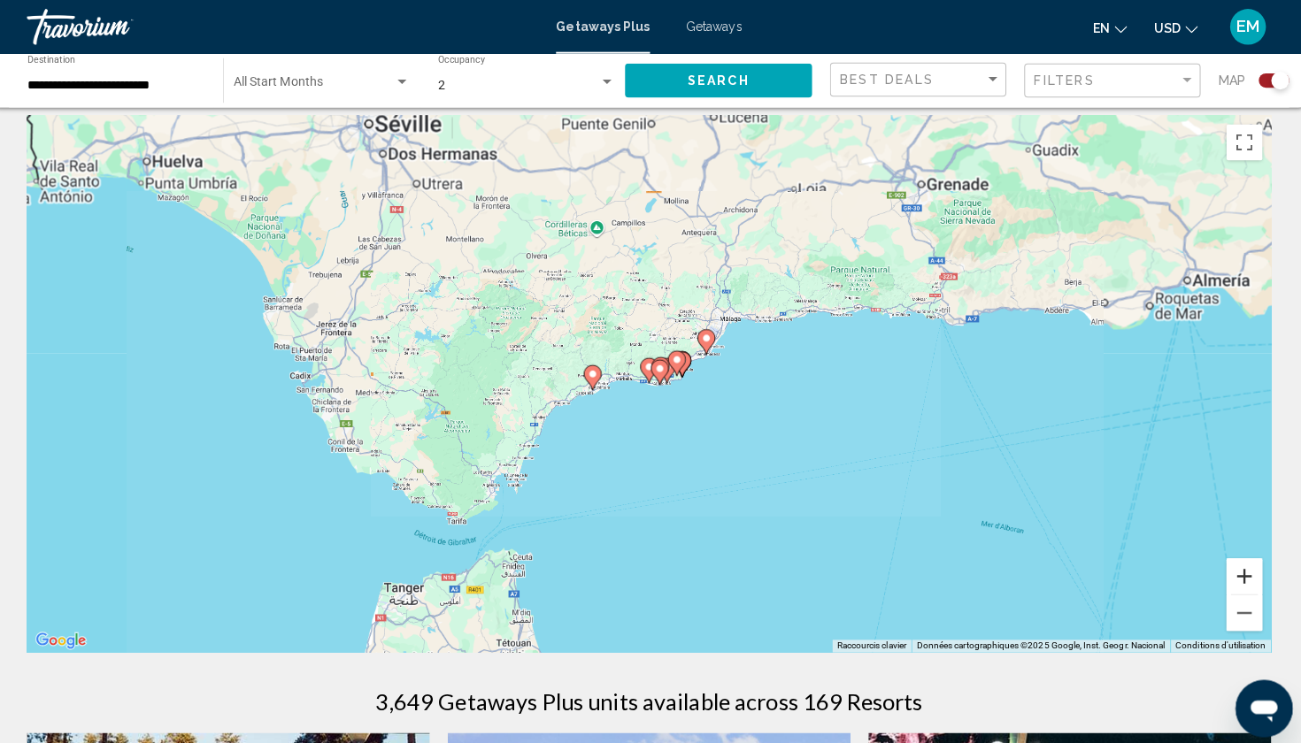
click at [1230, 571] on button "Zoom avant" at bounding box center [1238, 569] width 35 height 35
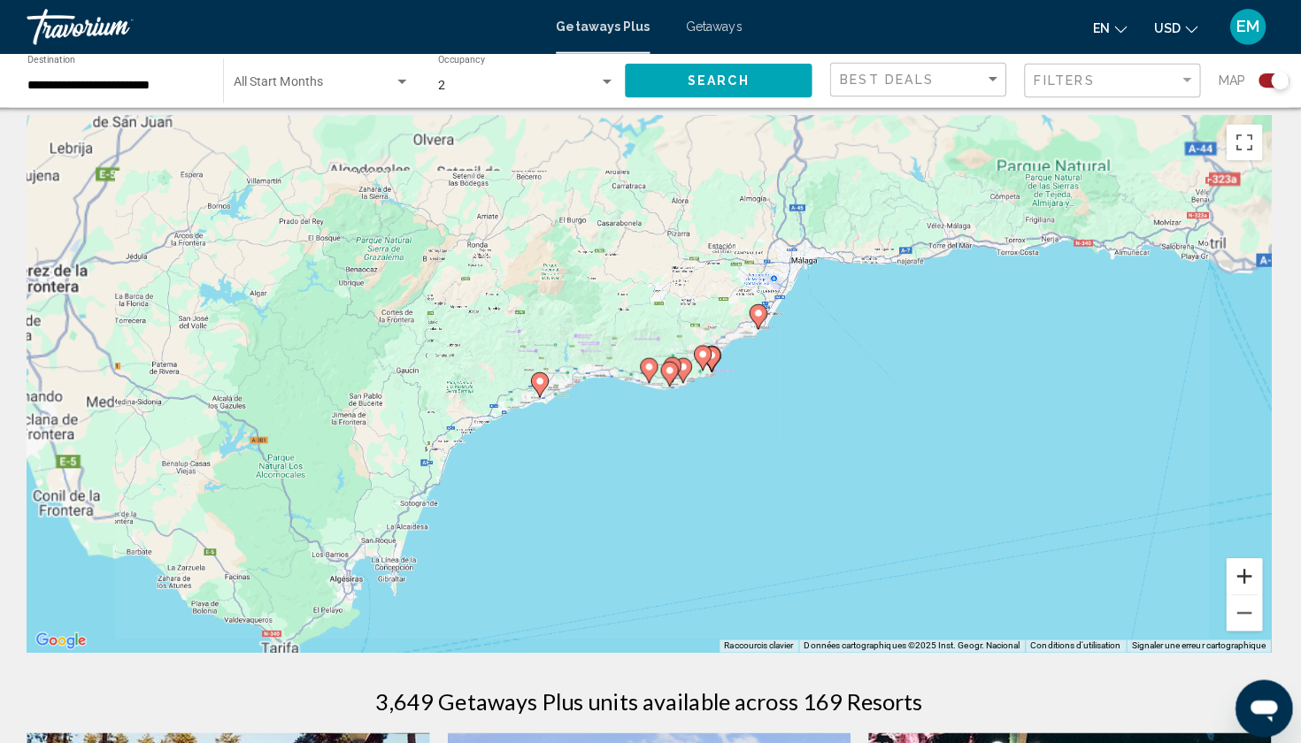
click at [1230, 571] on button "Zoom avant" at bounding box center [1238, 569] width 35 height 35
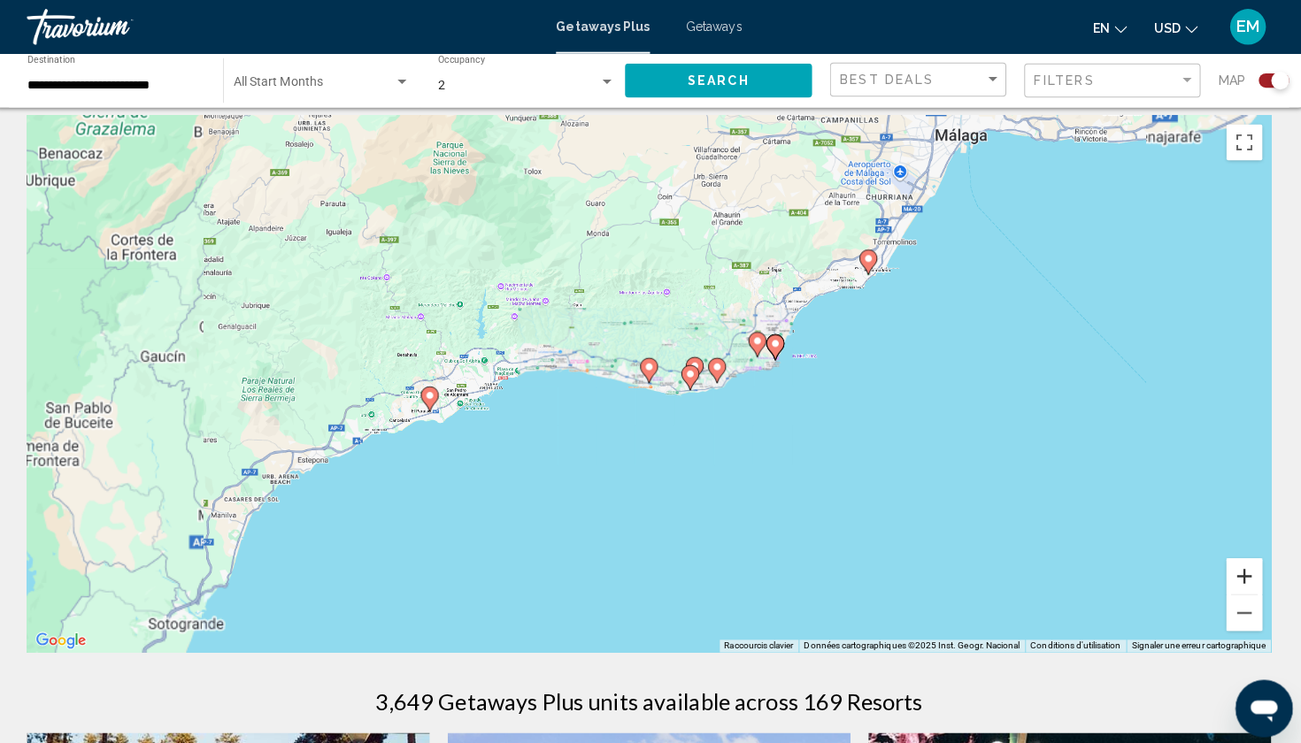
click at [1230, 571] on button "Zoom avant" at bounding box center [1238, 569] width 35 height 35
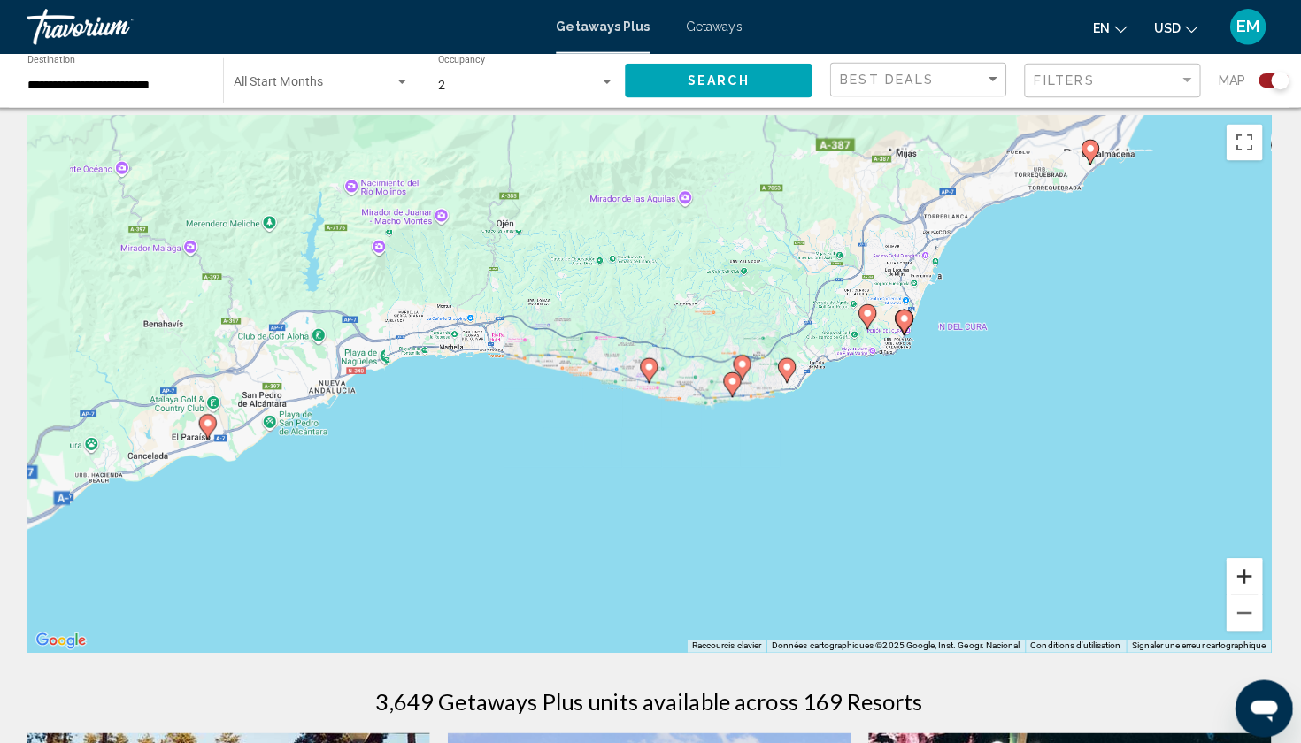
click at [1230, 571] on button "Zoom avant" at bounding box center [1238, 569] width 35 height 35
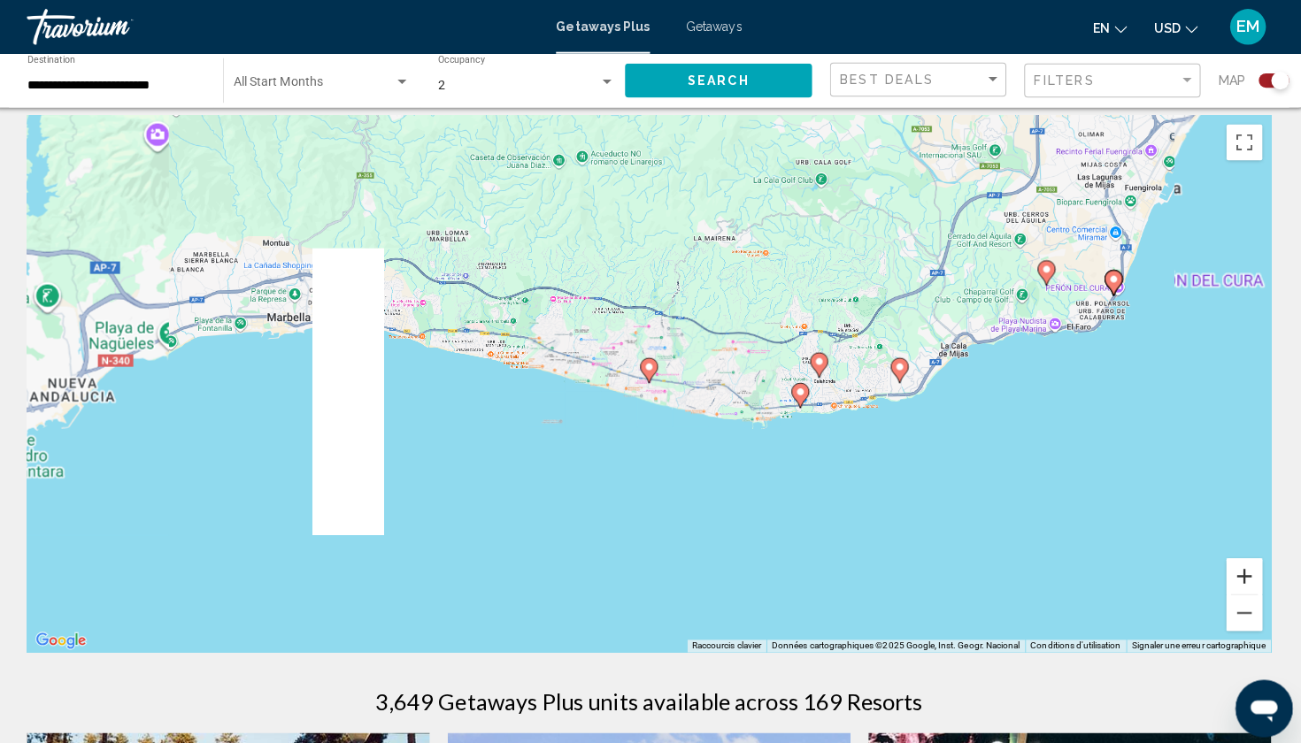
click at [1230, 571] on button "Zoom avant" at bounding box center [1238, 569] width 35 height 35
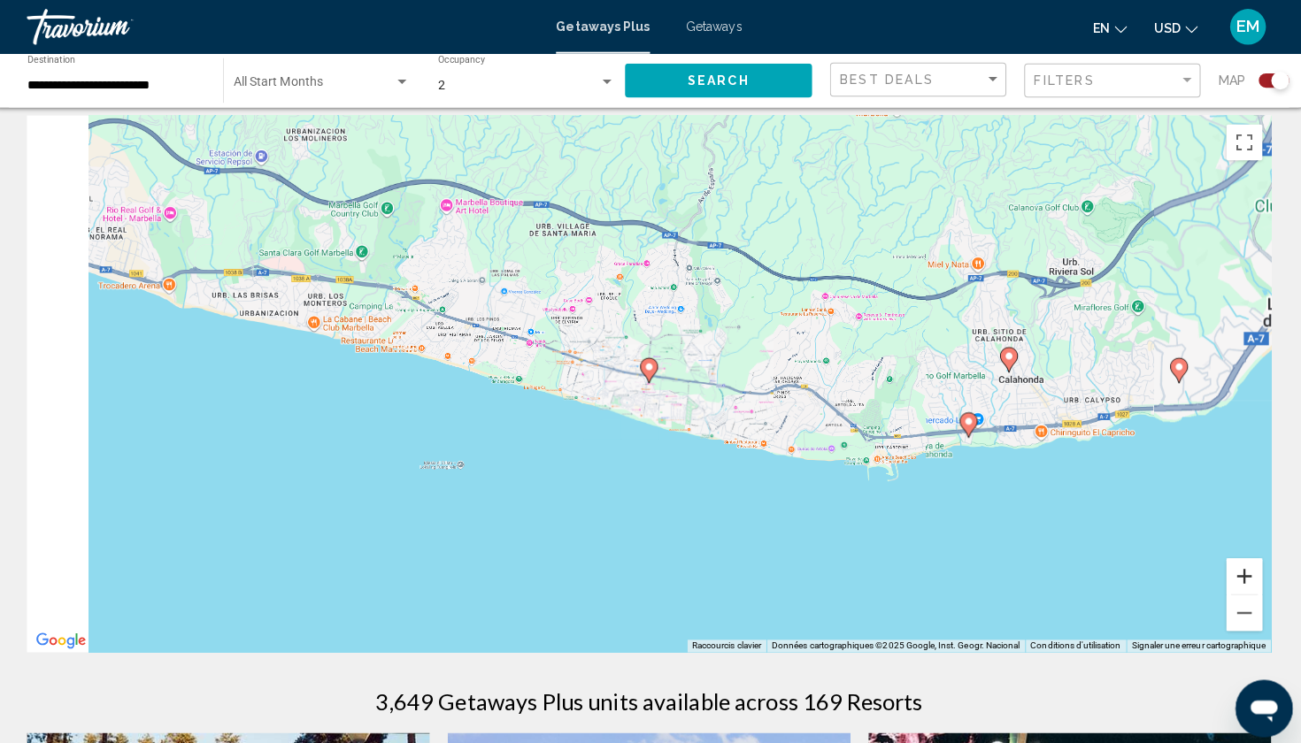
click at [1230, 571] on button "Zoom avant" at bounding box center [1238, 569] width 35 height 35
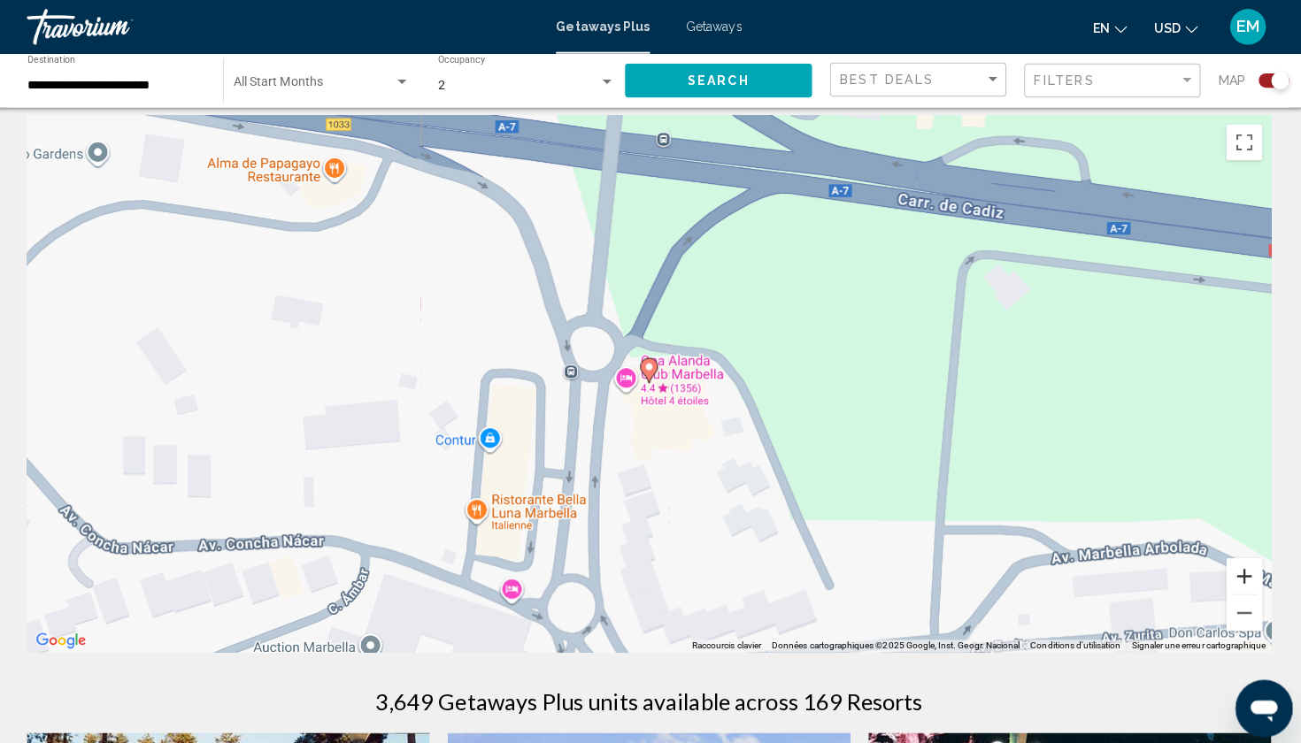
click at [1230, 571] on button "Zoom avant" at bounding box center [1238, 569] width 35 height 35
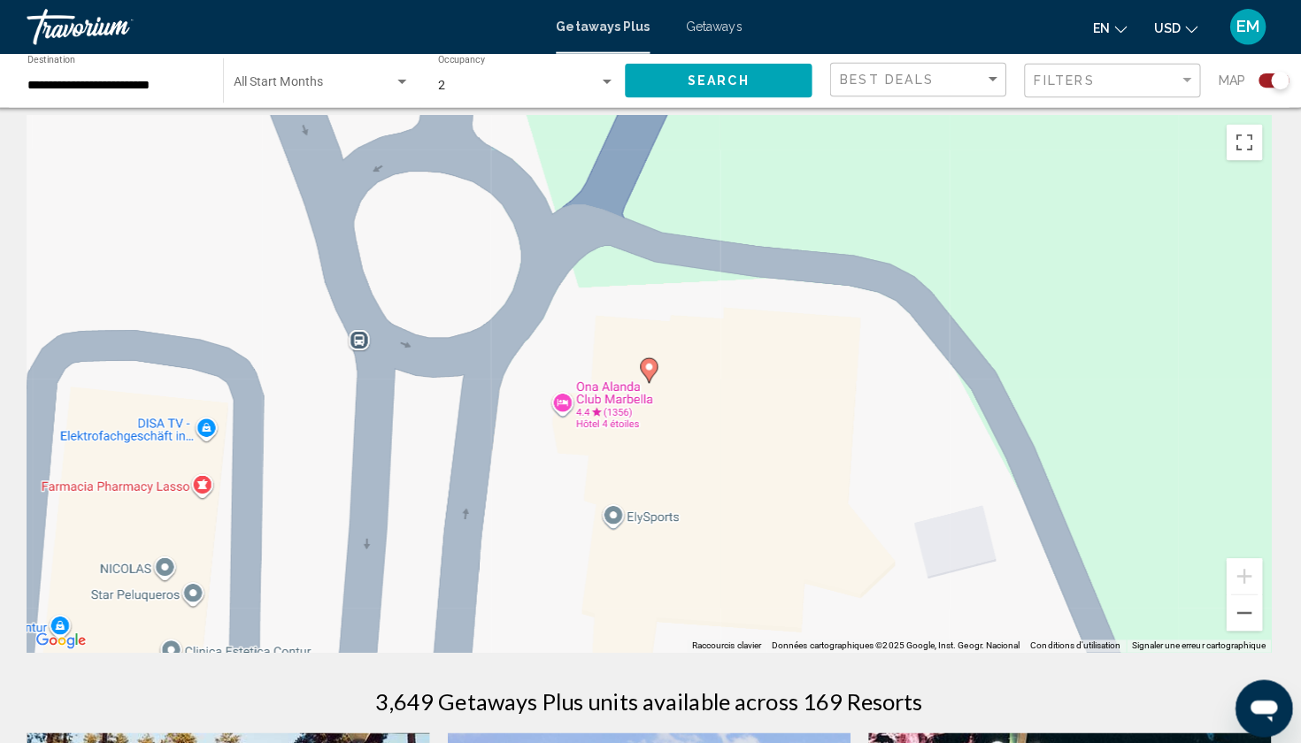
click at [558, 400] on div "Pour activer le glissement avec le clavier, appuyez sur Alt+Entrée. Une fois ce…" at bounding box center [650, 379] width 1230 height 531
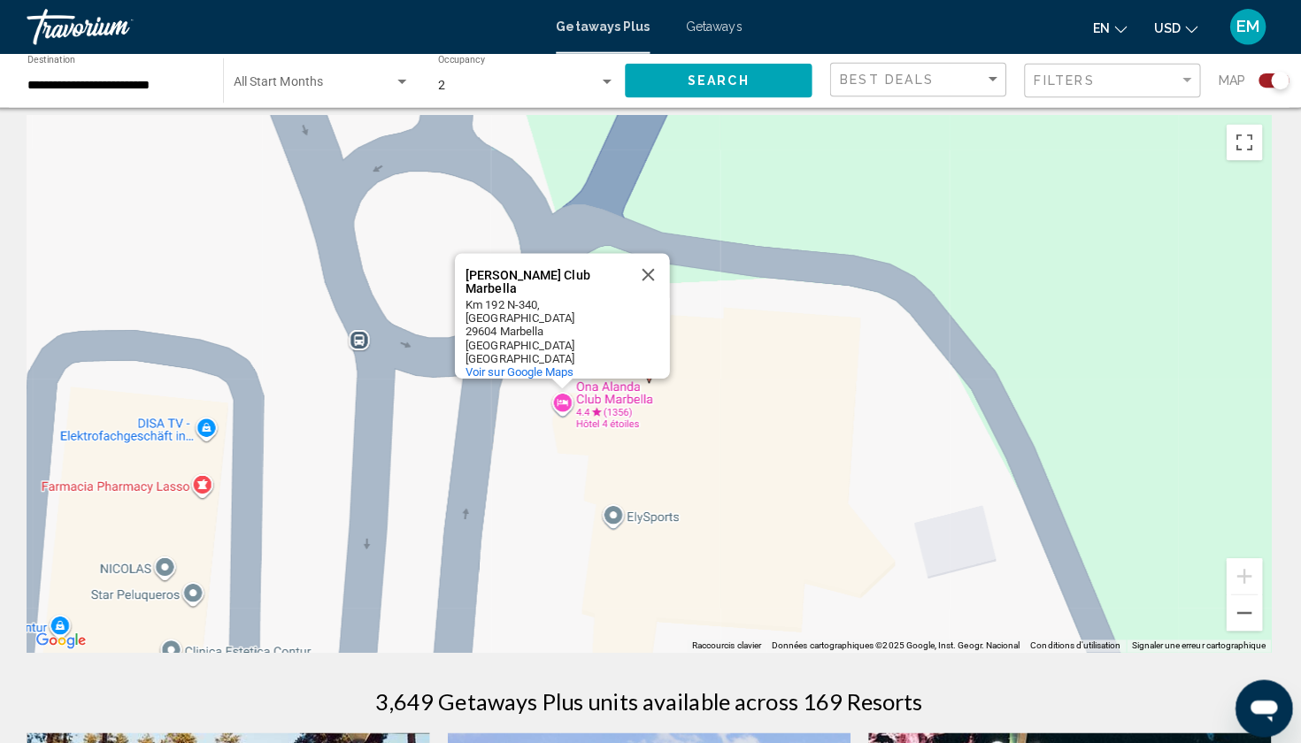
click at [552, 393] on div "Pour activer le glissement avec le clavier, appuyez sur Alt+Entrée. Une fois ce…" at bounding box center [650, 379] width 1230 height 531
click at [604, 393] on div "Pour activer le glissement avec le clavier, appuyez sur Alt+Entrée. Une fois ce…" at bounding box center [650, 379] width 1230 height 531
click at [612, 399] on div "Pour activer le glissement avec le clavier, appuyez sur Alt+Entrée. Une fois ce…" at bounding box center [650, 379] width 1230 height 531
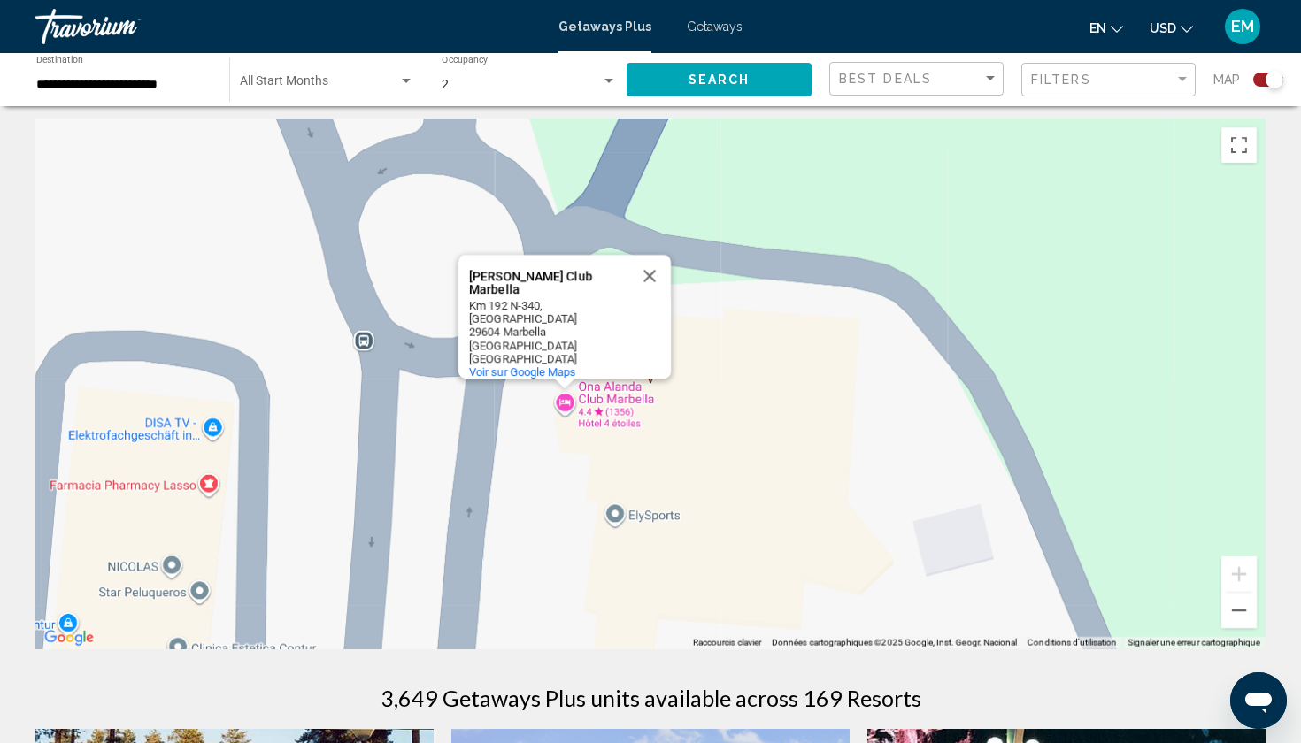
click at [666, 429] on div "Pour activer le glissement avec le clavier, appuyez sur Alt+Entrée. Une fois ce…" at bounding box center [650, 384] width 1230 height 531
click at [715, 438] on div "Pour activer le glissement avec le clavier, appuyez sur Alt+Entrée. Une fois ce…" at bounding box center [650, 384] width 1230 height 531
click at [646, 281] on button "Fermer" at bounding box center [649, 276] width 42 height 42
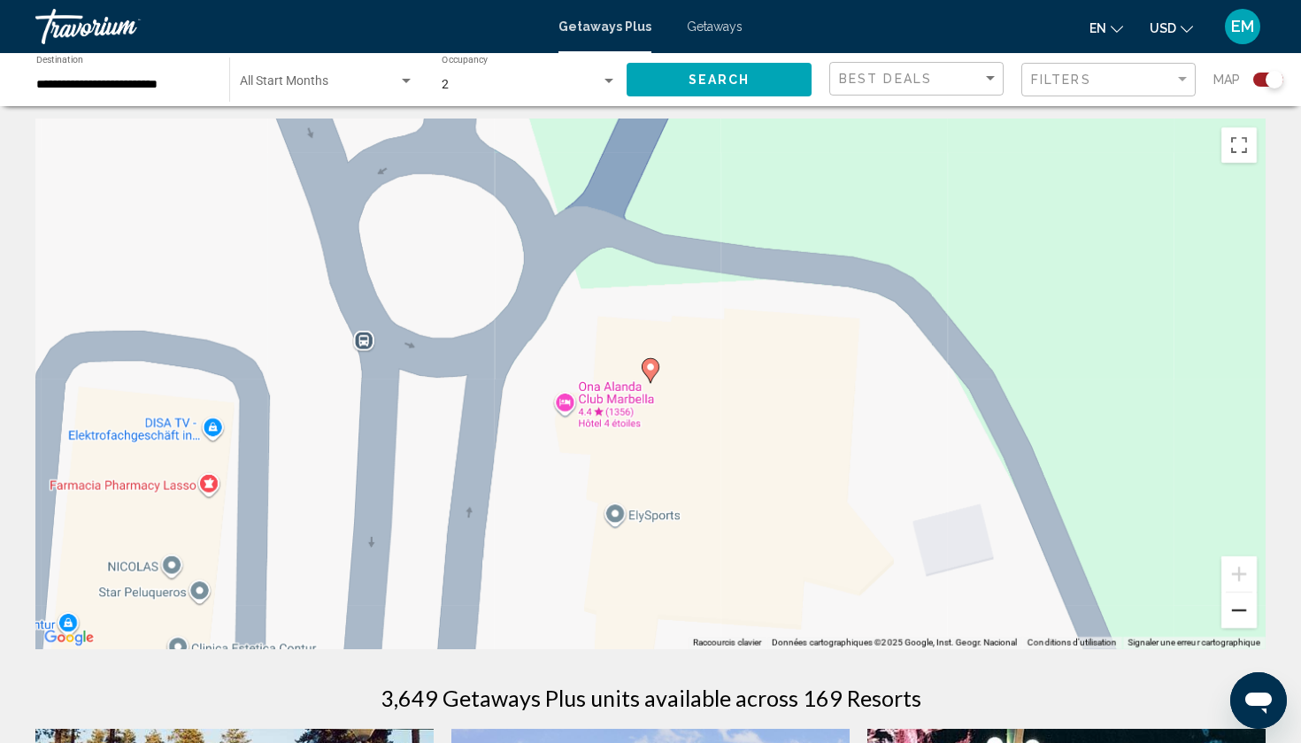
click at [1239, 610] on button "Zoom arrière" at bounding box center [1238, 610] width 35 height 35
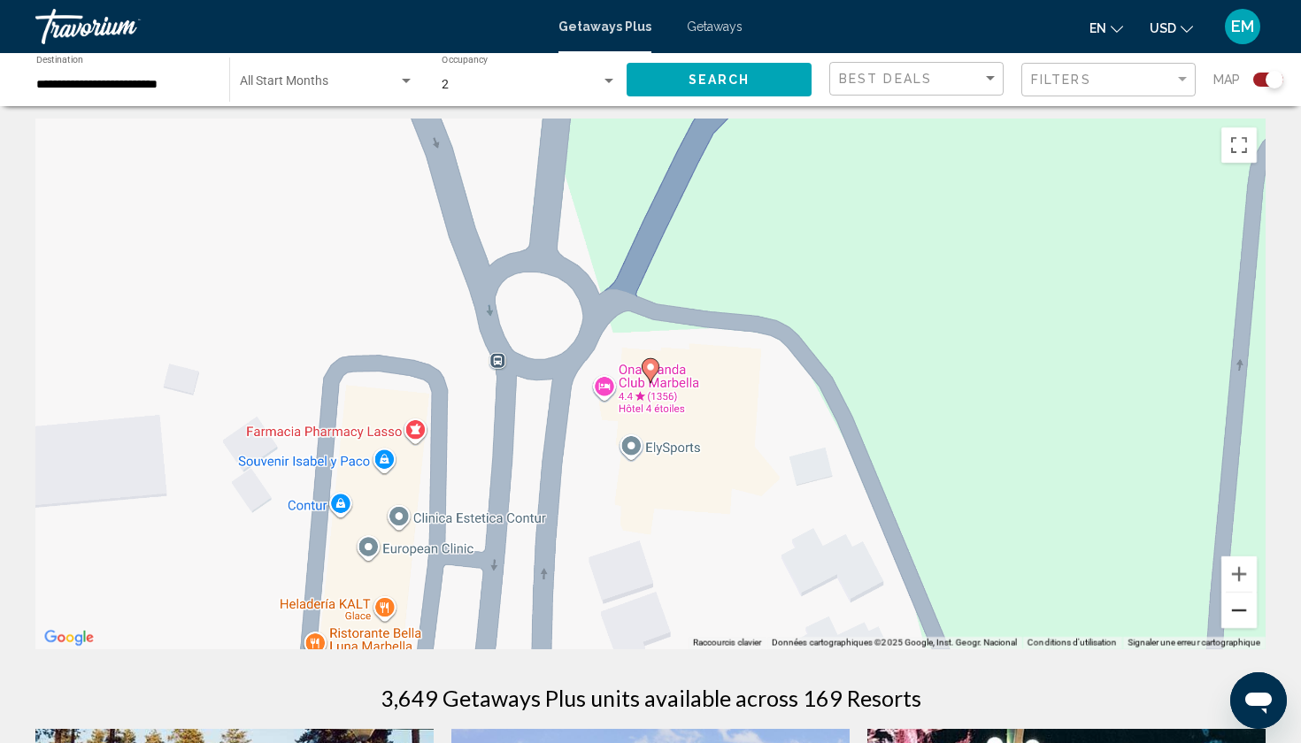
click at [1239, 610] on button "Zoom arrière" at bounding box center [1238, 610] width 35 height 35
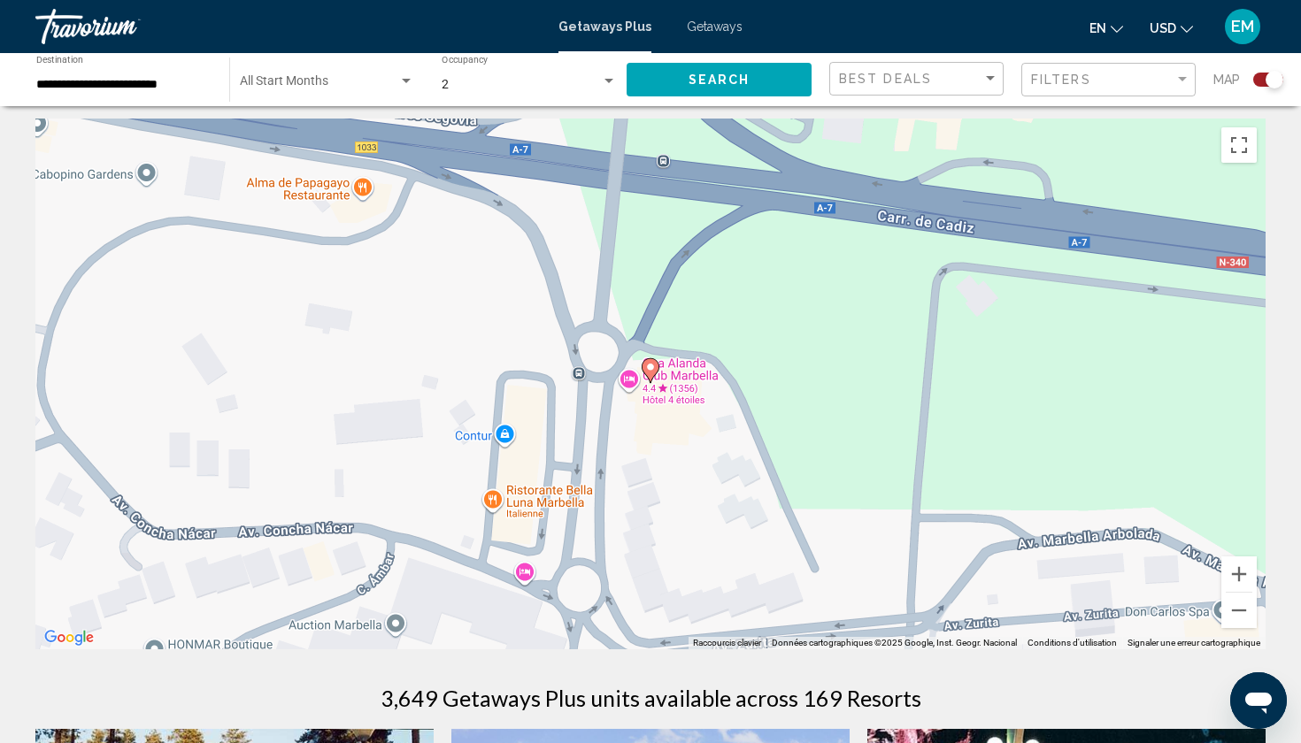
click at [652, 373] on icon "Main content" at bounding box center [651, 370] width 16 height 23
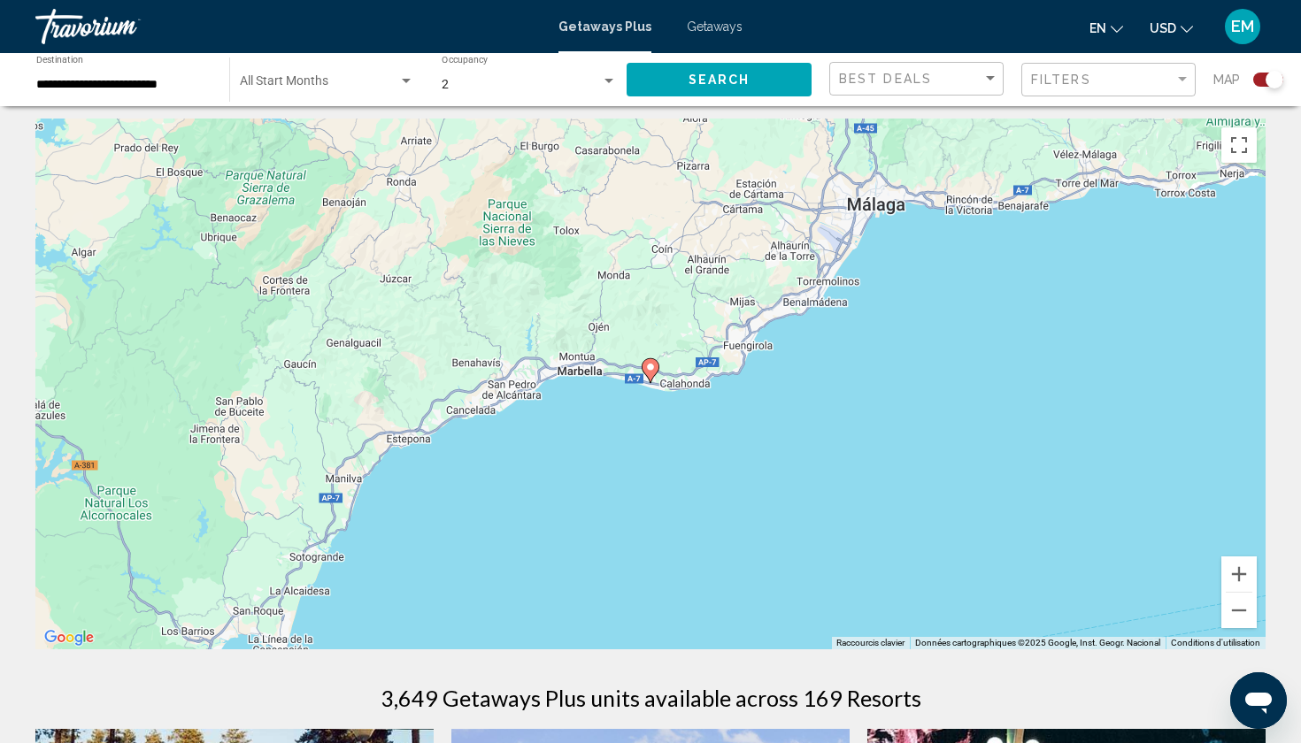
click at [652, 373] on icon "Main content" at bounding box center [651, 370] width 16 height 23
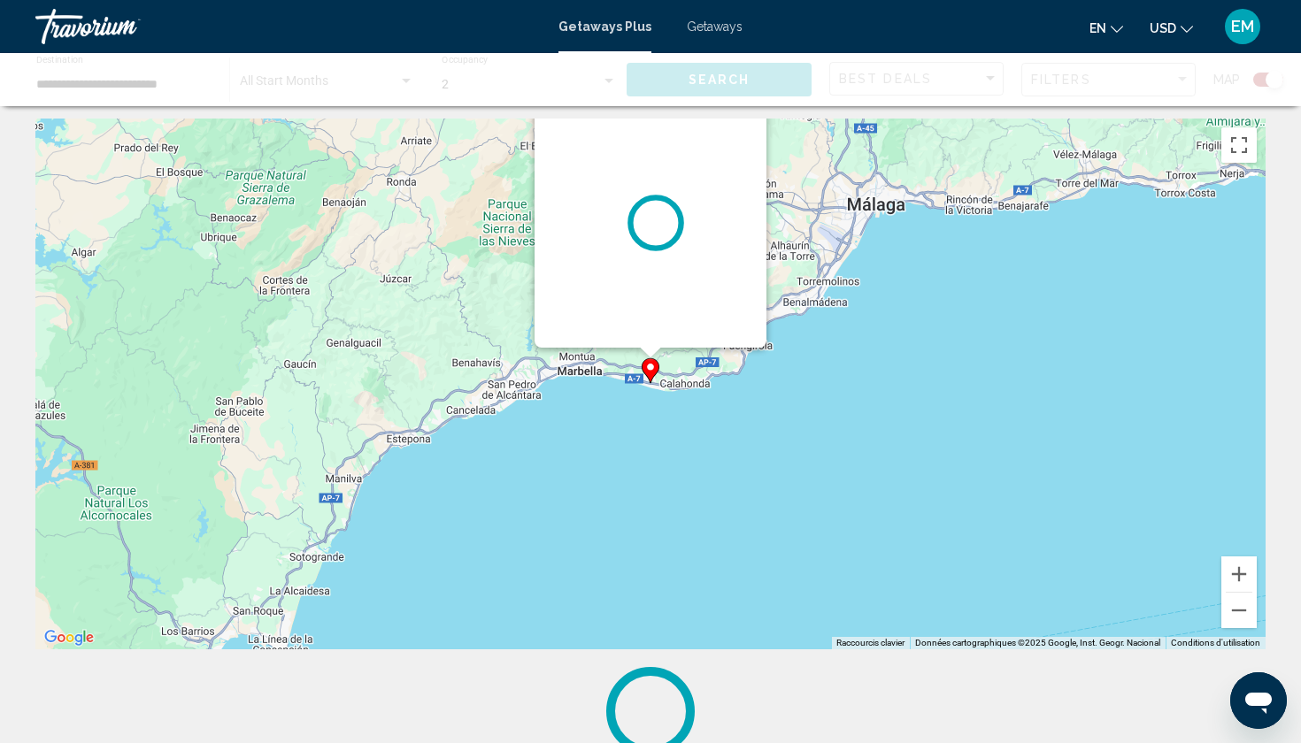
scroll to position [0, 0]
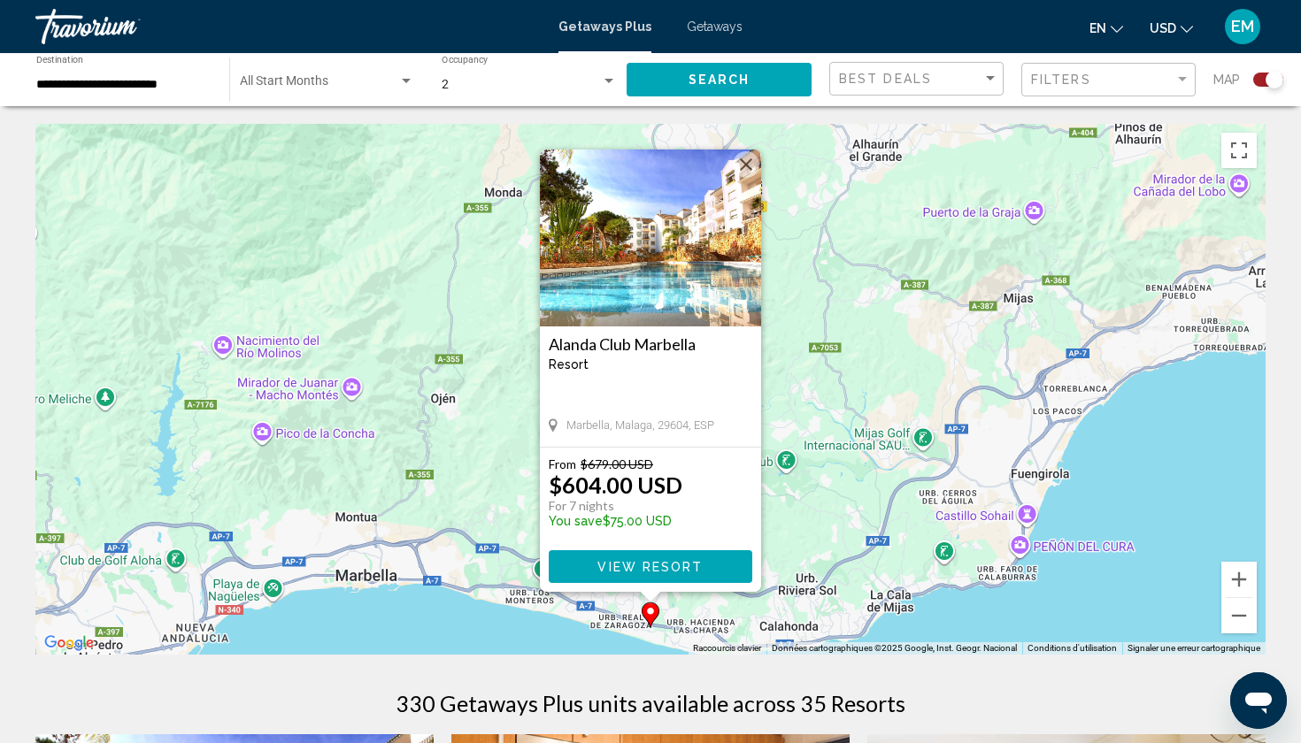
click at [633, 311] on img "Main content" at bounding box center [650, 238] width 221 height 177
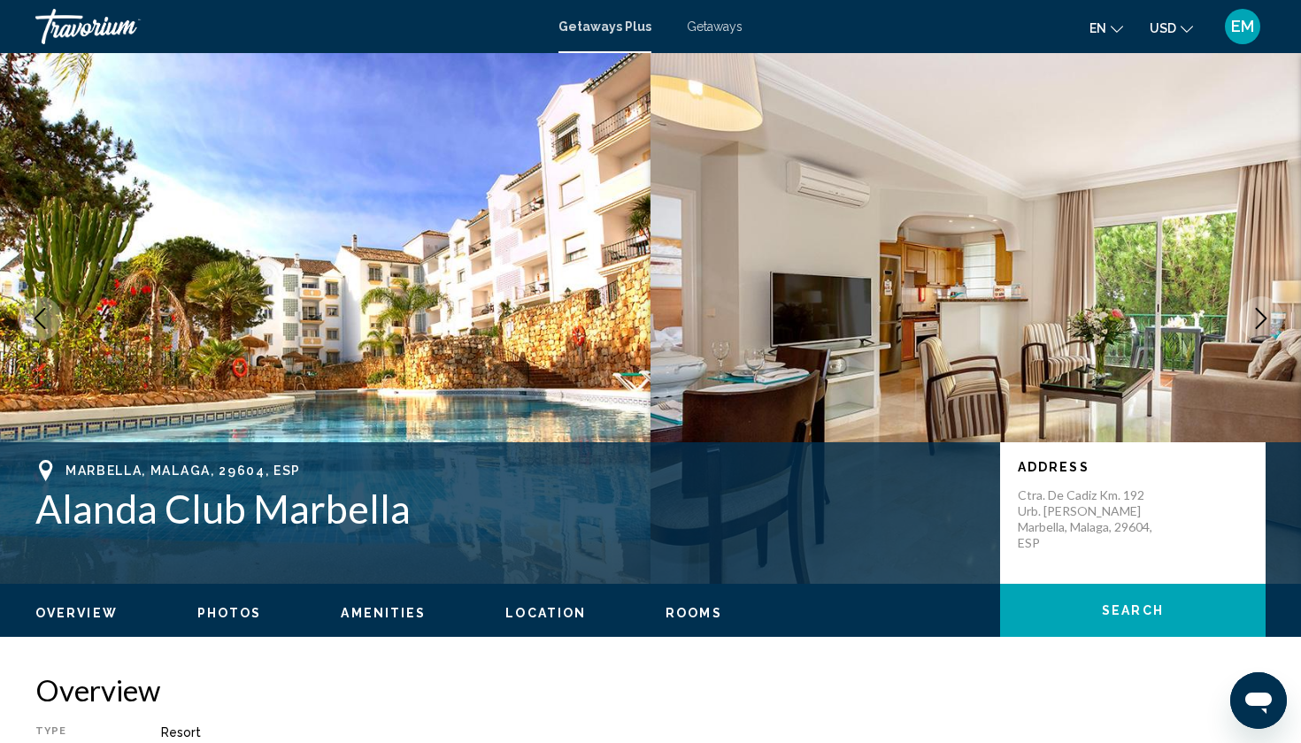
click at [1256, 311] on icon "Next image" at bounding box center [1260, 318] width 21 height 21
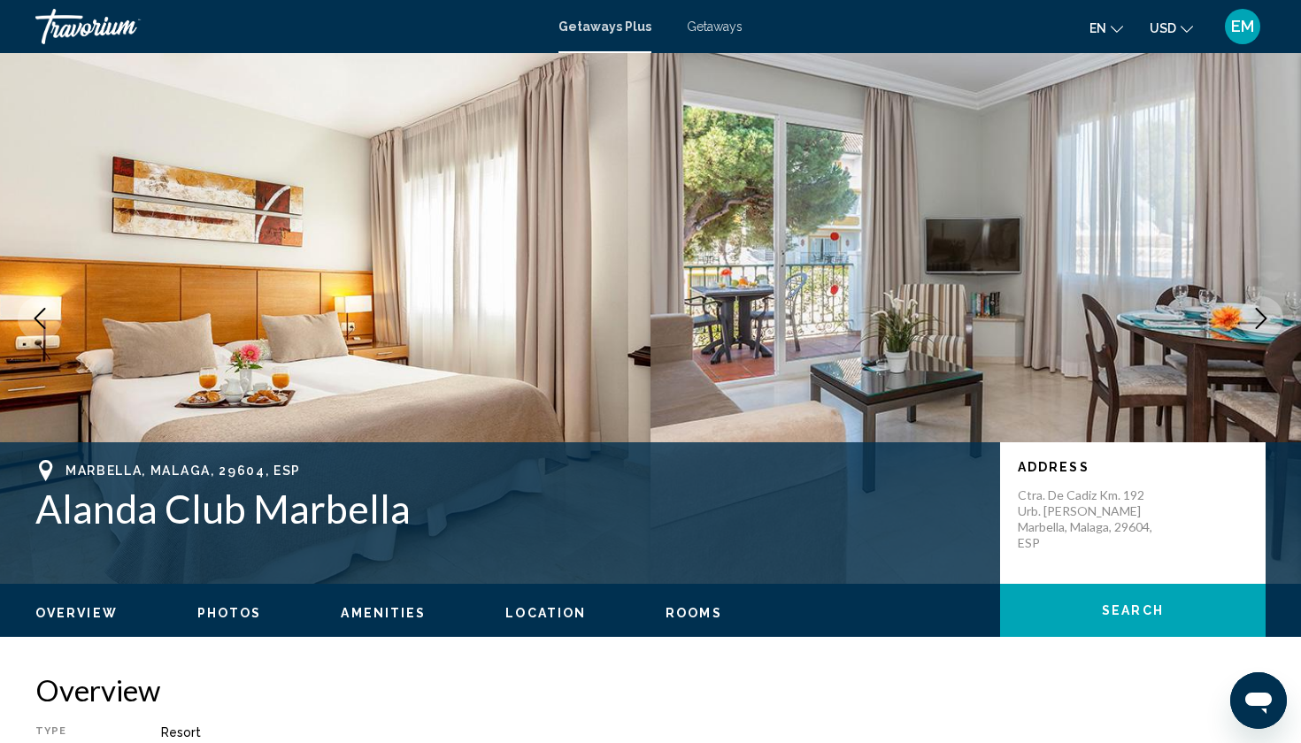
click at [1256, 311] on icon "Next image" at bounding box center [1260, 318] width 21 height 21
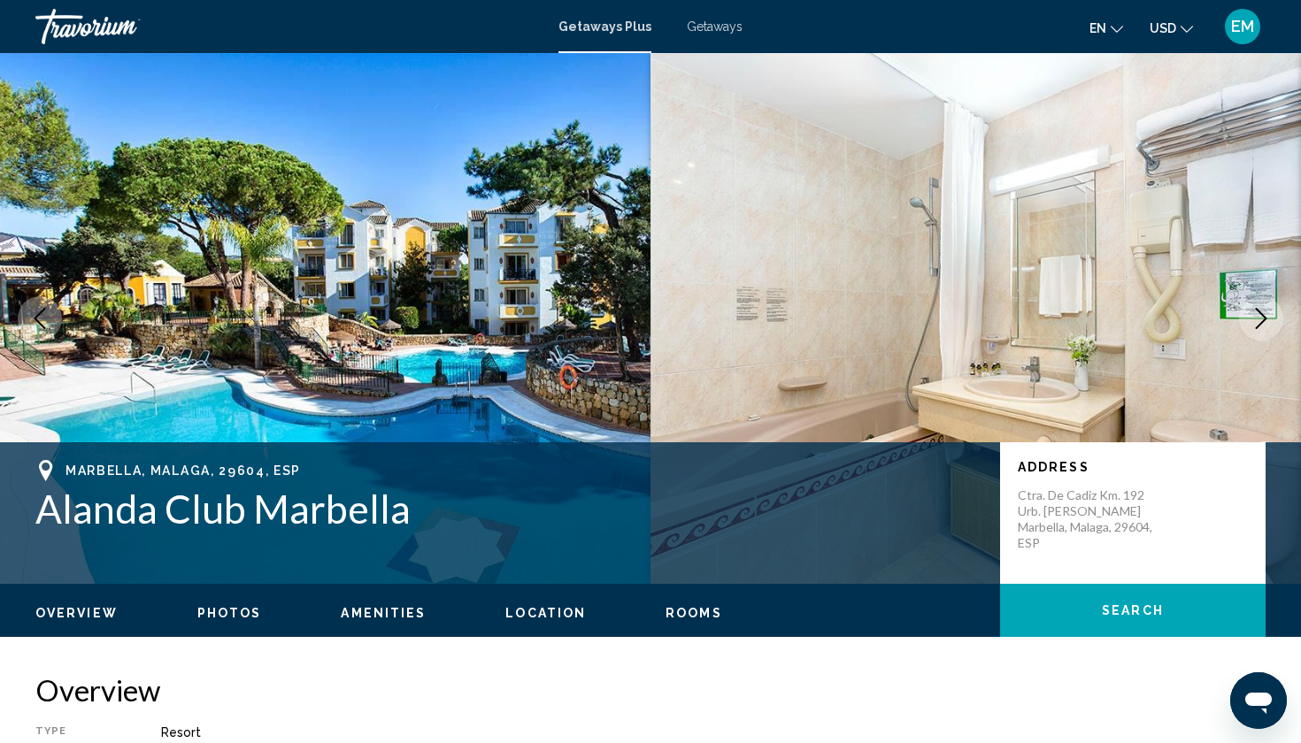
click at [1256, 311] on icon "Next image" at bounding box center [1260, 318] width 21 height 21
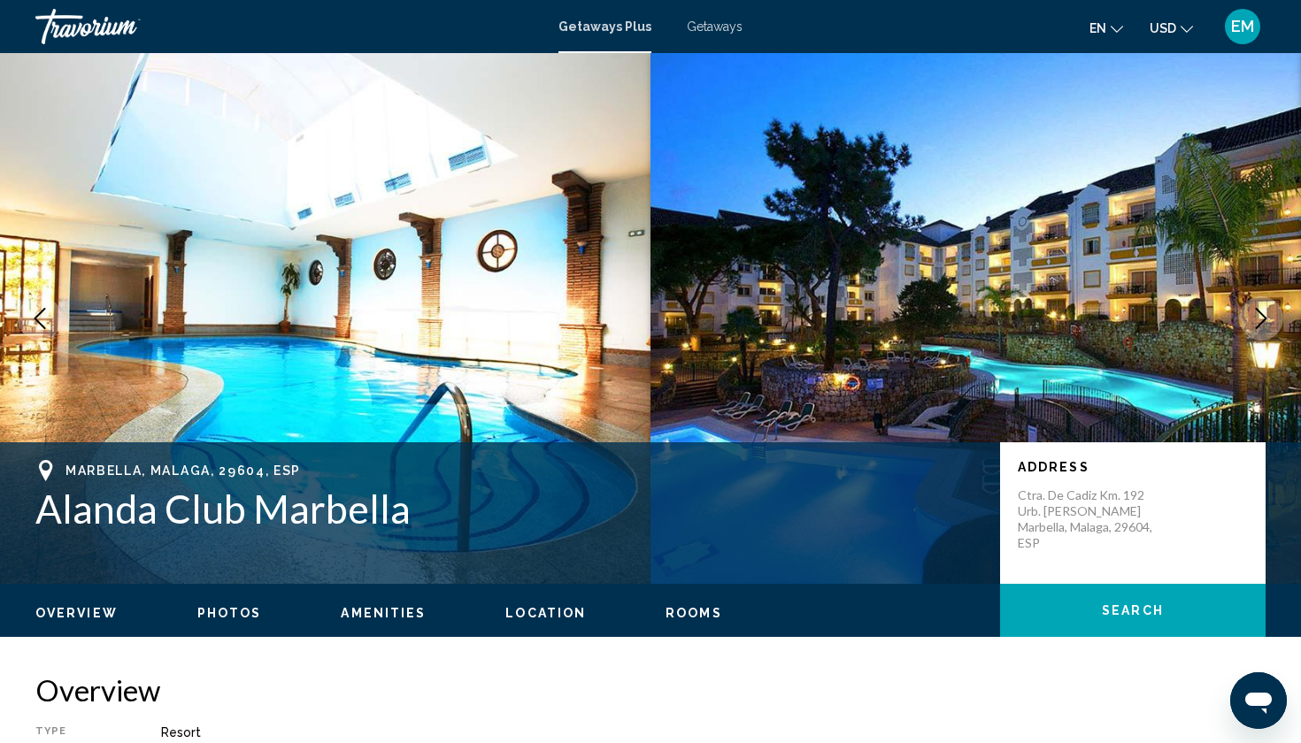
click at [1256, 311] on icon "Next image" at bounding box center [1260, 318] width 21 height 21
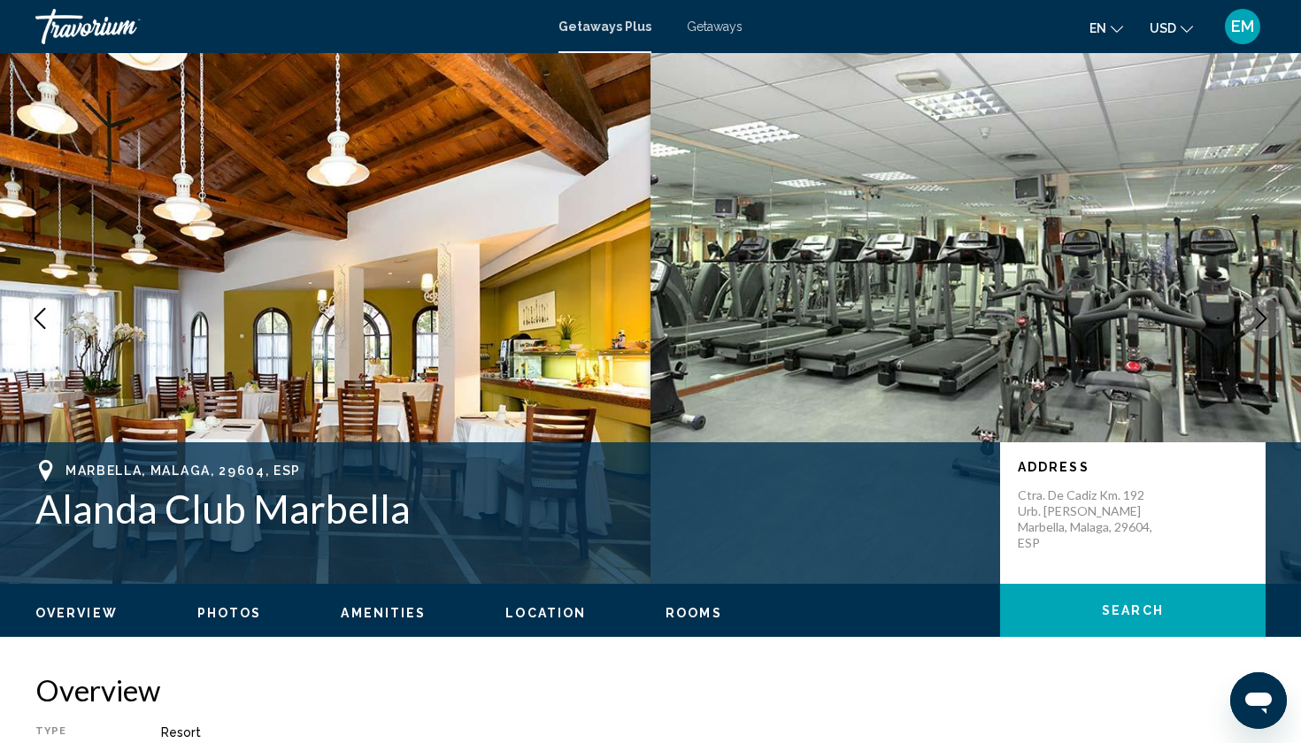
click at [1256, 311] on icon "Next image" at bounding box center [1260, 318] width 21 height 21
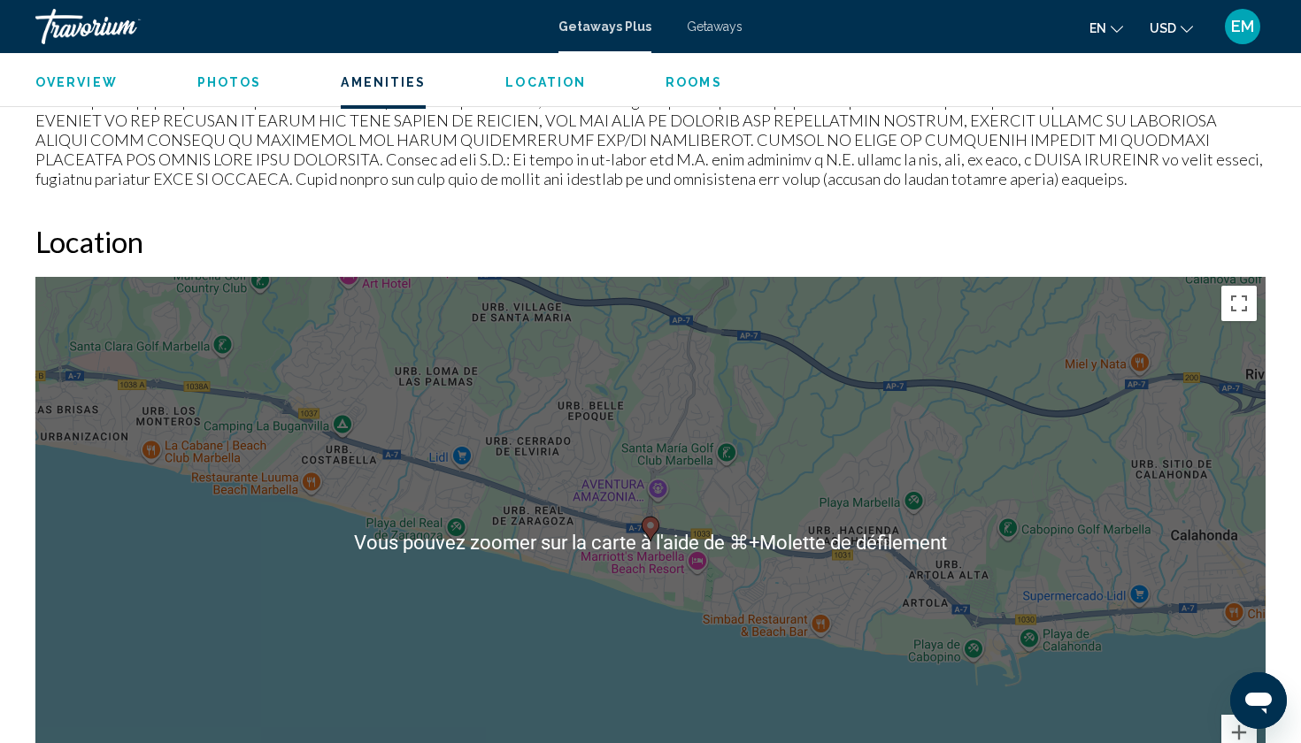
scroll to position [2090, 0]
